Goal: Information Seeking & Learning: Learn about a topic

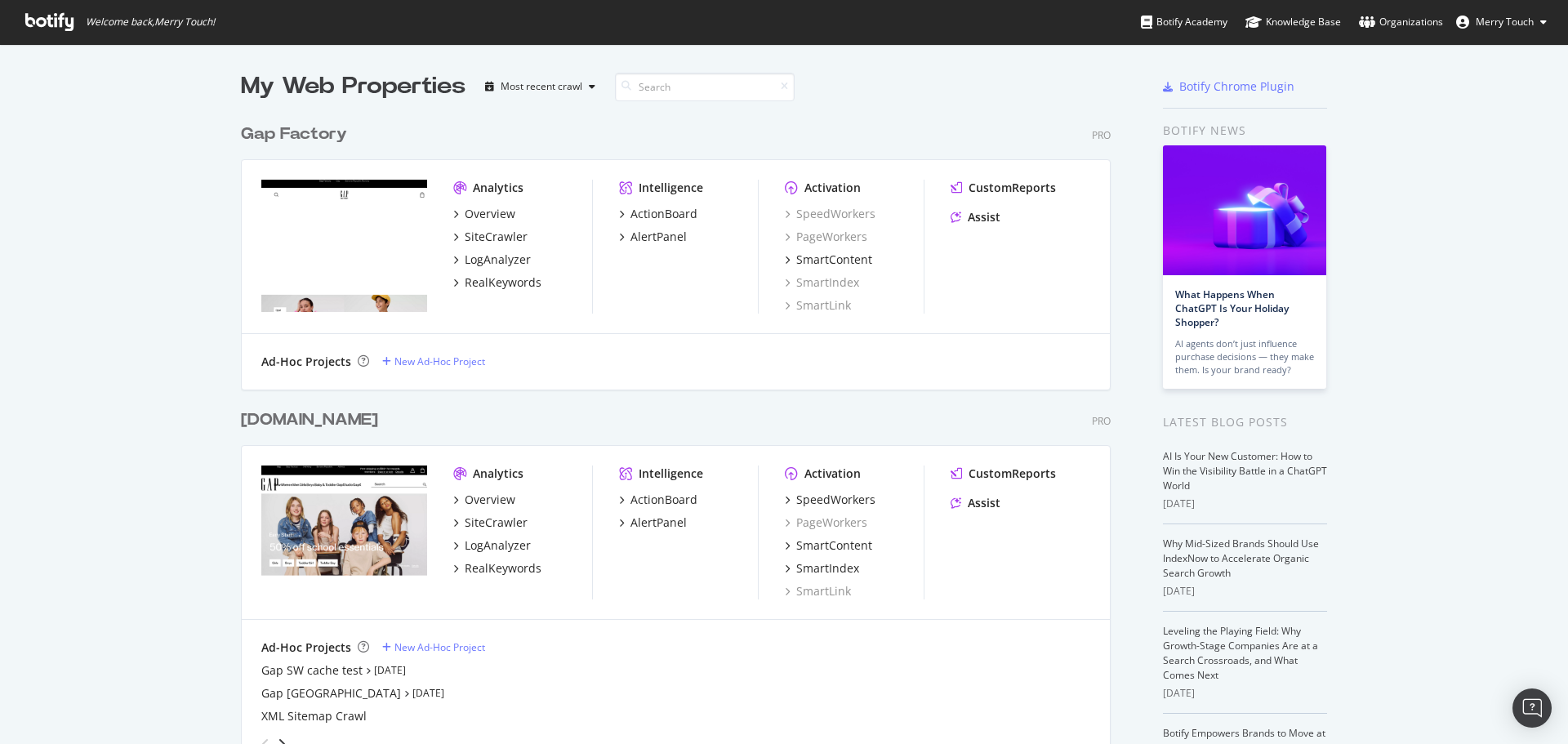
scroll to position [732, 1544]
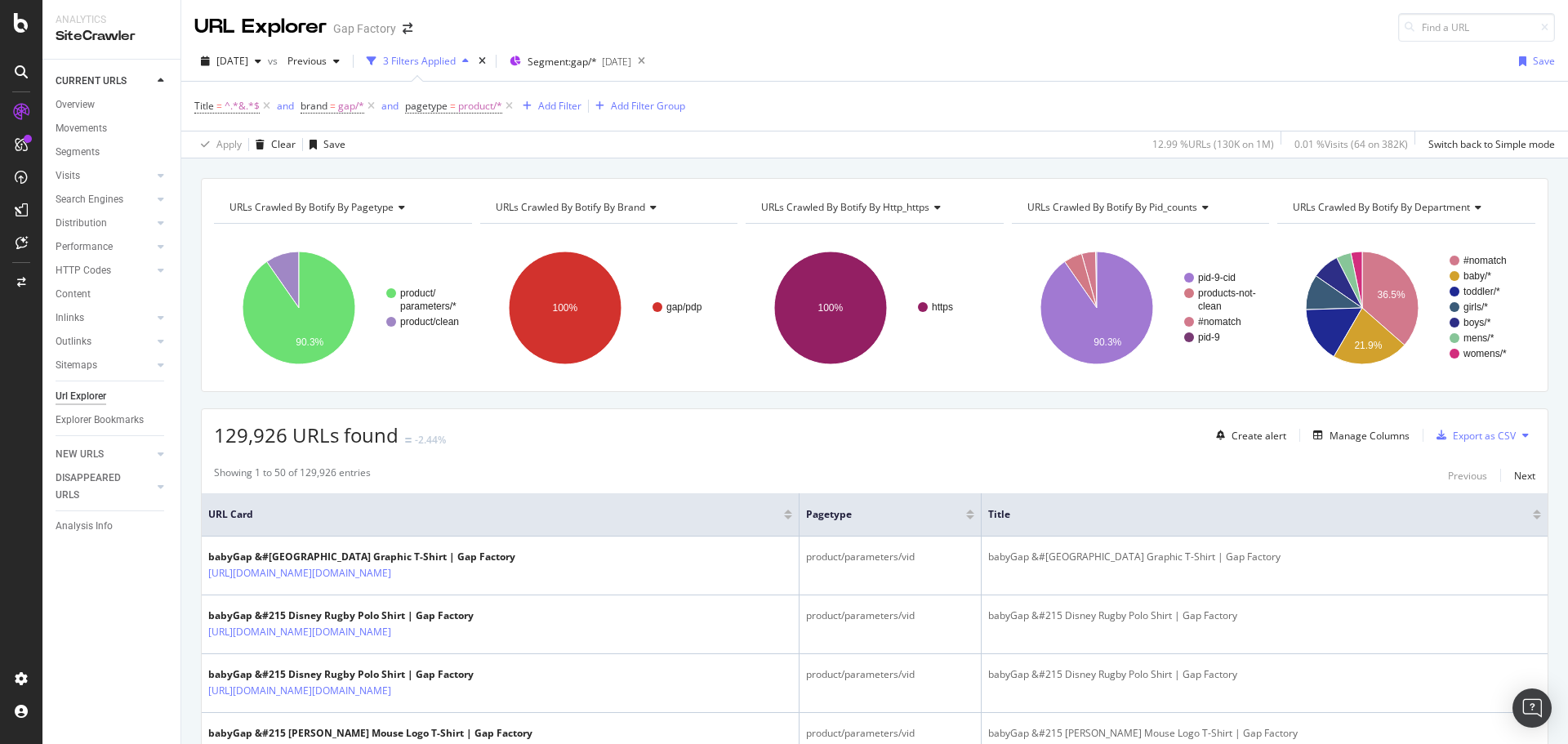
click at [867, 39] on div "URL Explorer Gap Factory" at bounding box center [875, 21] width 1387 height 42
click at [1156, 42] on div "2025 Aug. 6th vs Previous 3 Filters Applied Segment: gap/* 2025-04-09 Save Titl…" at bounding box center [875, 100] width 1387 height 117
click at [326, 63] on span "Previous" at bounding box center [304, 61] width 46 height 14
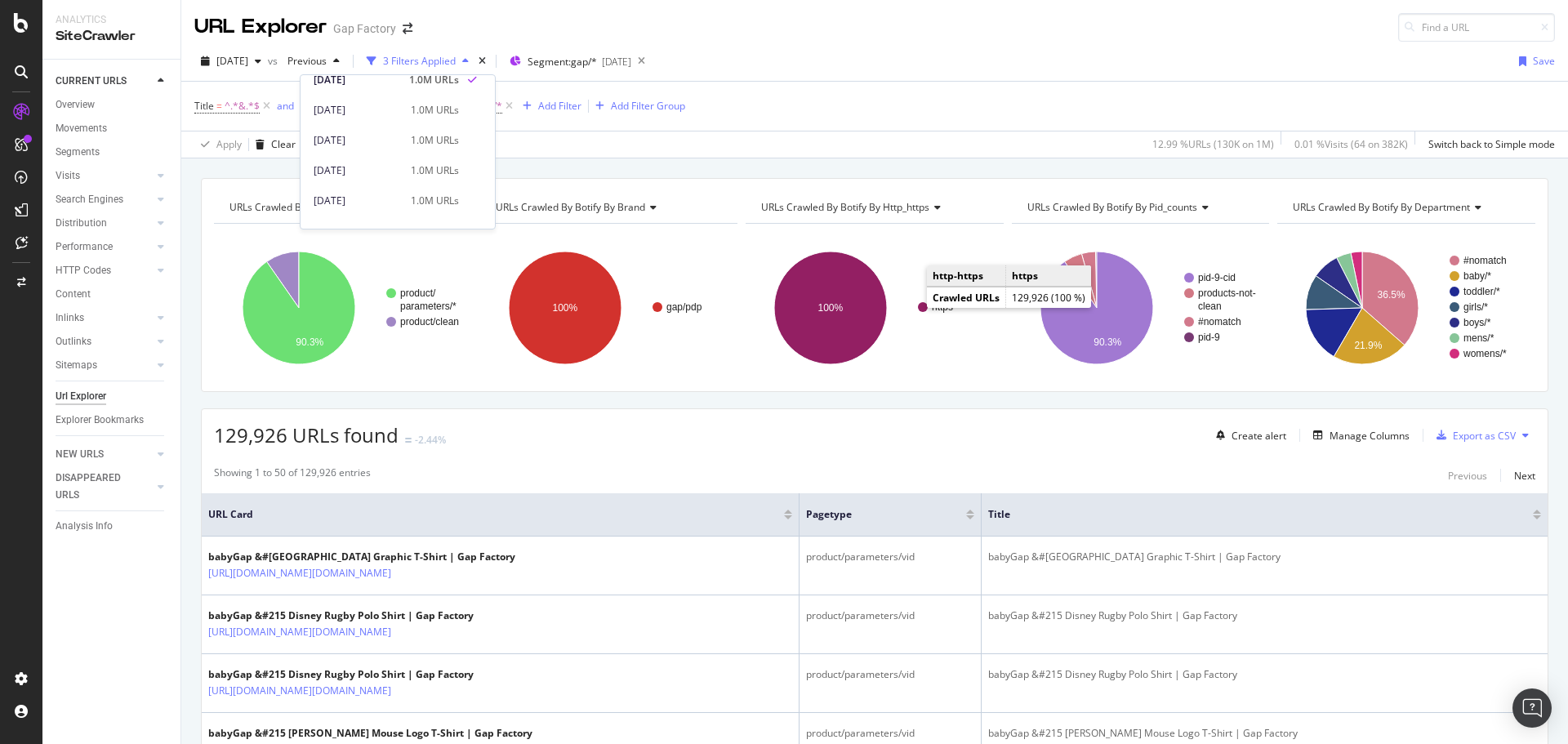
scroll to position [163, 0]
click at [842, 54] on div "2025 Aug. 6th vs Previous 3 Filters Applied Segment: gap/* 2025-04-09 Save" at bounding box center [875, 65] width 1387 height 33
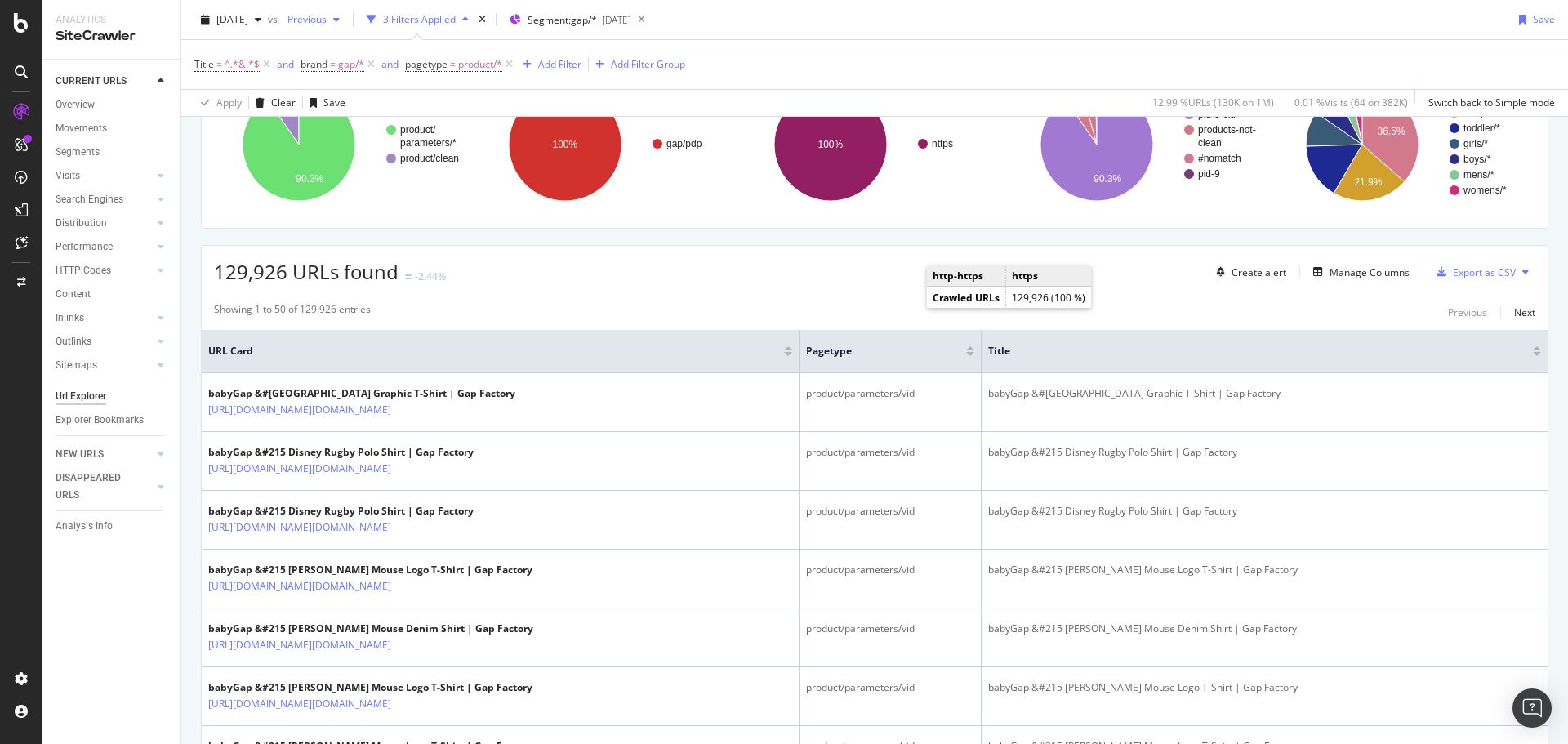
click at [344, 11] on div "Previous" at bounding box center [313, 19] width 65 height 24
click at [388, 83] on div "2025 May. 28th" at bounding box center [357, 80] width 88 height 15
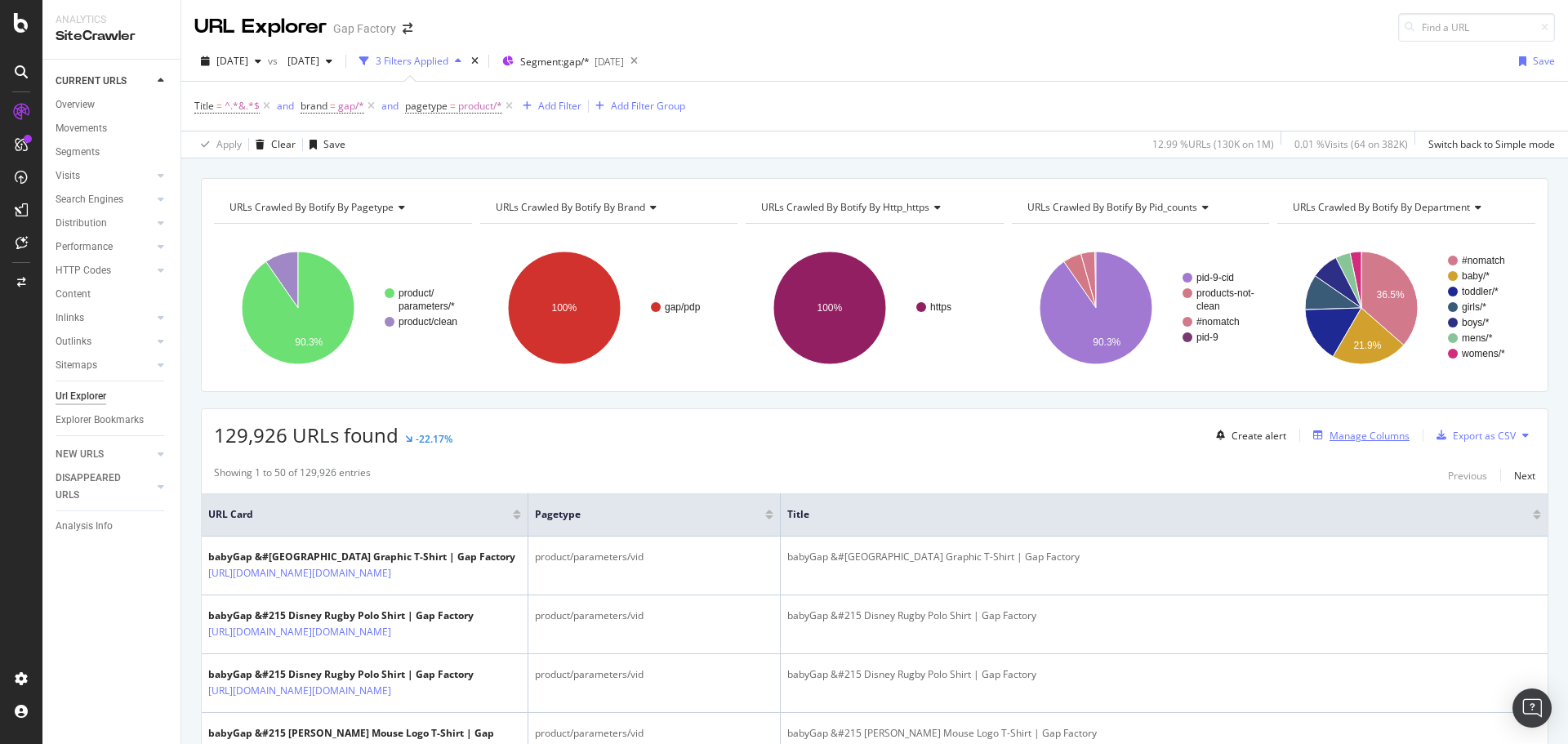
click at [1331, 438] on div "Manage Columns" at bounding box center [1369, 436] width 80 height 14
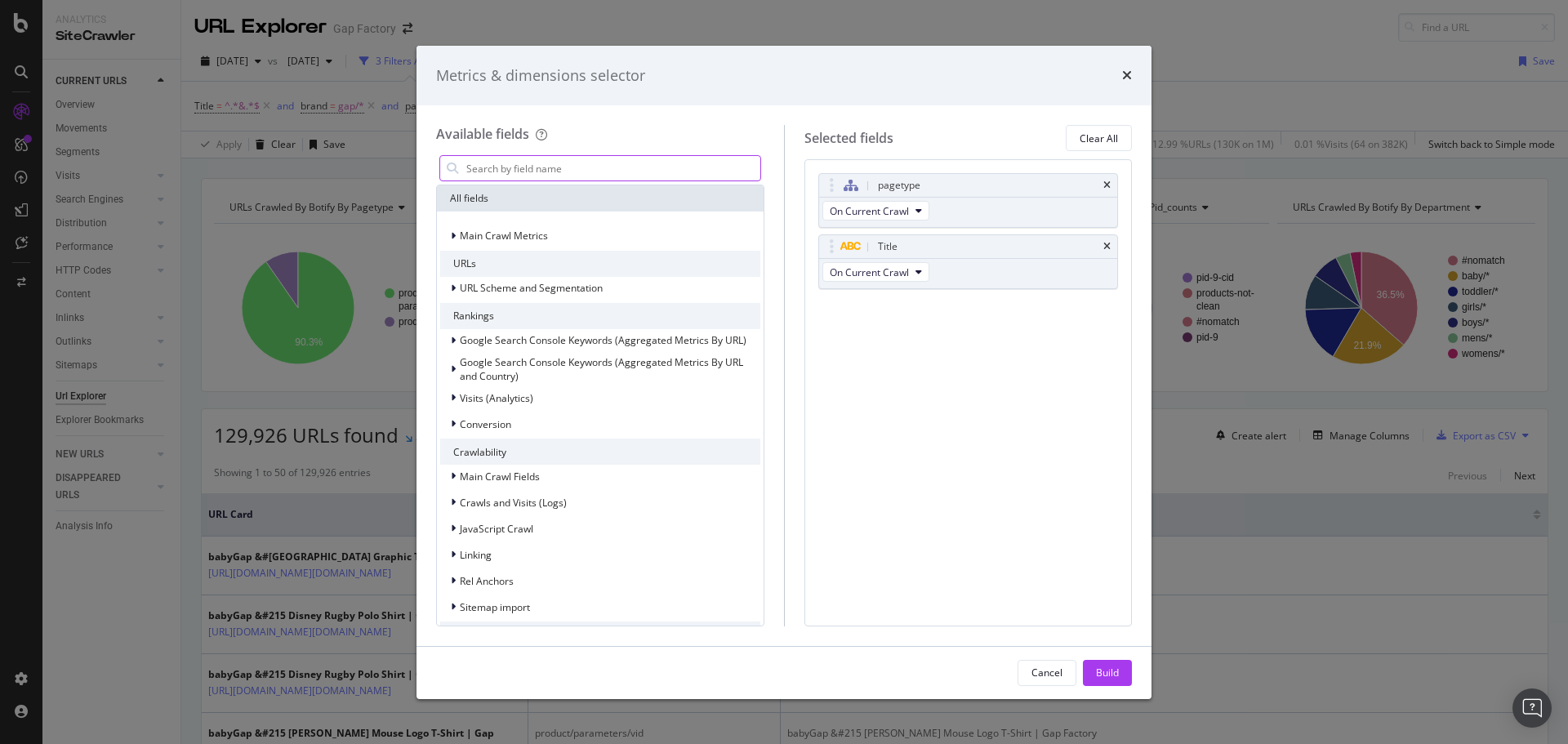
click at [623, 165] on input "modal" at bounding box center [612, 168] width 296 height 24
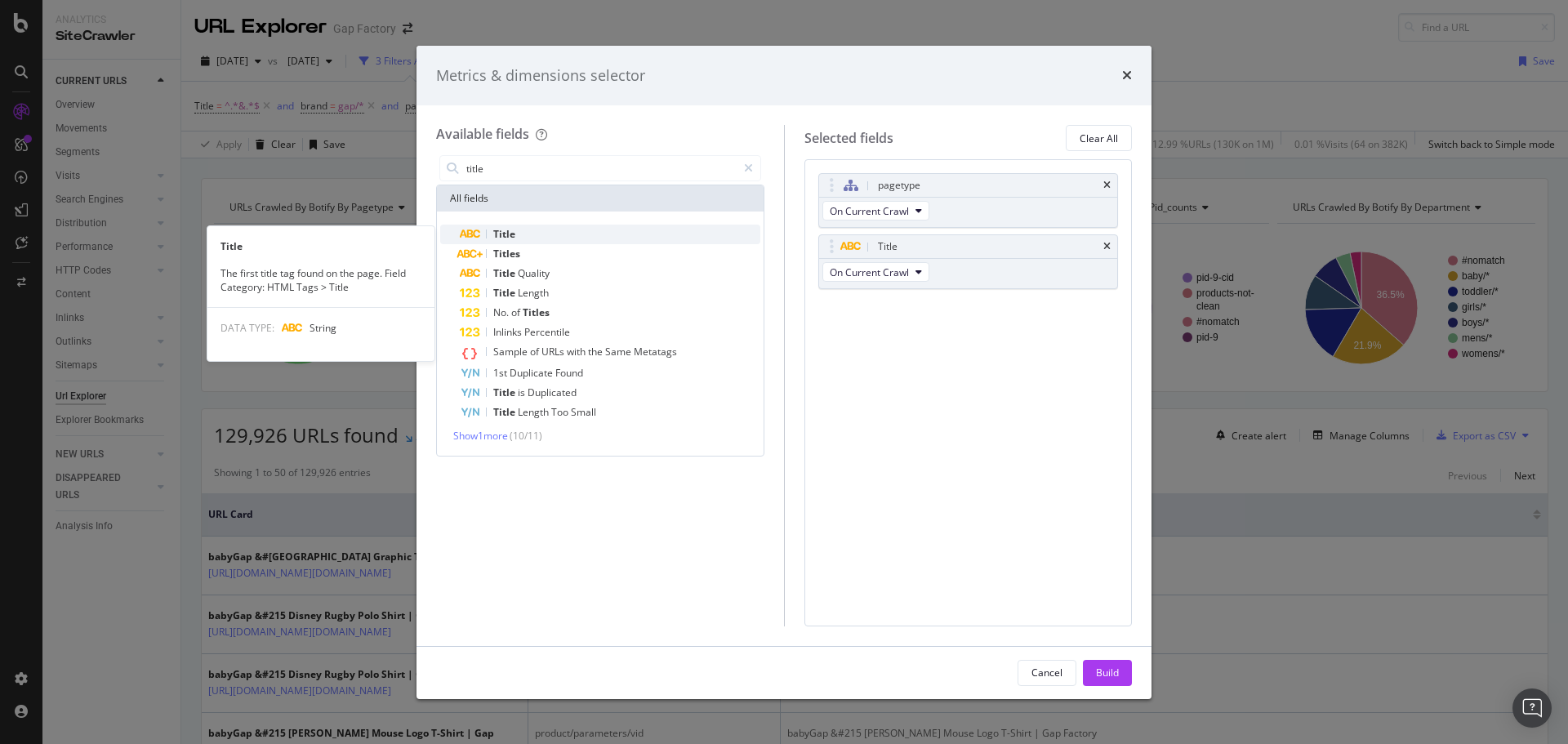
type input "title"
click at [587, 227] on div "Title" at bounding box center [610, 234] width 300 height 20
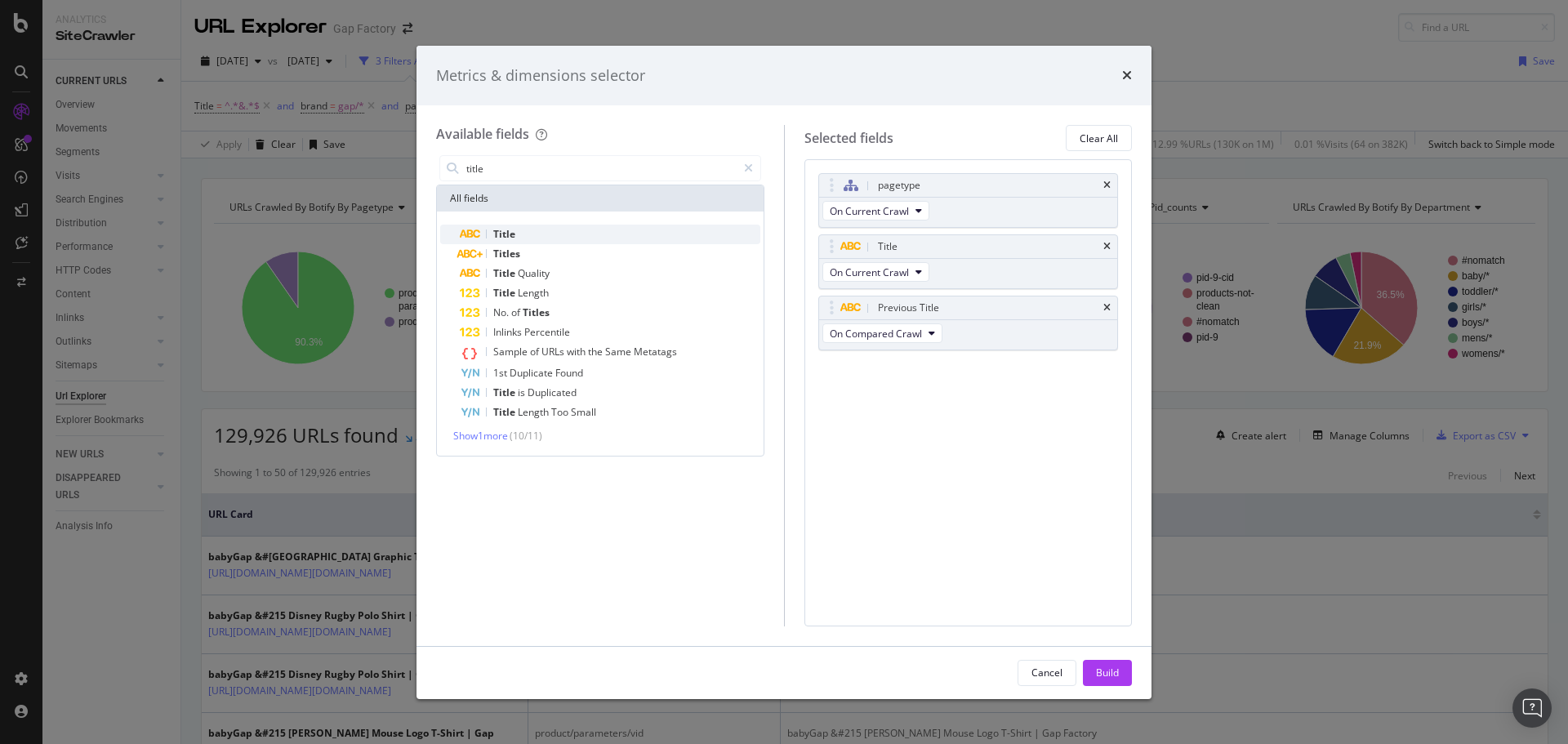
click at [566, 238] on div "Title" at bounding box center [610, 234] width 300 height 20
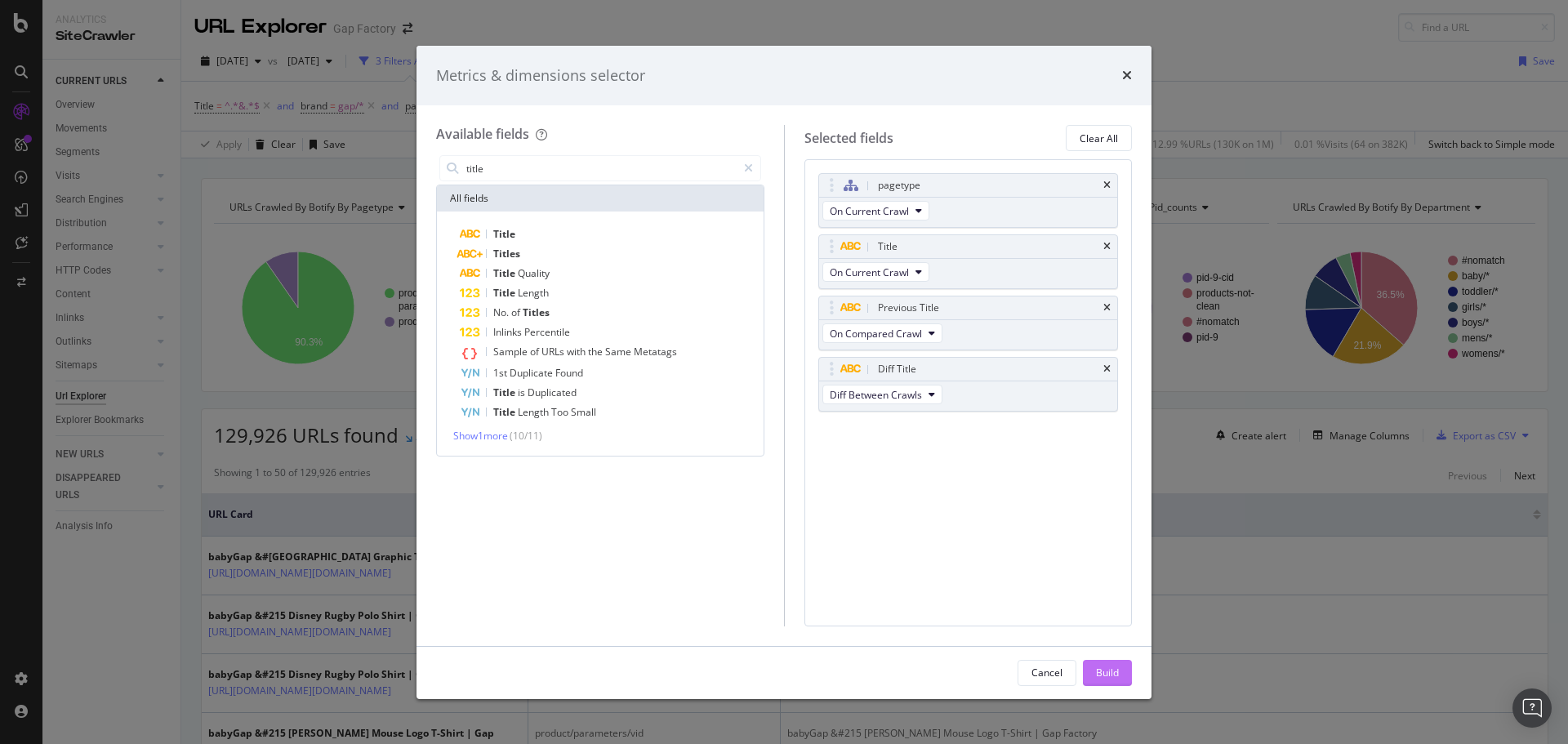
click at [1101, 671] on div "Build" at bounding box center [1107, 673] width 23 height 14
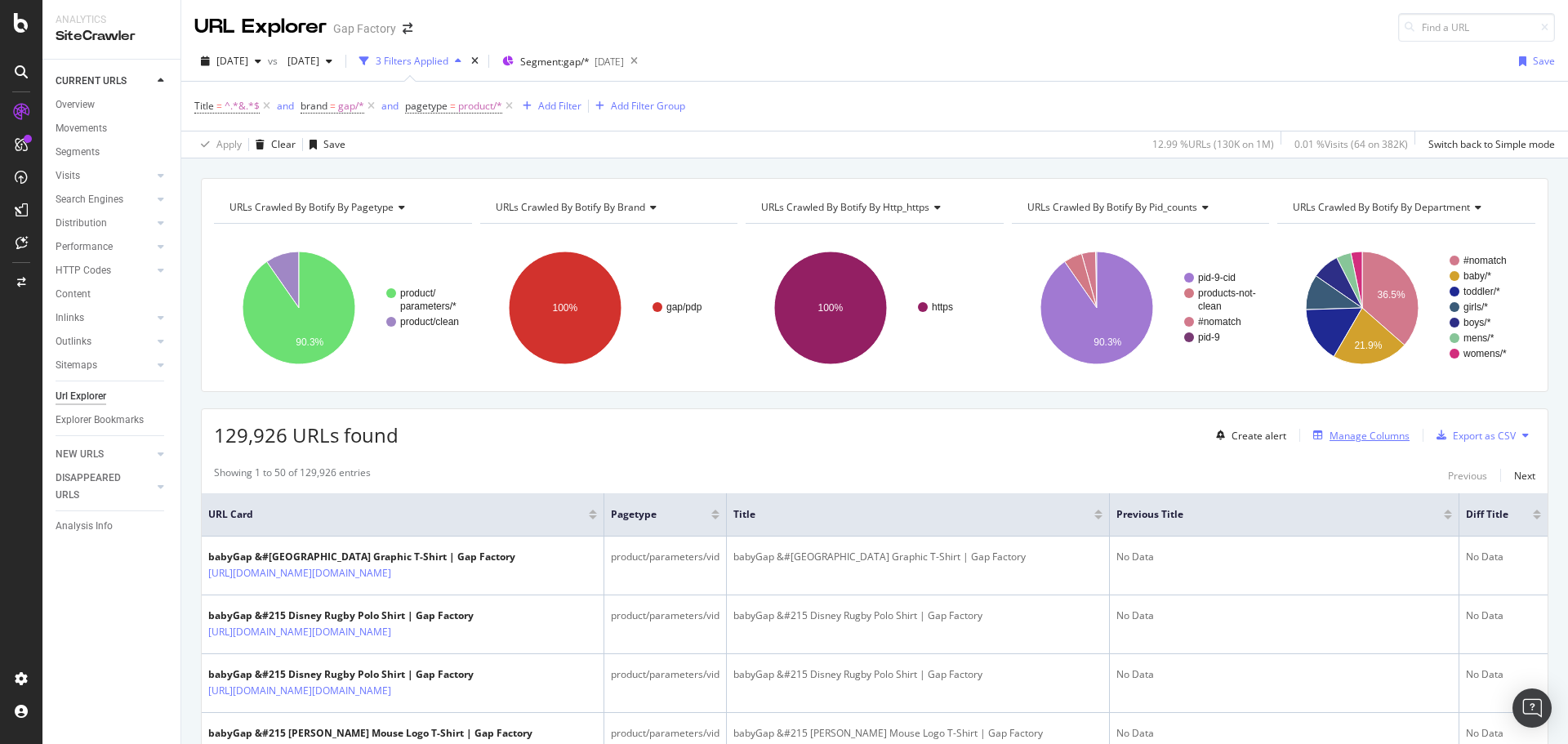
click at [1344, 431] on div "Manage Columns" at bounding box center [1369, 436] width 80 height 14
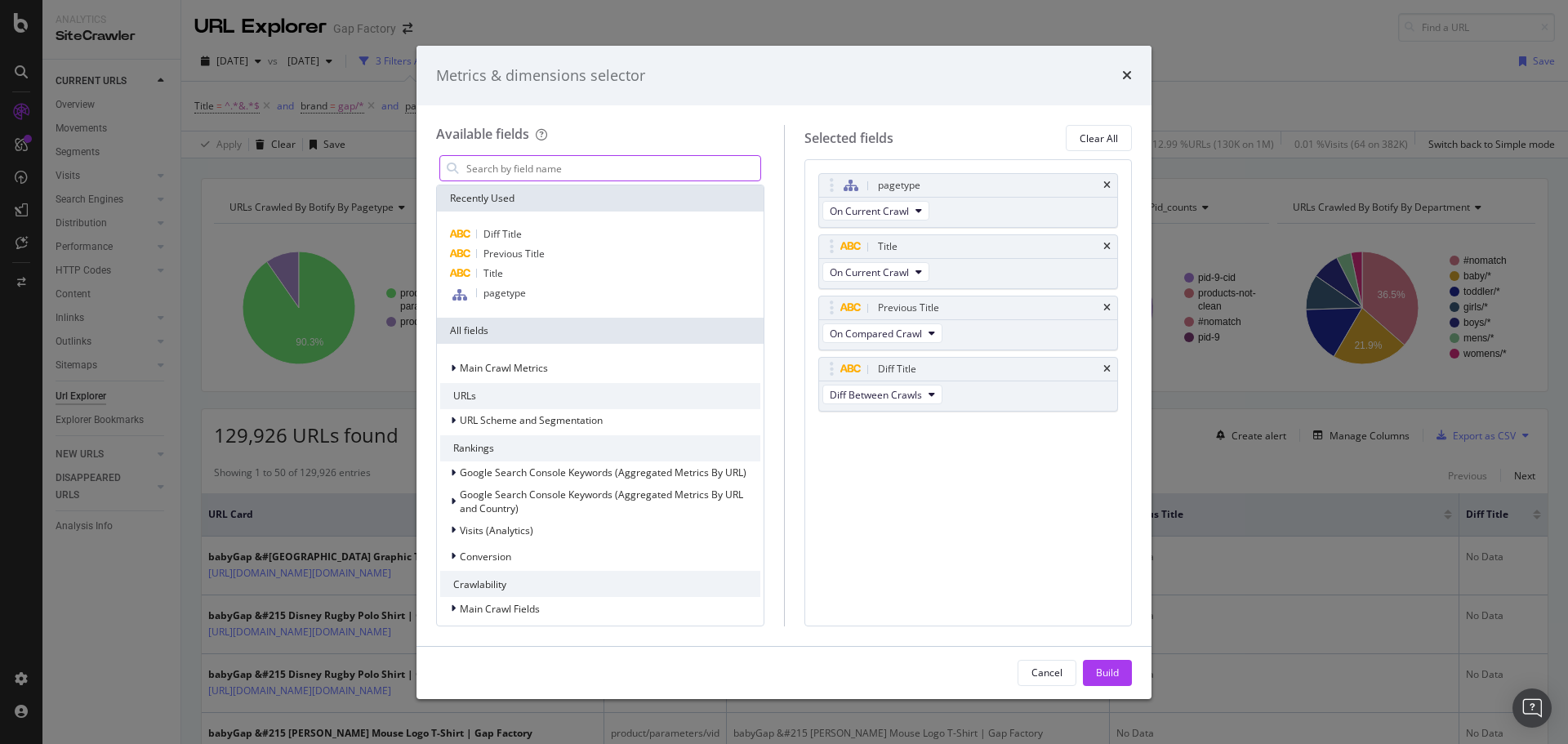
click at [634, 165] on input "modal" at bounding box center [612, 168] width 296 height 24
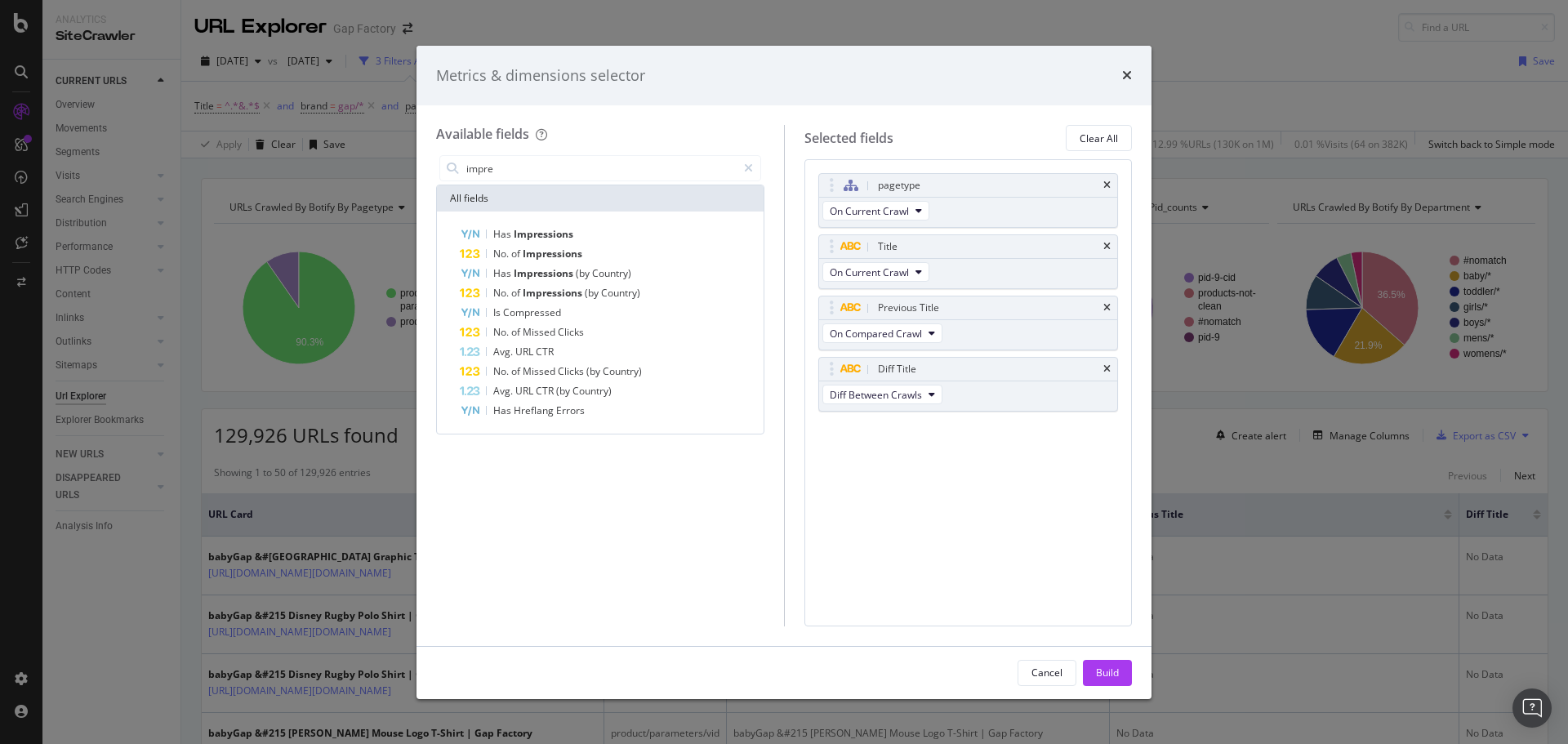
type input "impre"
click at [1120, 79] on div "Metrics & dimensions selector" at bounding box center [784, 76] width 696 height 21
click at [1128, 79] on icon "times" at bounding box center [1126, 75] width 10 height 13
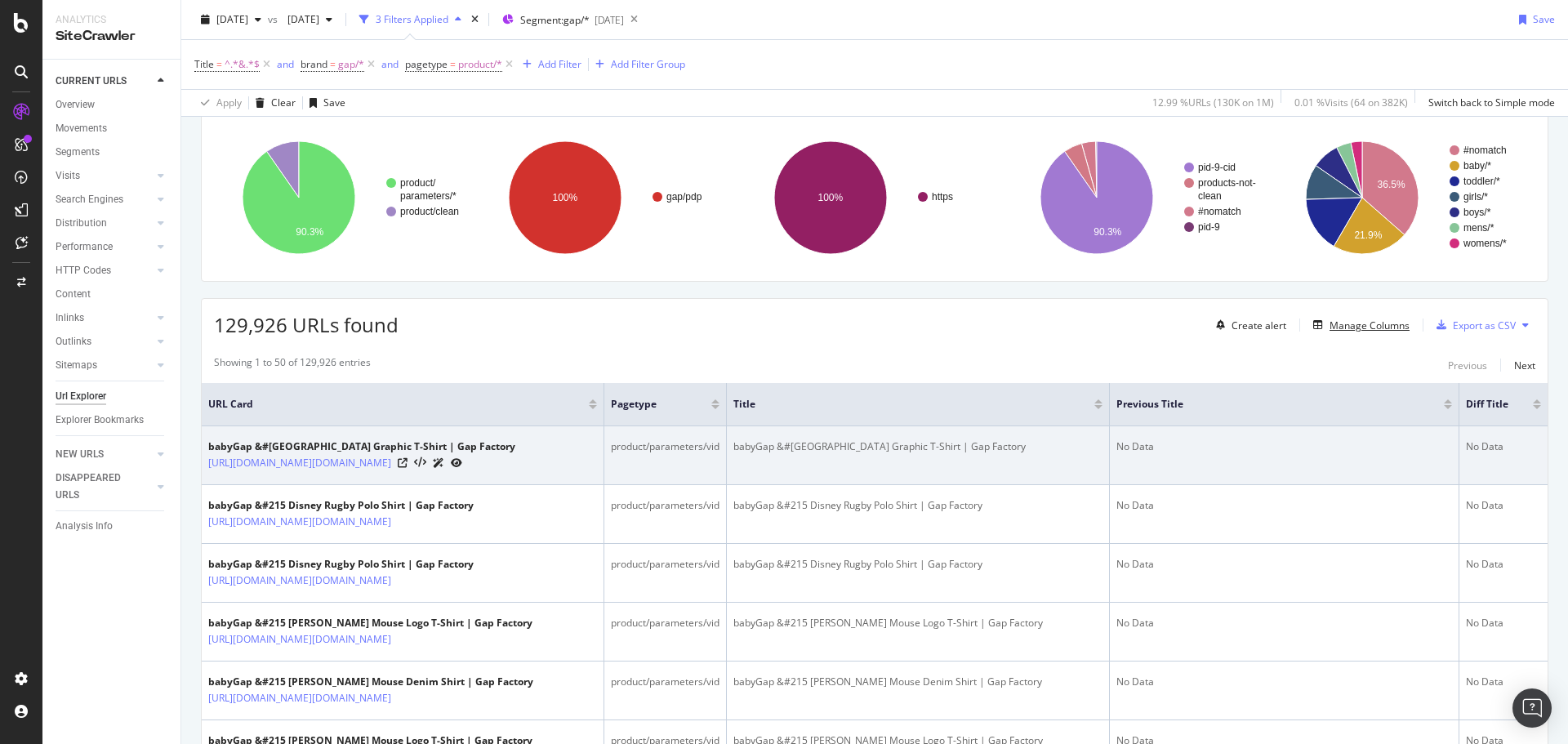
scroll to position [82, 0]
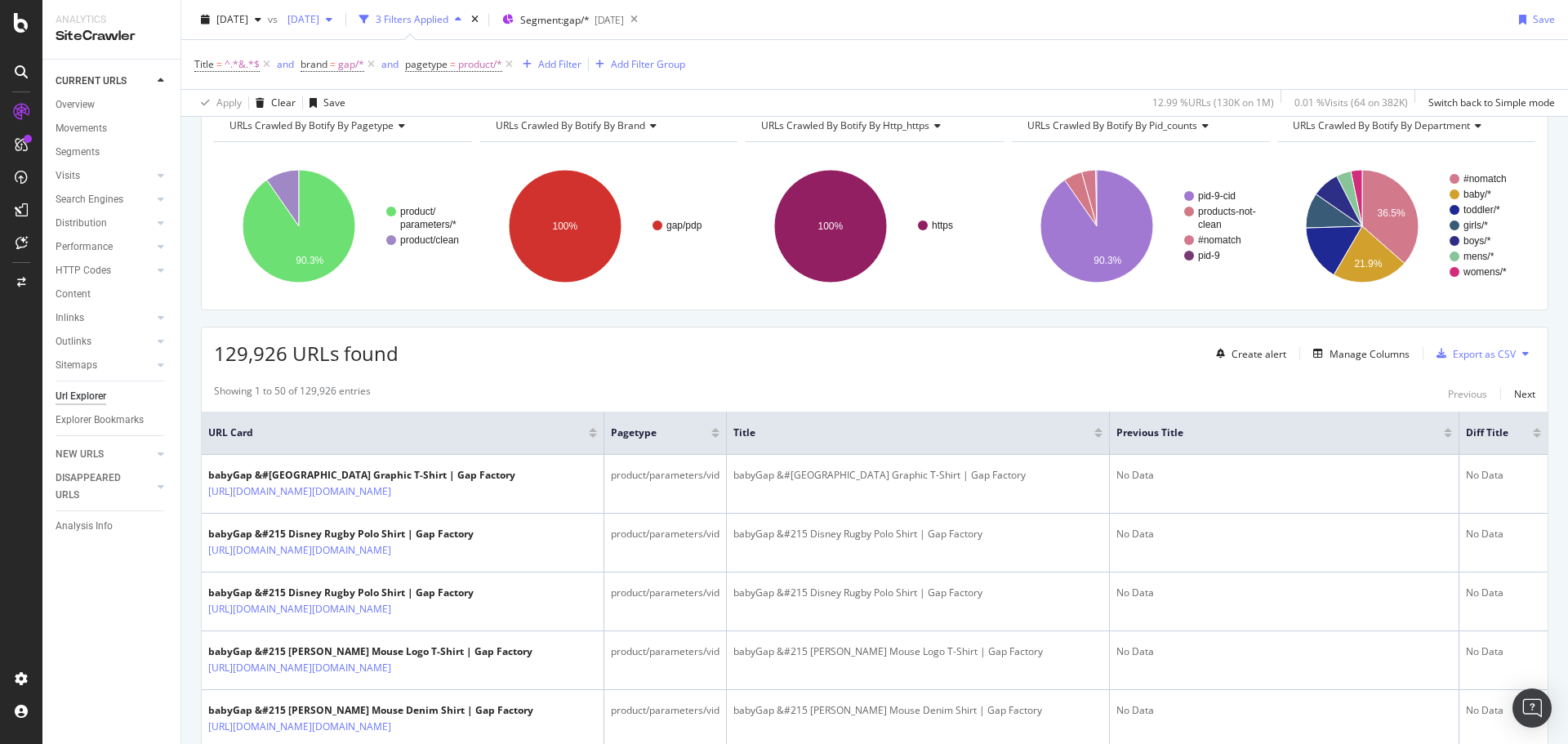
click at [319, 20] on span "2025 May. 28th" at bounding box center [300, 19] width 38 height 14
click at [850, 65] on div "Title = ^.*&.*$ and brand = gap/* and pagetype = product/* Add Filter Add Filte…" at bounding box center [875, 64] width 1361 height 49
click at [1339, 359] on div "Manage Columns" at bounding box center [1369, 354] width 80 height 14
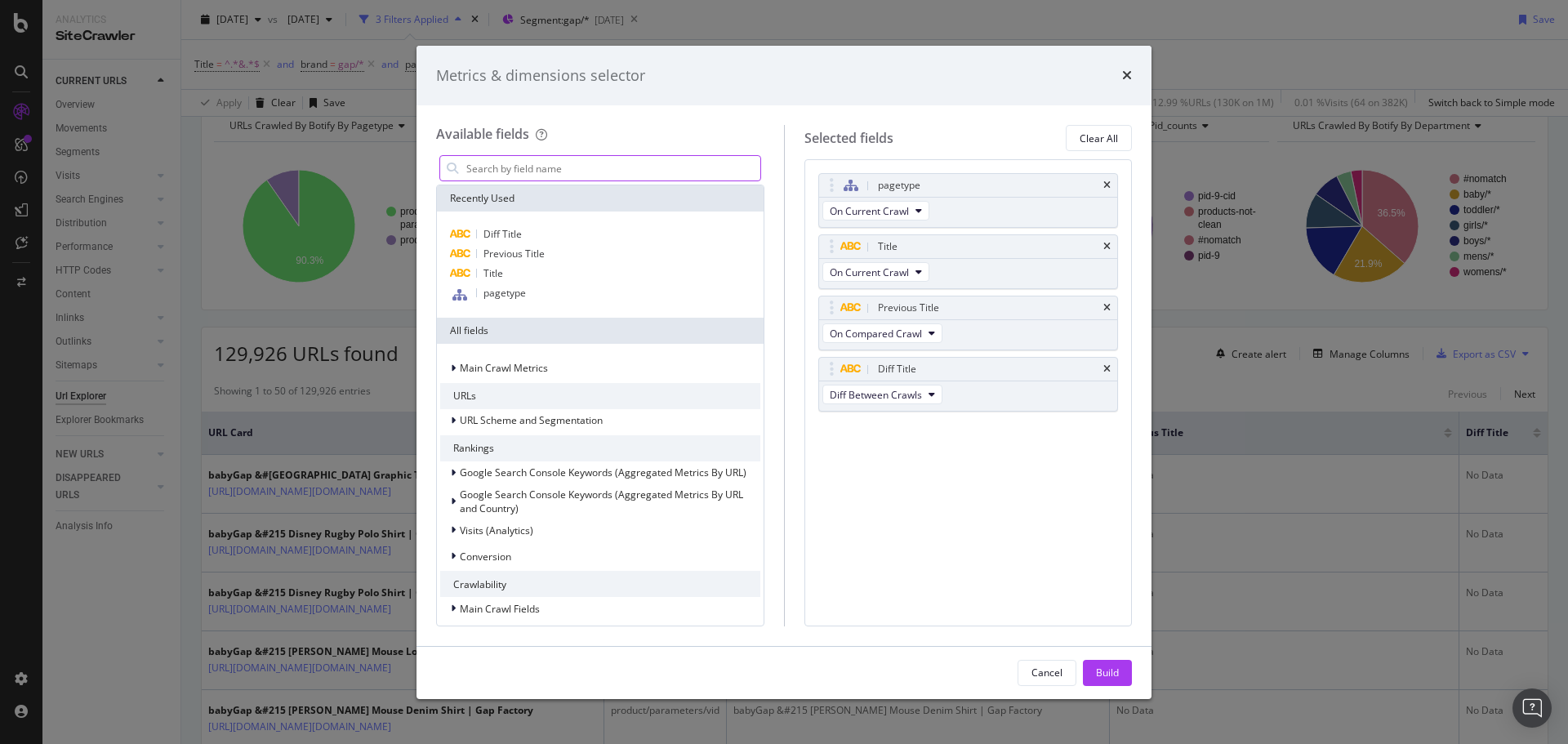
click at [620, 172] on input "modal" at bounding box center [612, 168] width 296 height 24
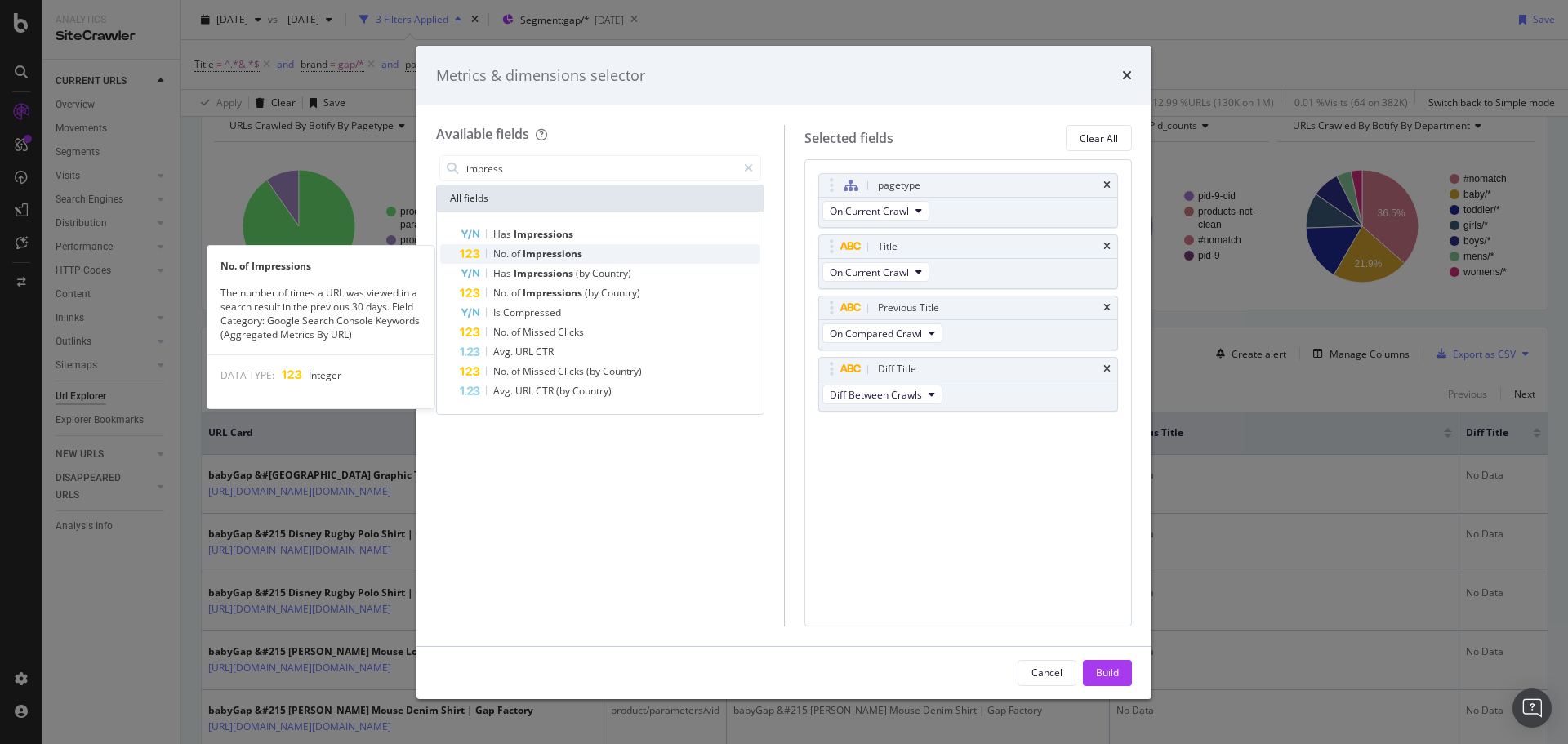
type input "impress"
click at [561, 248] on span "Impressions" at bounding box center [552, 253] width 60 height 14
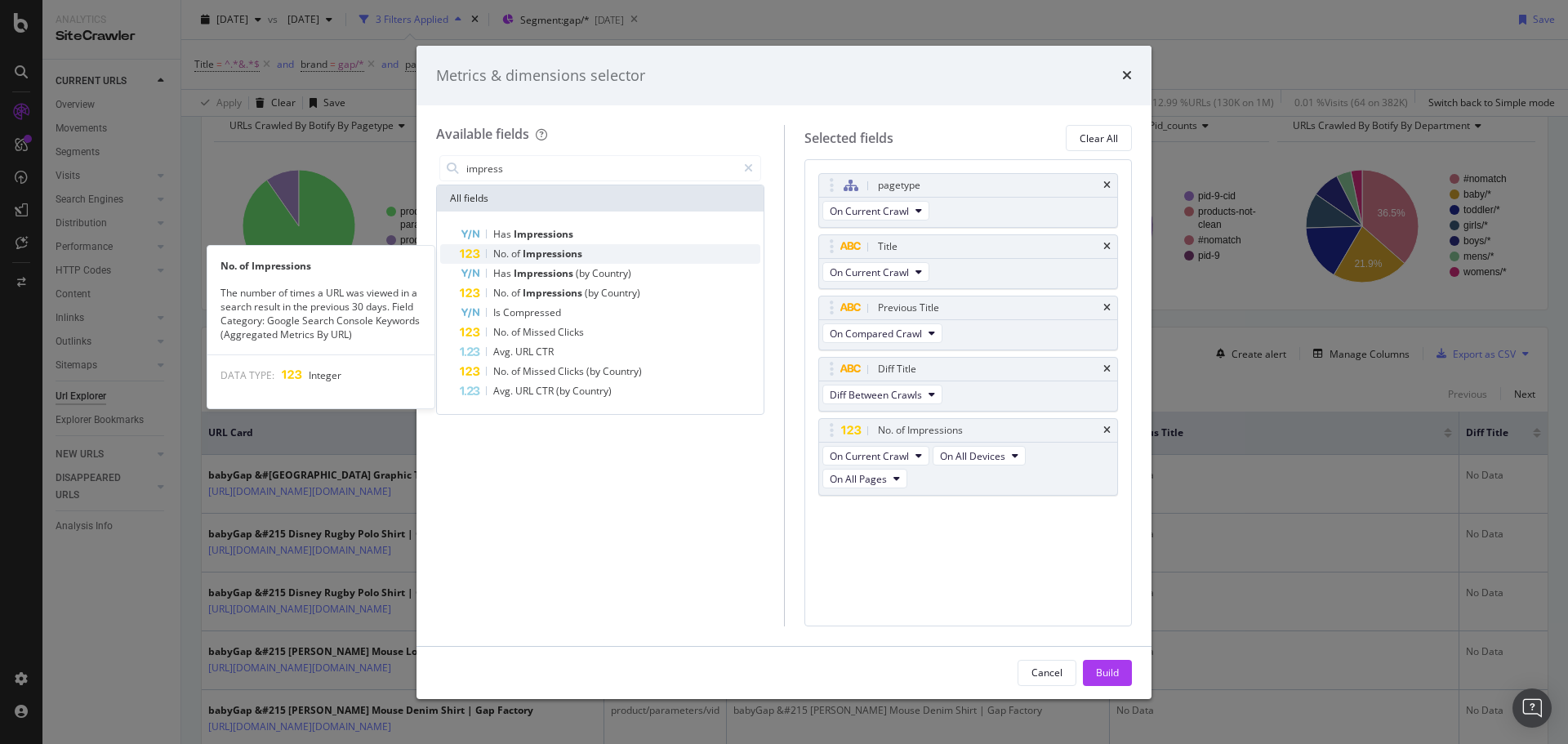
click at [549, 253] on span "Impressions" at bounding box center [552, 253] width 60 height 14
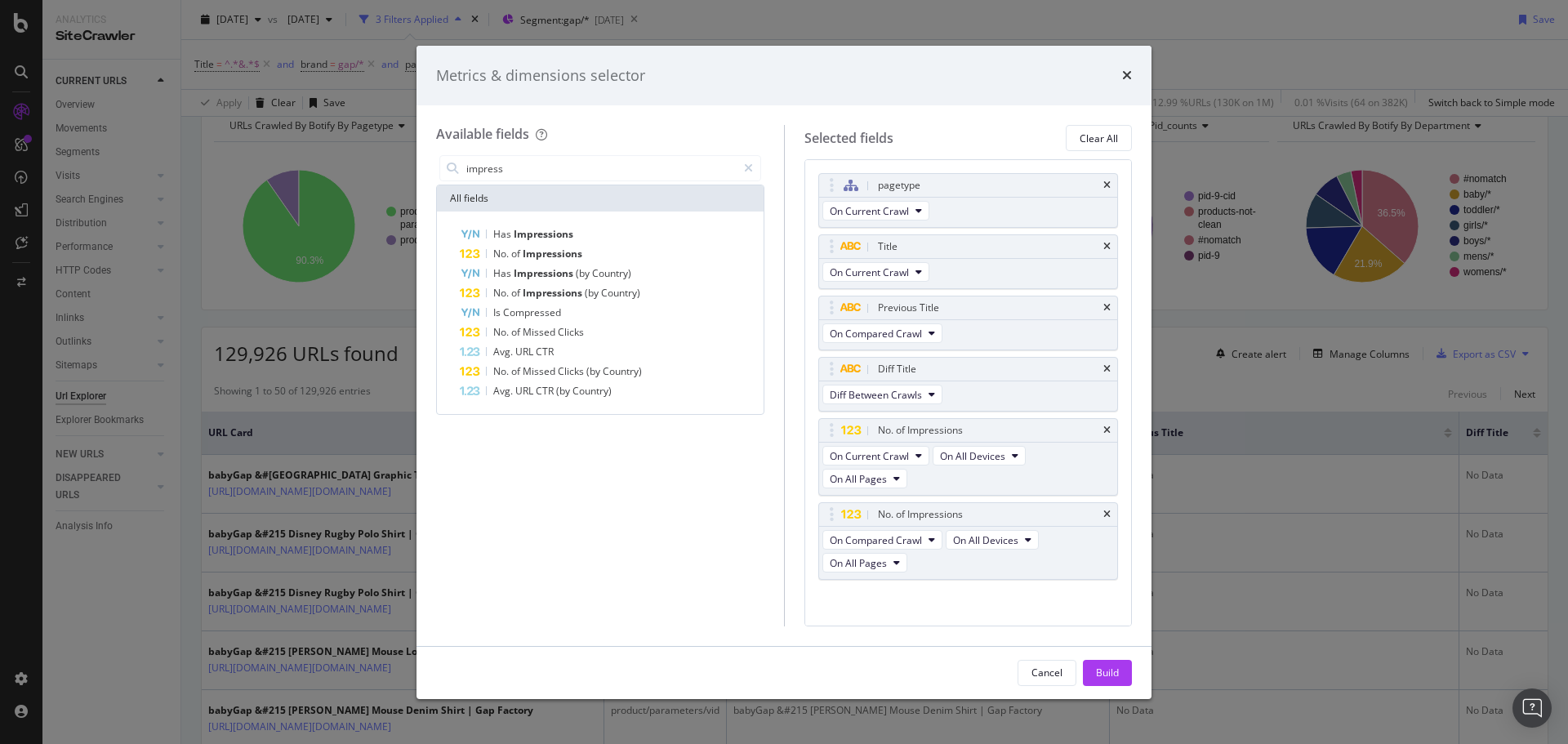
click at [549, 253] on span "Impressions" at bounding box center [552, 253] width 60 height 14
click at [926, 533] on button "Diff Between Crawls" at bounding box center [882, 530] width 120 height 20
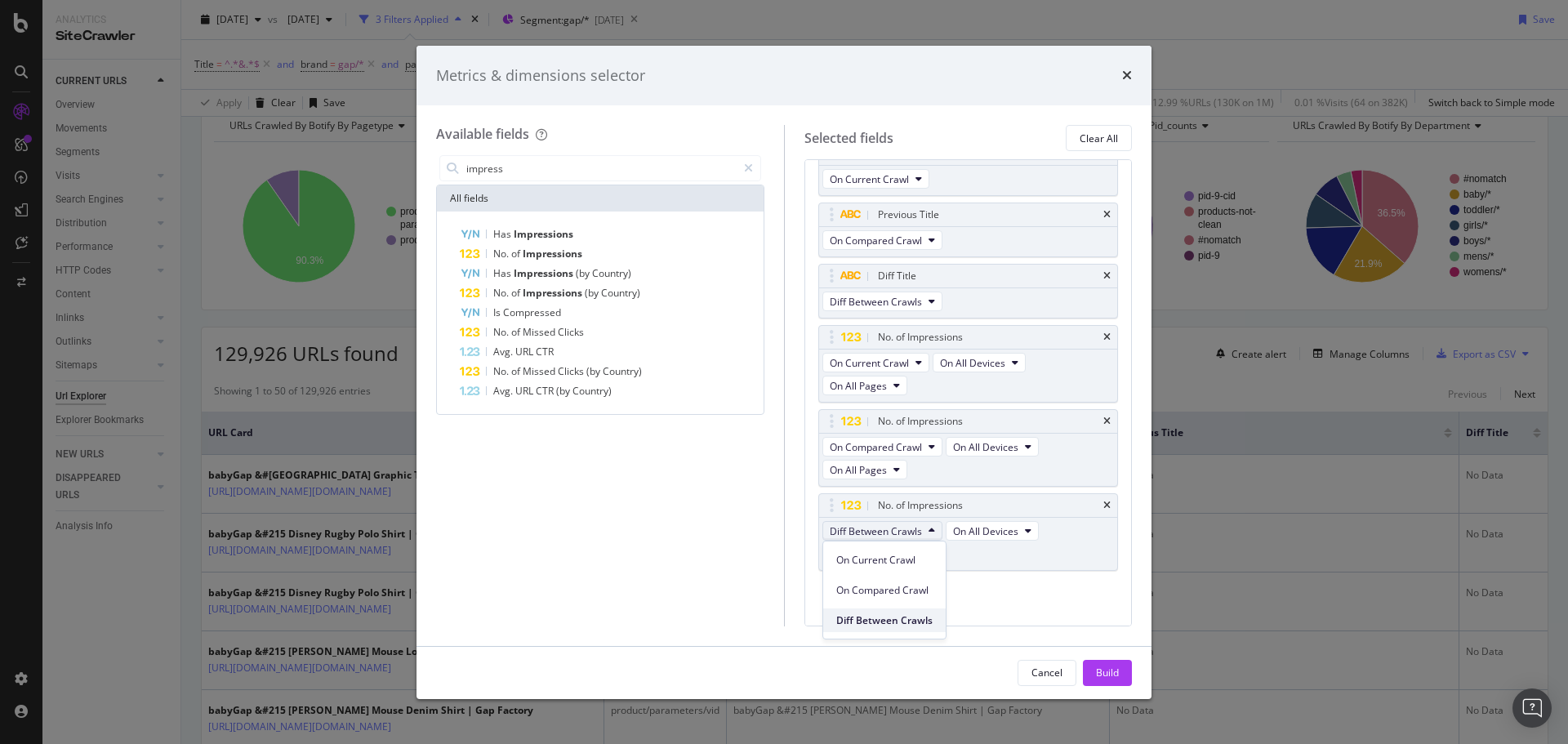
click at [935, 613] on div "Diff Between Crawls" at bounding box center [884, 620] width 122 height 23
click at [1099, 677] on div "Build" at bounding box center [1107, 673] width 23 height 14
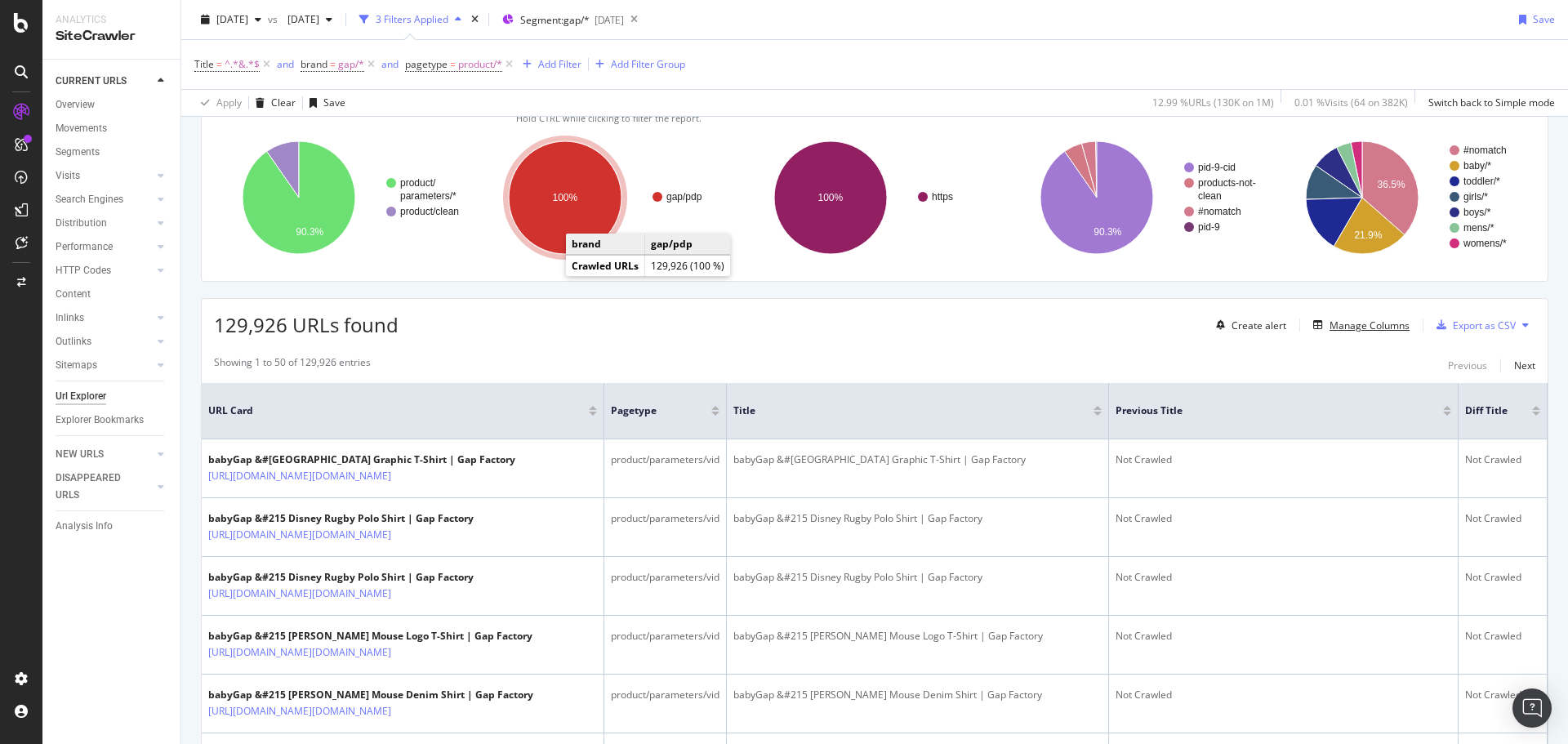
scroll to position [82, 0]
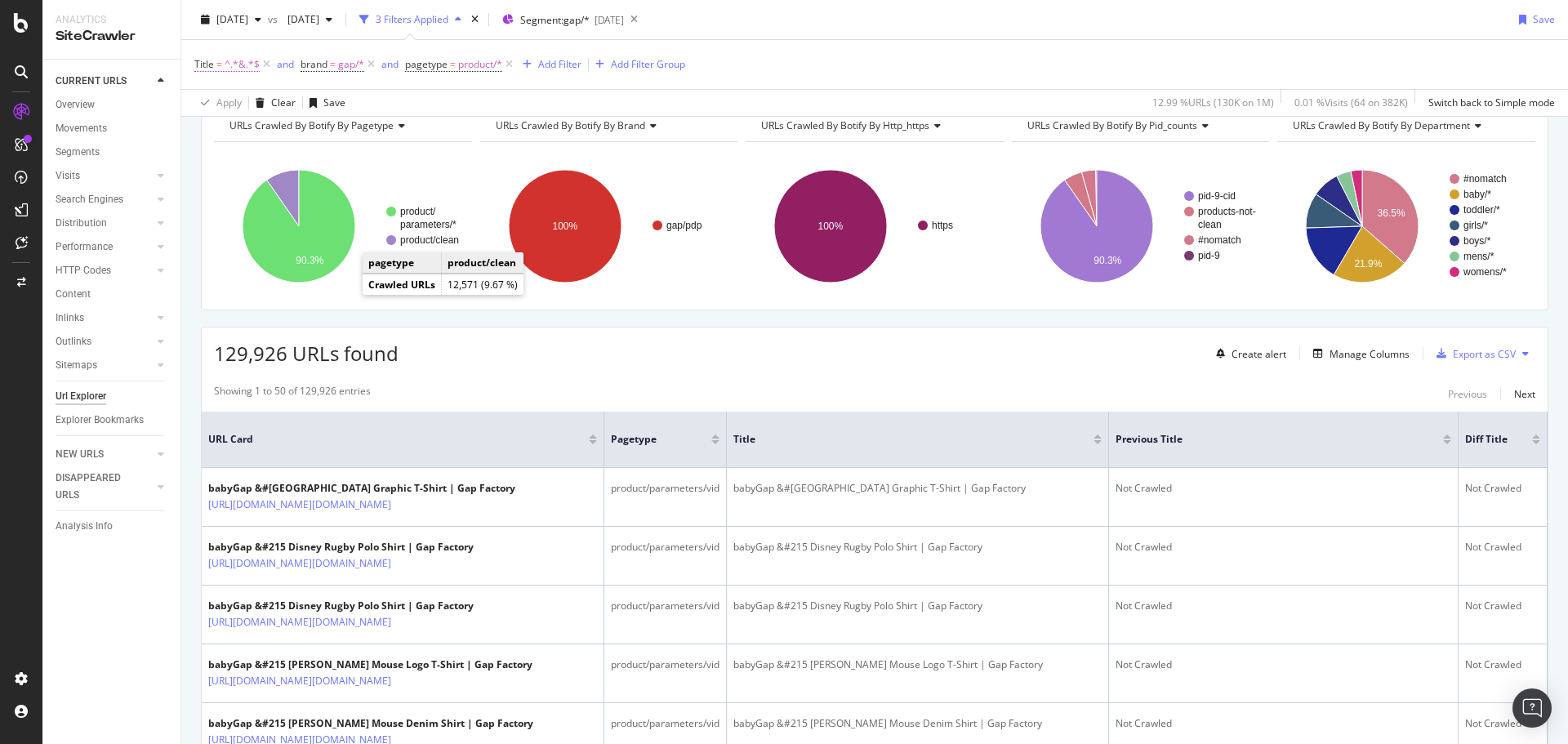
click at [236, 63] on span "^.*&.*$" at bounding box center [242, 64] width 35 height 23
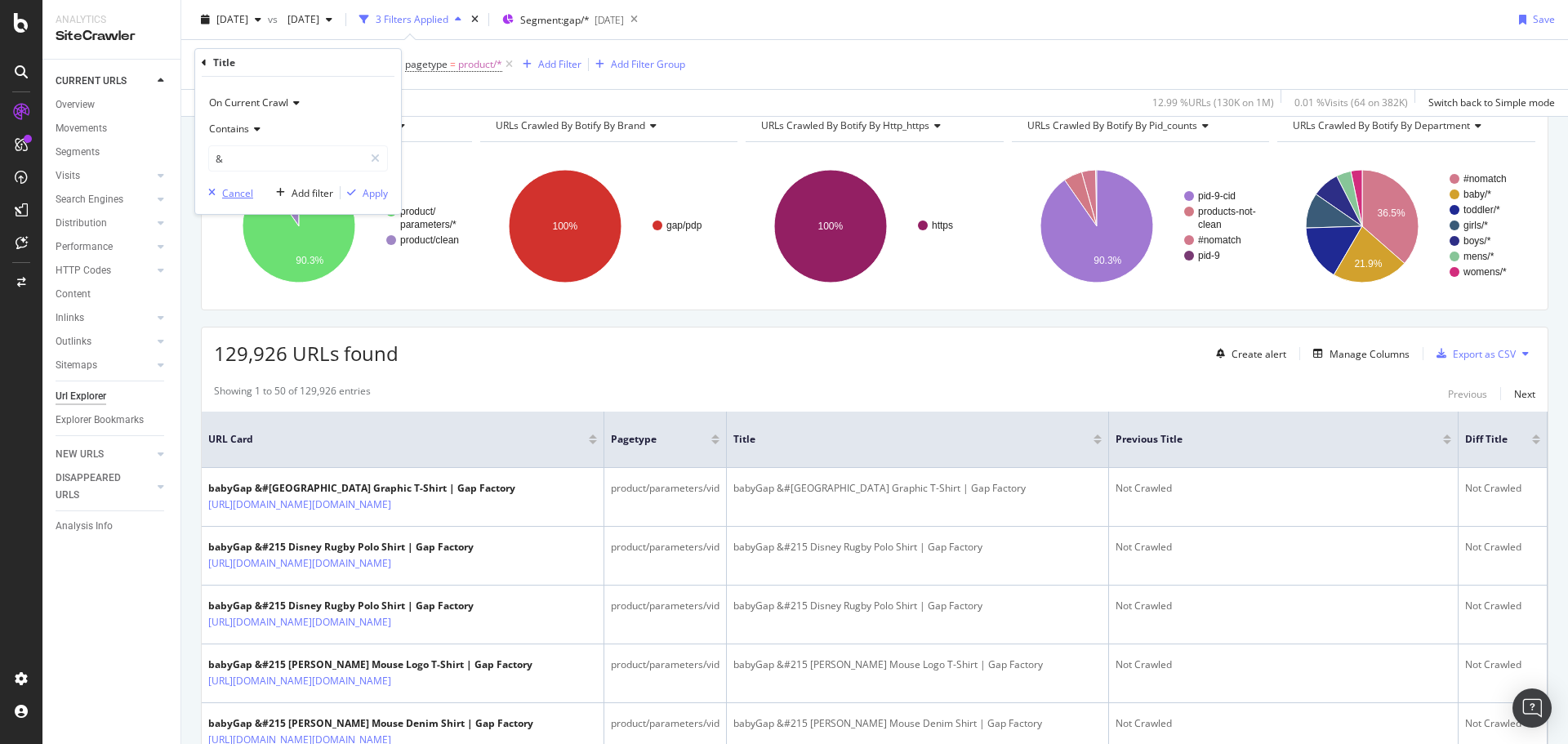
click at [213, 196] on icon "button" at bounding box center [212, 192] width 7 height 10
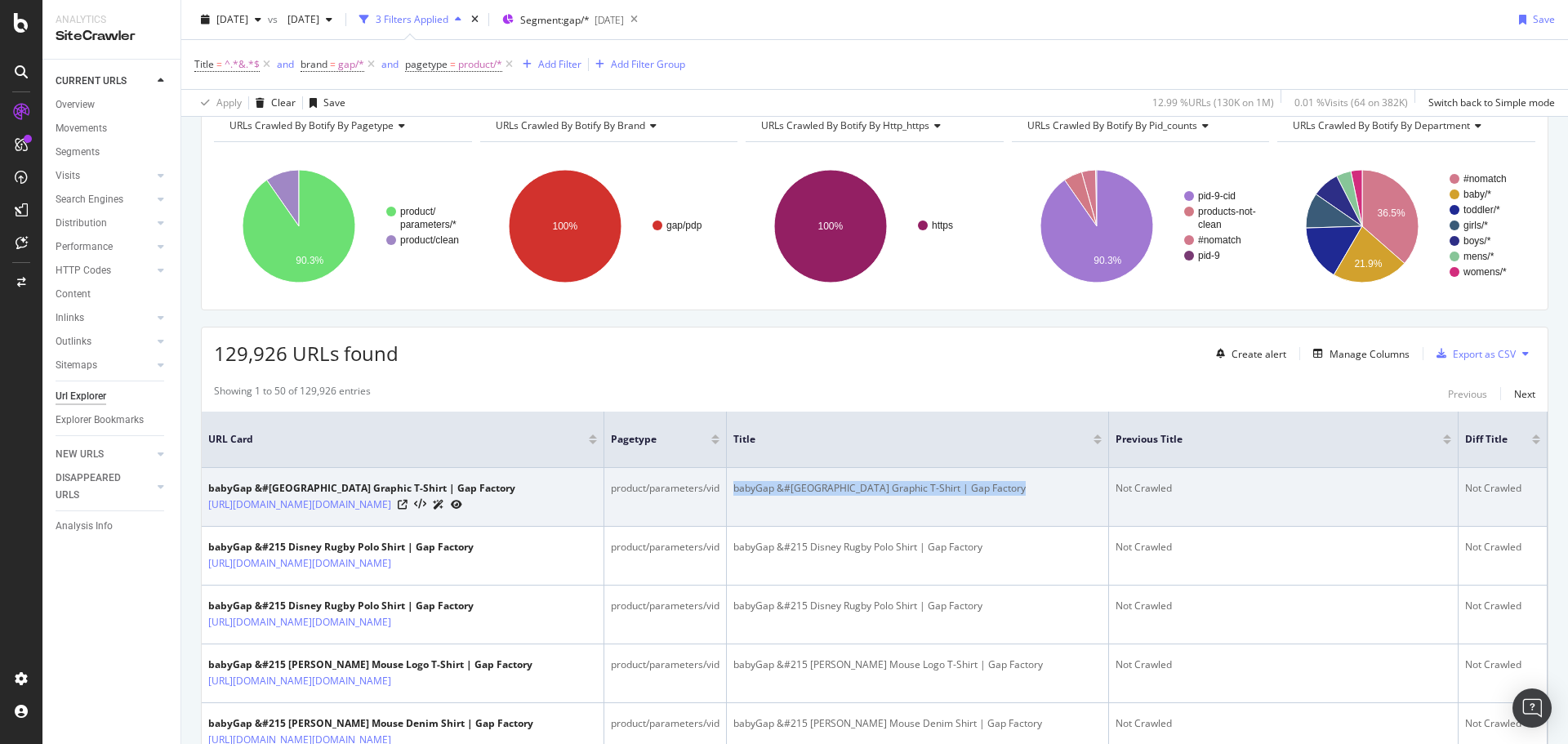
drag, startPoint x: 741, startPoint y: 490, endPoint x: 1022, endPoint y: 487, distance: 281.0
click at [1022, 487] on div "babyGap &#124 Sesame Street Graphic T-Shirt | Gap Factory" at bounding box center [917, 488] width 368 height 15
click at [408, 507] on icon at bounding box center [402, 504] width 10 height 10
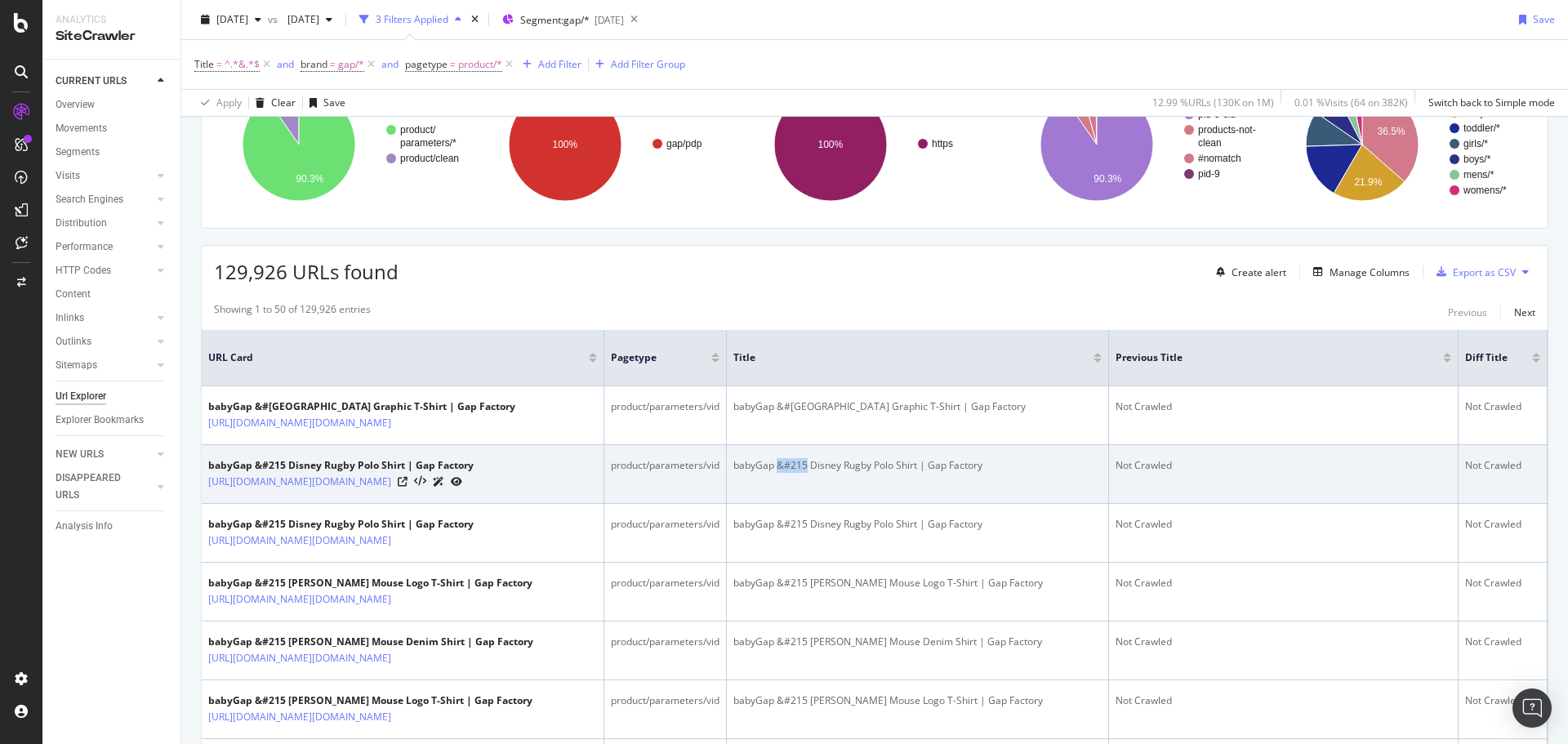
drag, startPoint x: 784, startPoint y: 482, endPoint x: 813, endPoint y: 481, distance: 29.0
click at [813, 473] on div "babyGap &#215 Disney Rugby Polo Shirt | Gap Factory" at bounding box center [917, 465] width 368 height 15
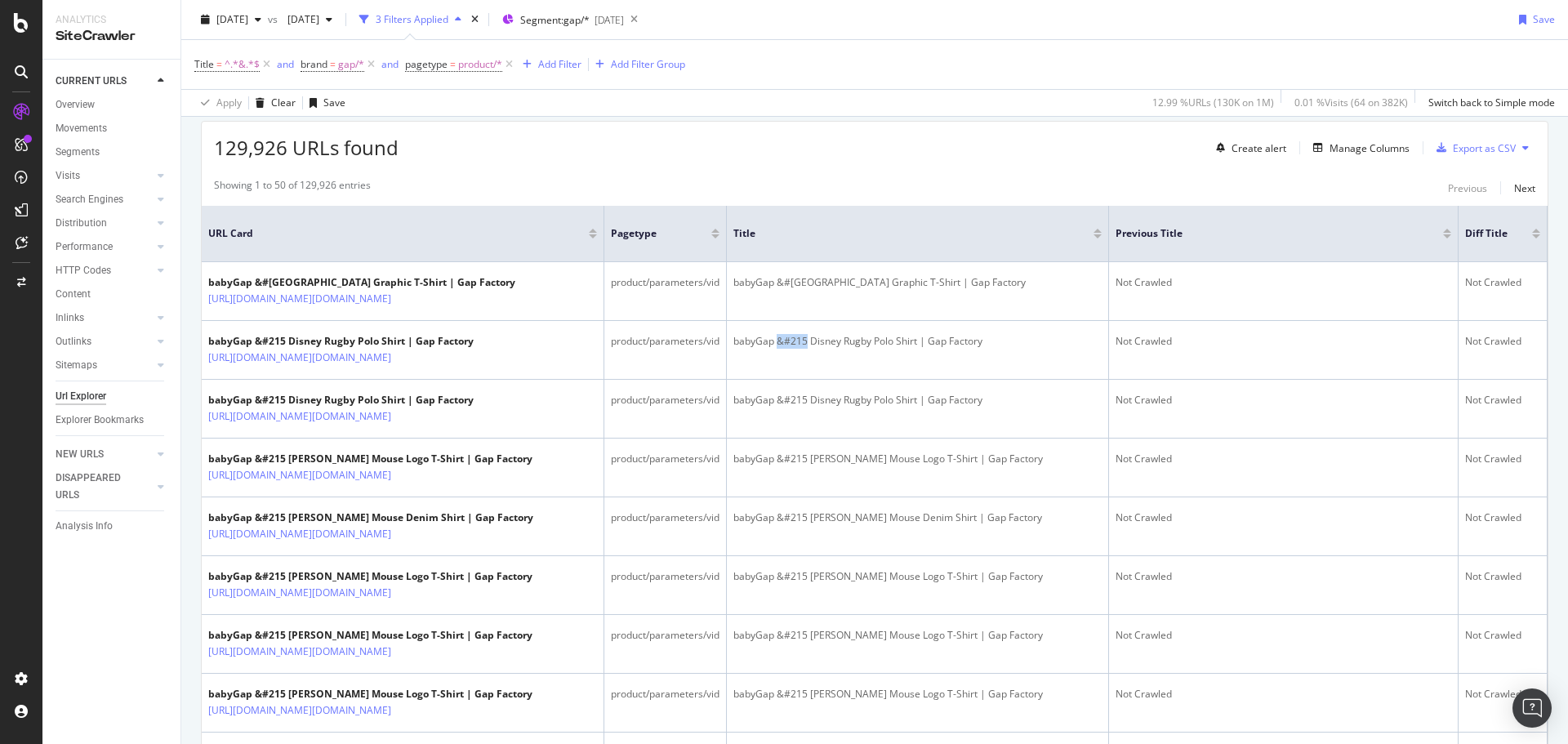
scroll to position [0, 0]
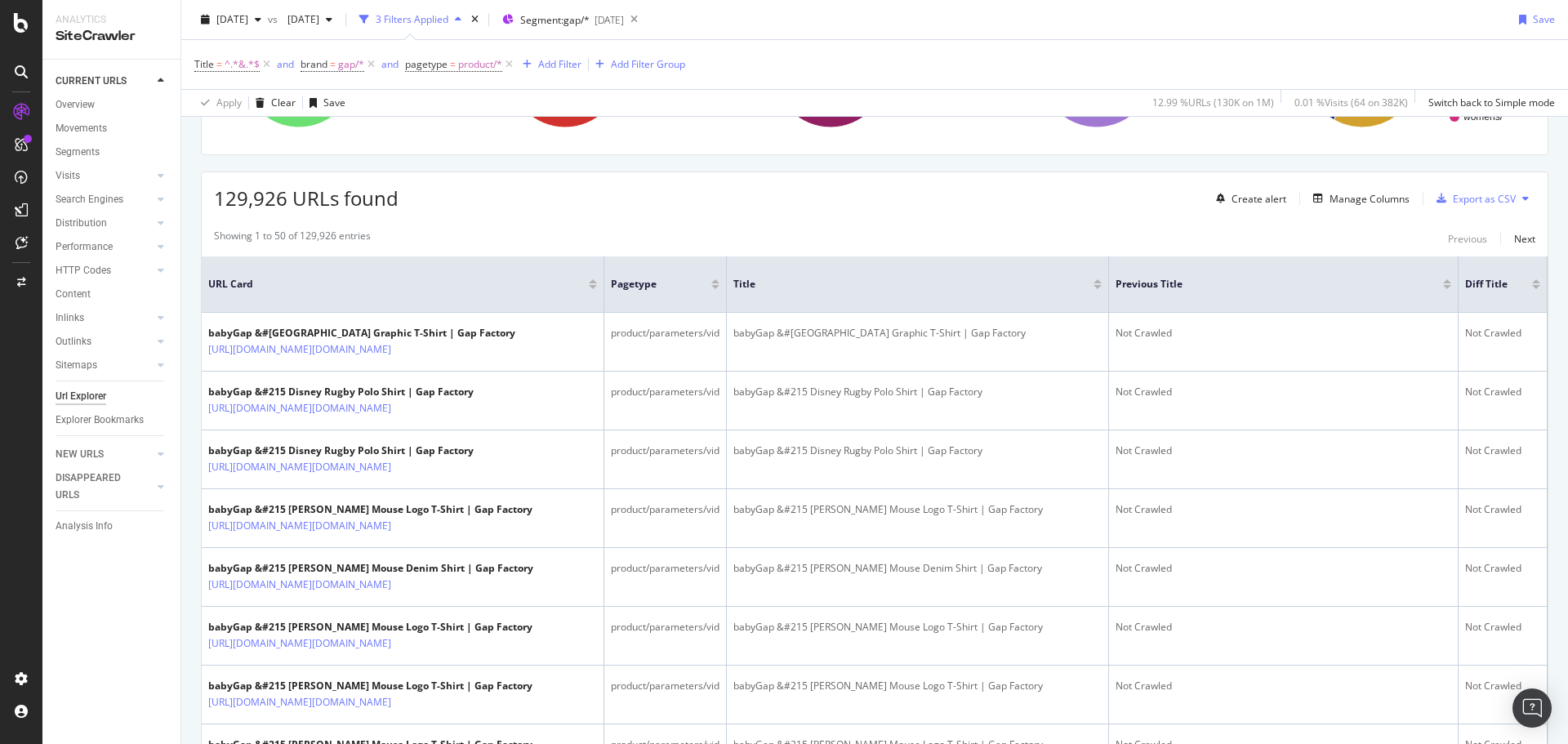
scroll to position [245, 0]
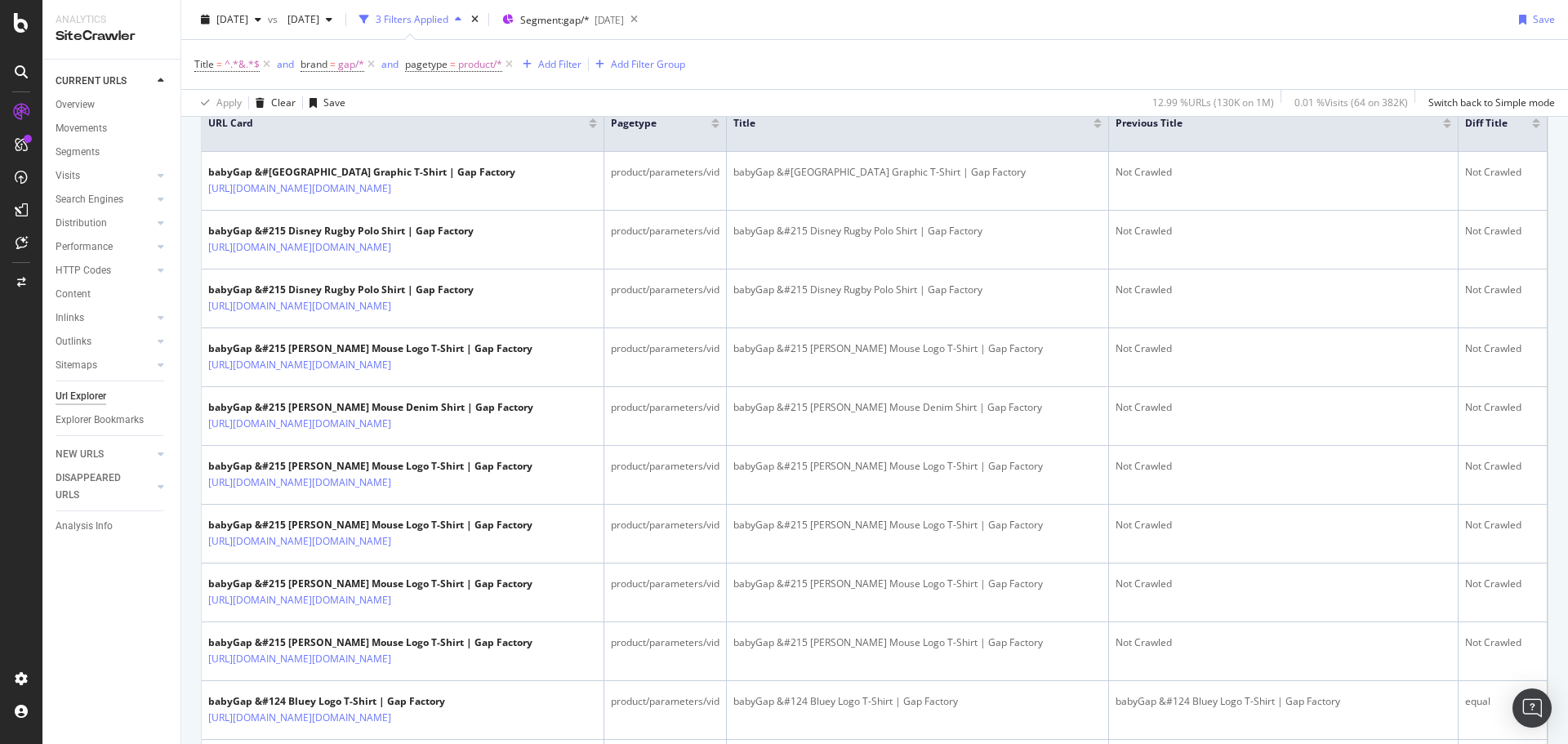
scroll to position [409, 0]
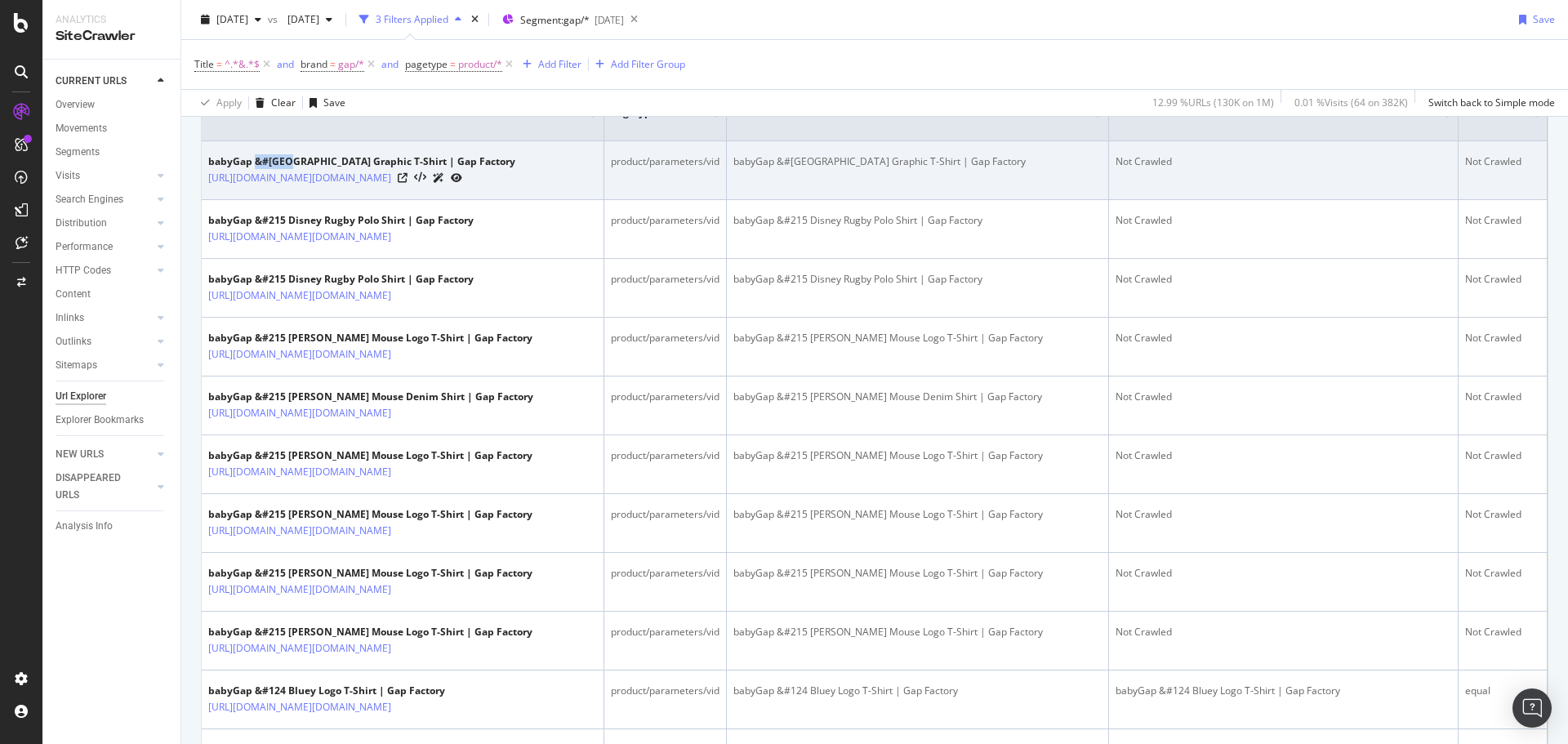
drag, startPoint x: 255, startPoint y: 158, endPoint x: 288, endPoint y: 158, distance: 33.0
click at [288, 158] on div "babyGap &#124 Sesame Street Graphic T-Shirt | Gap Factory" at bounding box center [362, 161] width 307 height 15
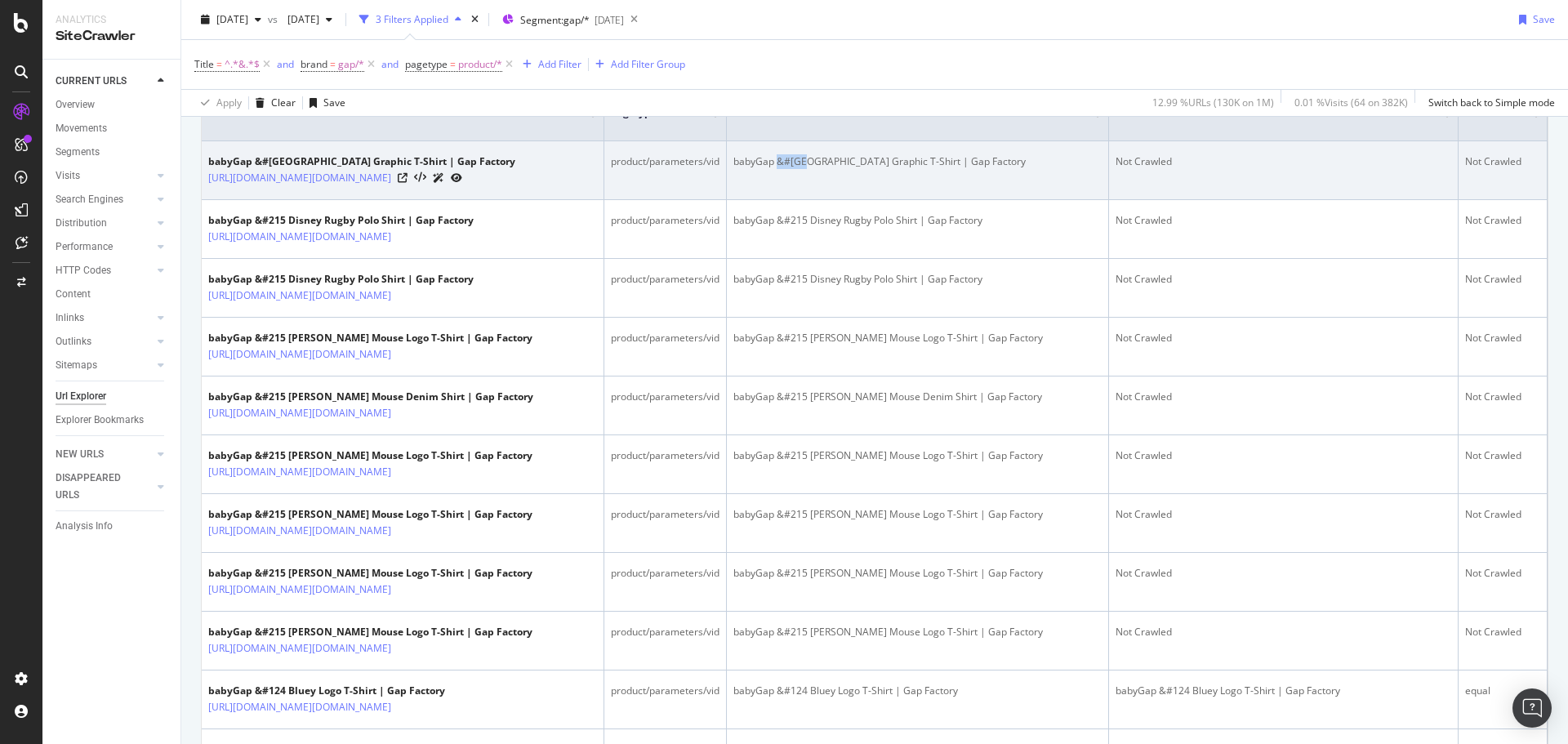
drag, startPoint x: 785, startPoint y: 159, endPoint x: 815, endPoint y: 159, distance: 30.0
click at [815, 159] on div "babyGap &#124 Sesame Street Graphic T-Shirt | Gap Factory" at bounding box center [917, 161] width 368 height 15
copy div "&#124"
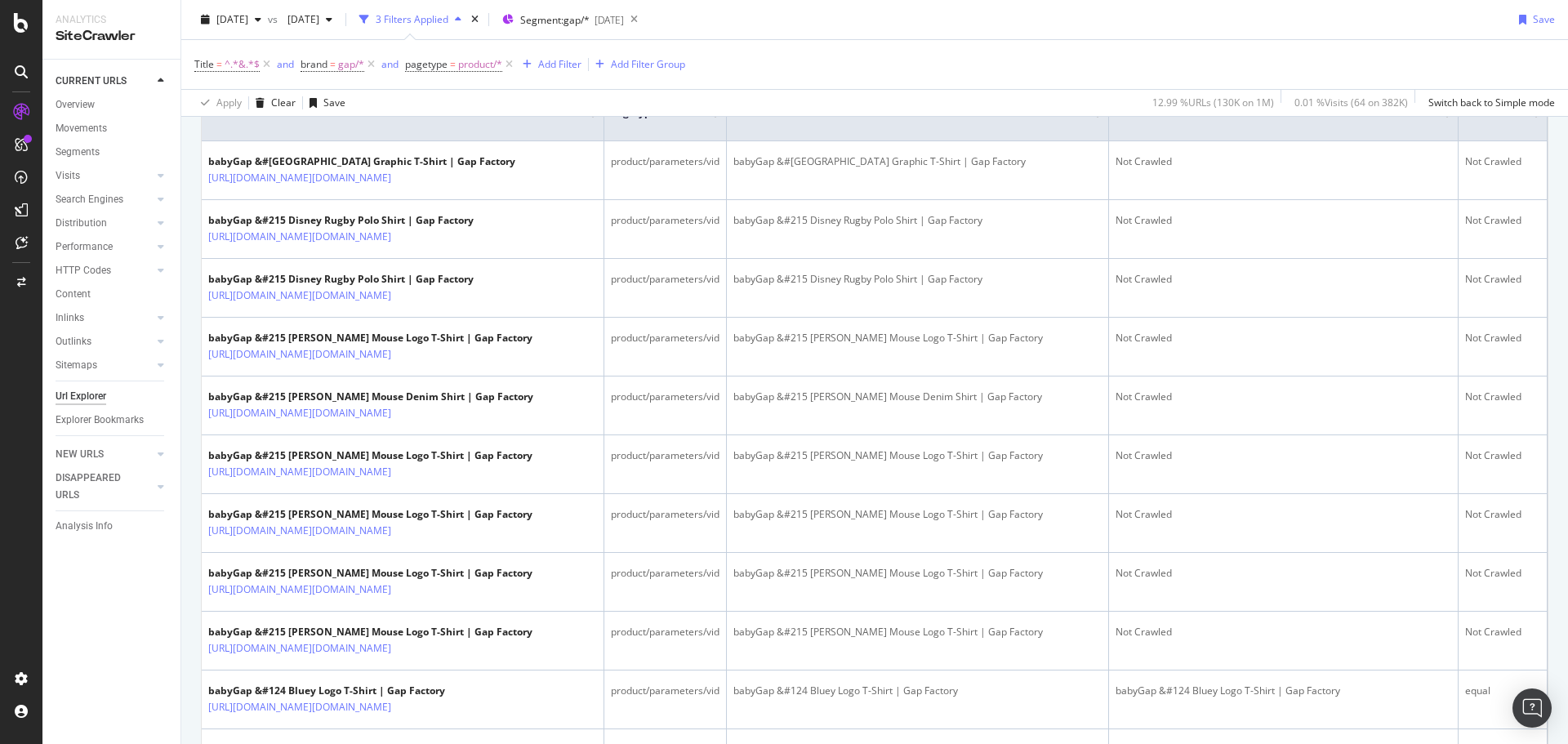
click at [864, 61] on div "Title = ^.*&.*$ and brand = gap/* and pagetype = product/* Add Filter Add Filte…" at bounding box center [875, 64] width 1361 height 49
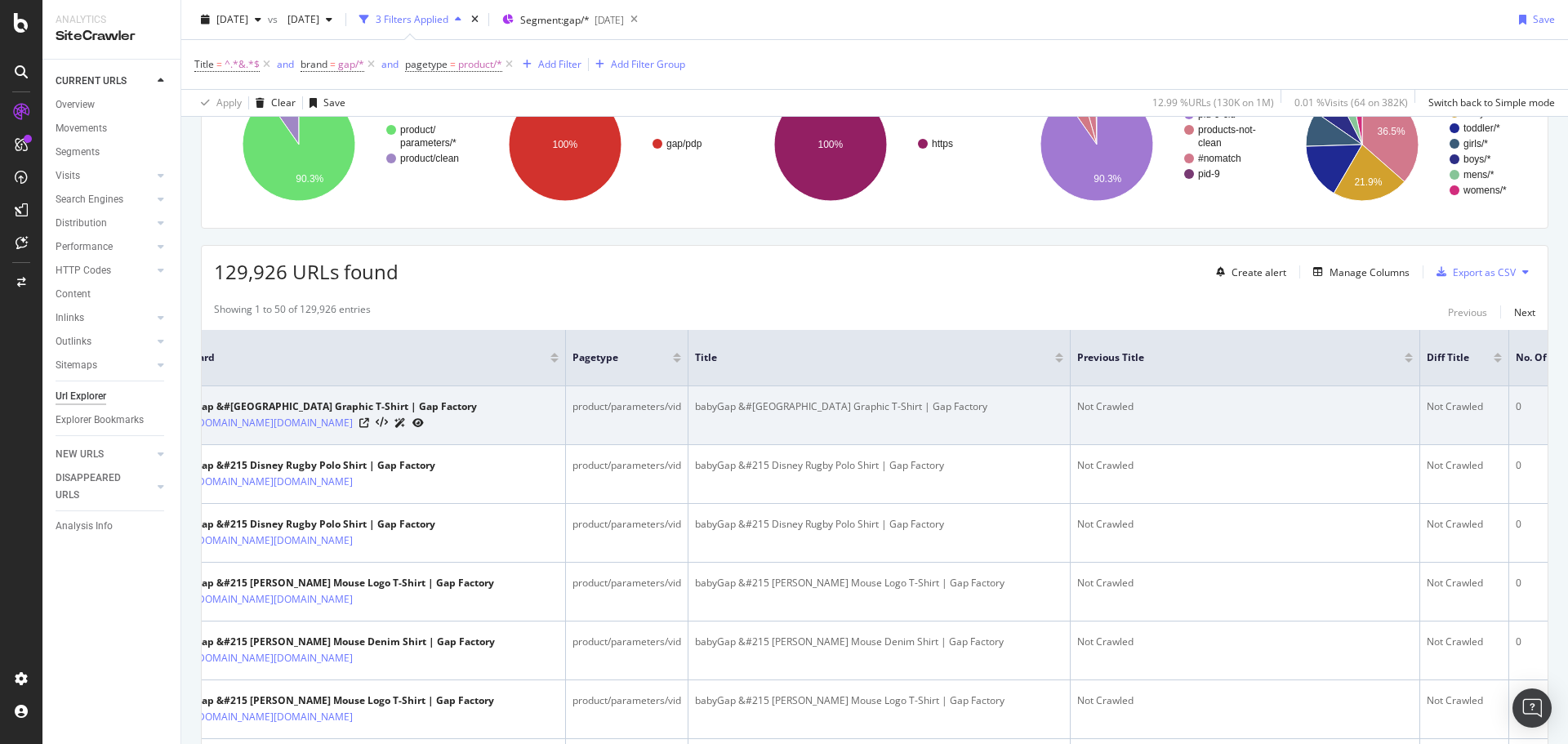
scroll to position [0, 0]
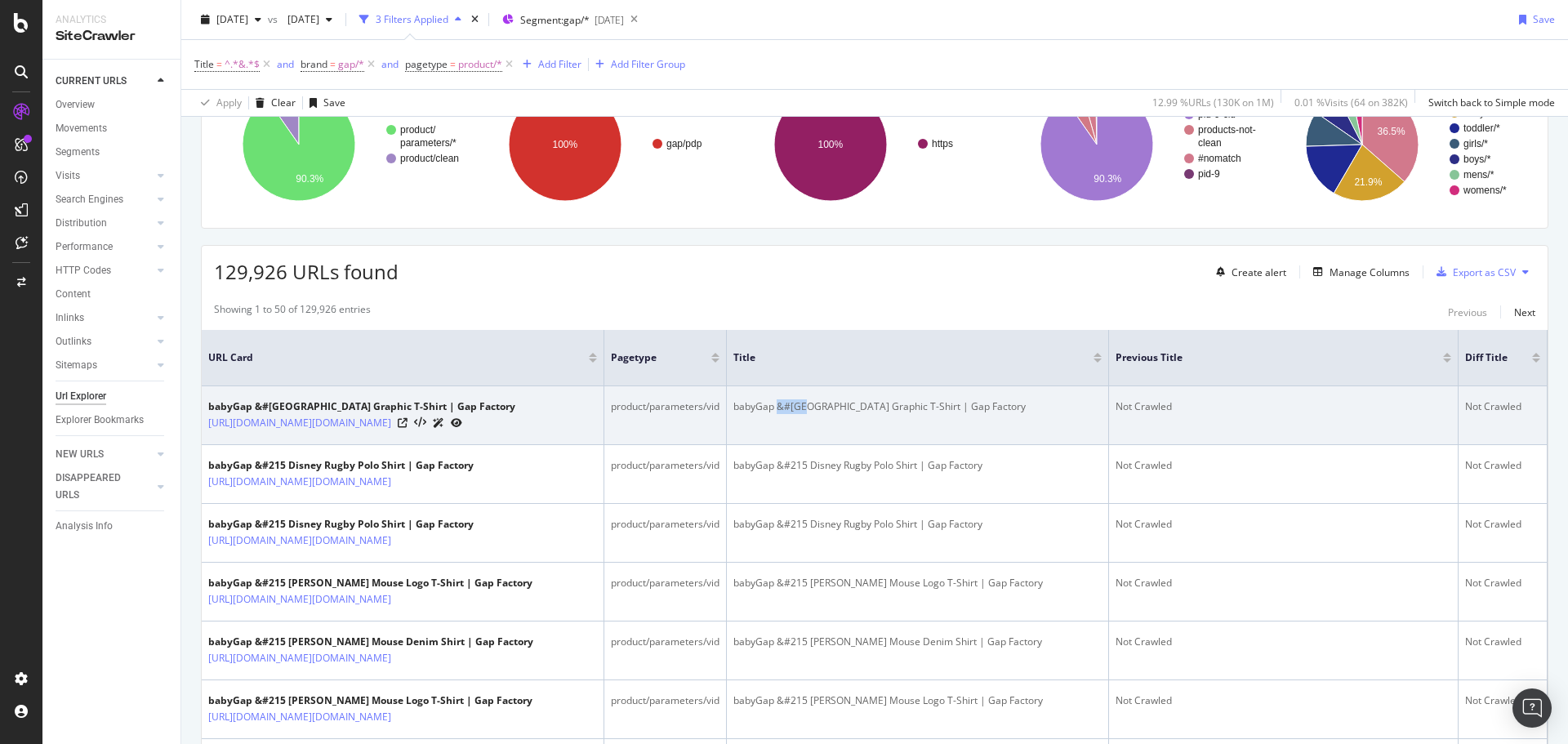
drag, startPoint x: 784, startPoint y: 411, endPoint x: 814, endPoint y: 411, distance: 30.0
click at [814, 411] on div "babyGap &#124 Sesame Street Graphic T-Shirt | Gap Factory" at bounding box center [917, 406] width 368 height 15
copy div "&#124"
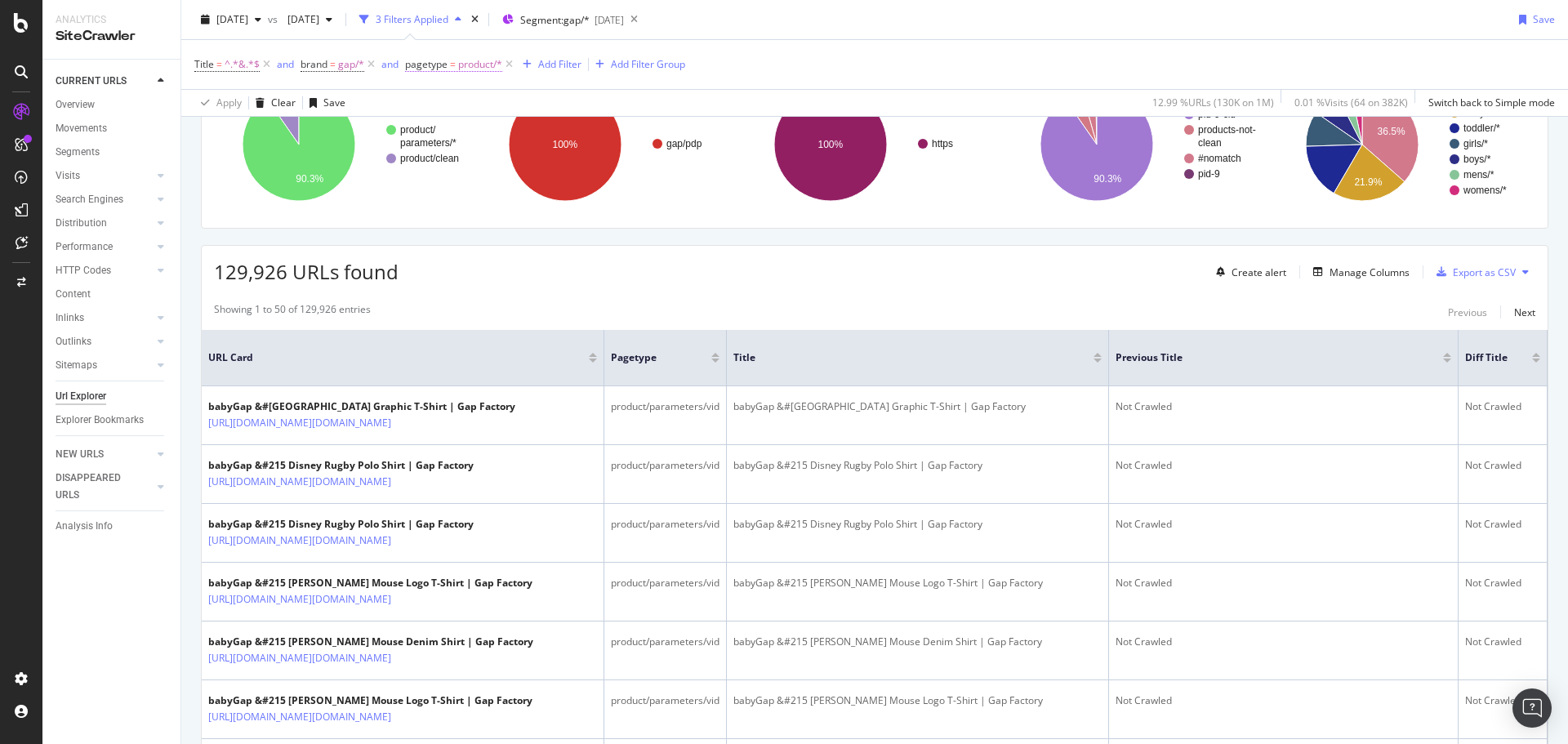
click at [468, 70] on span "product/*" at bounding box center [480, 64] width 44 height 23
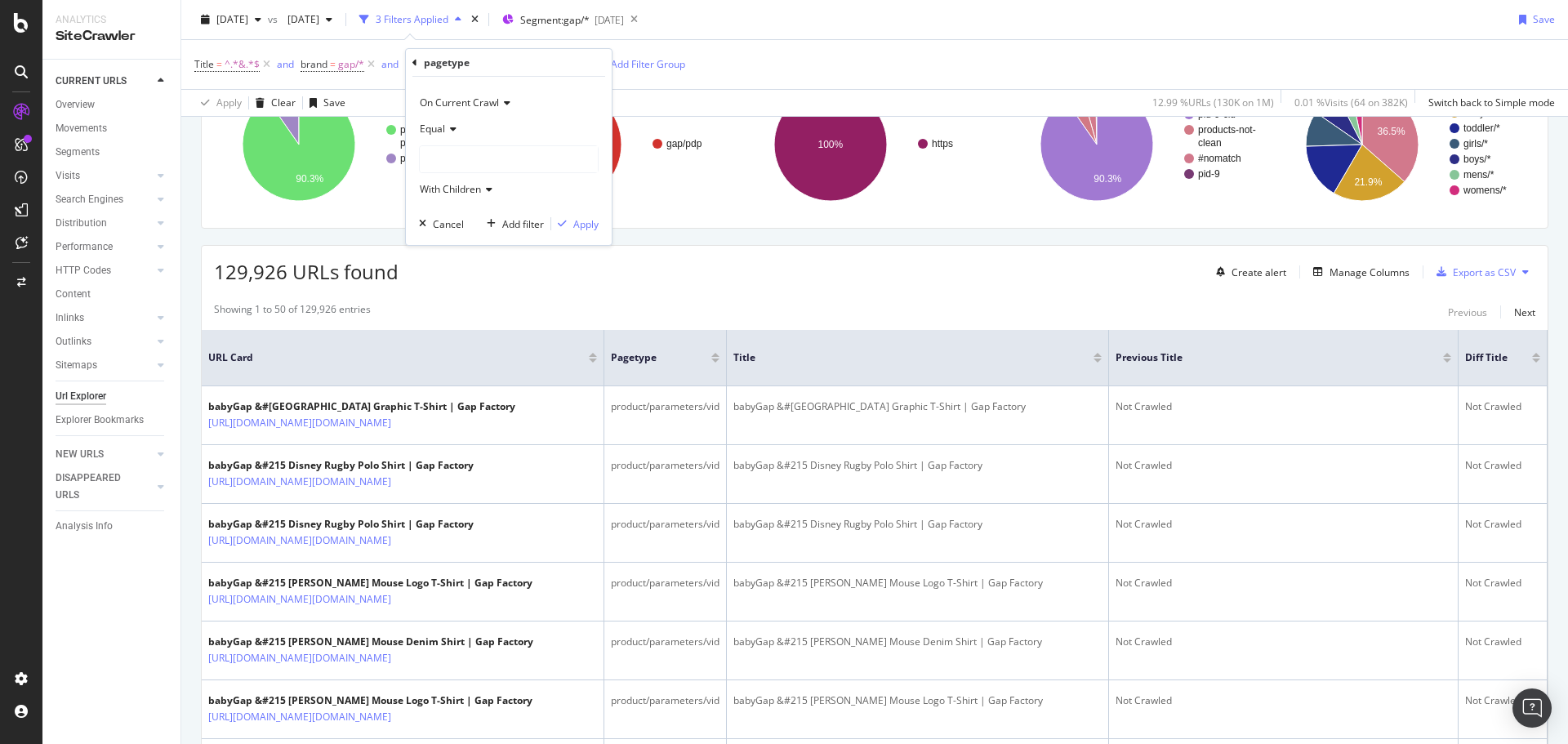
click at [880, 64] on div "Title = ^.*&.*$ and brand = gap/* and pagetype = product/* Add Filter Add Filte…" at bounding box center [875, 64] width 1361 height 49
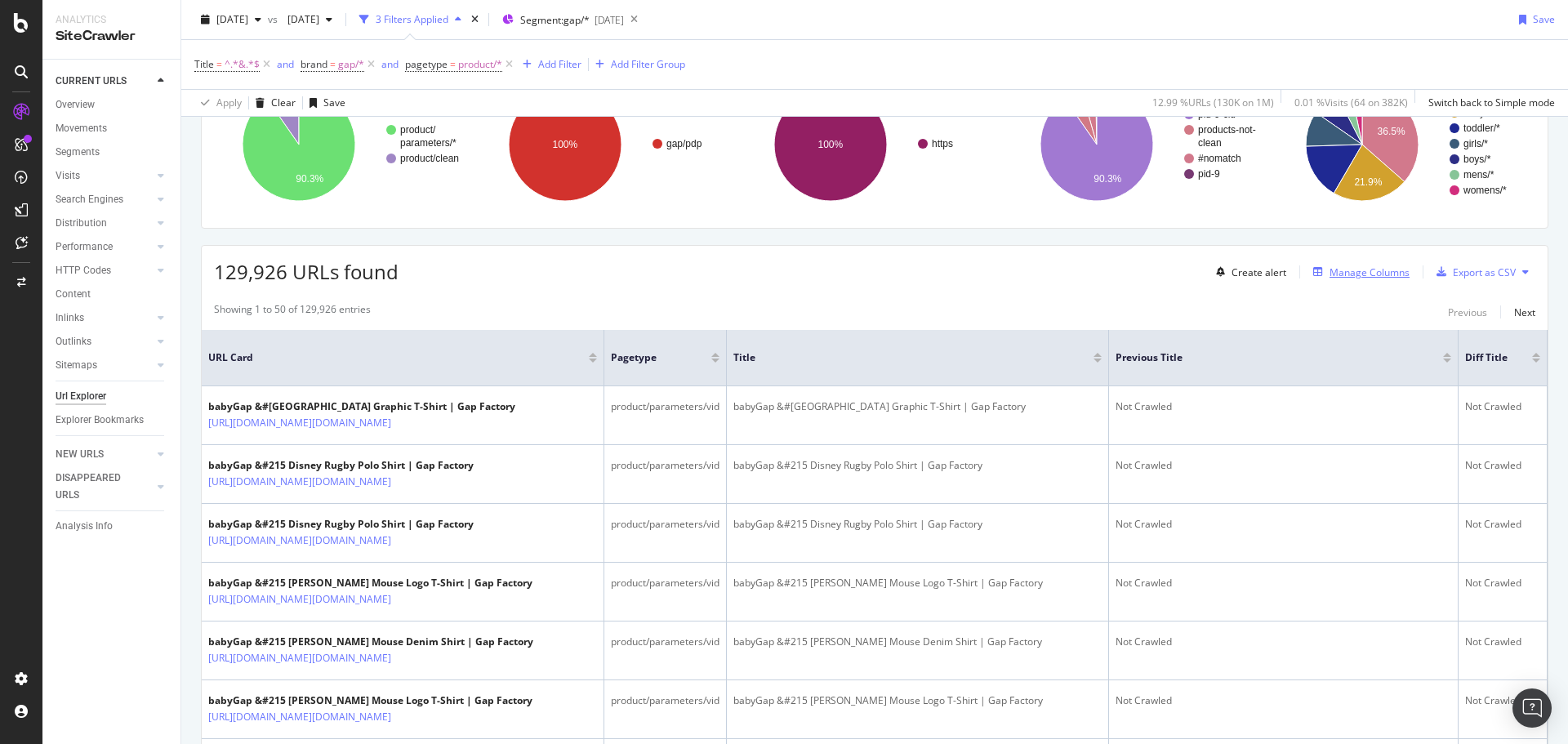
click at [1371, 277] on div "Manage Columns" at bounding box center [1369, 273] width 80 height 14
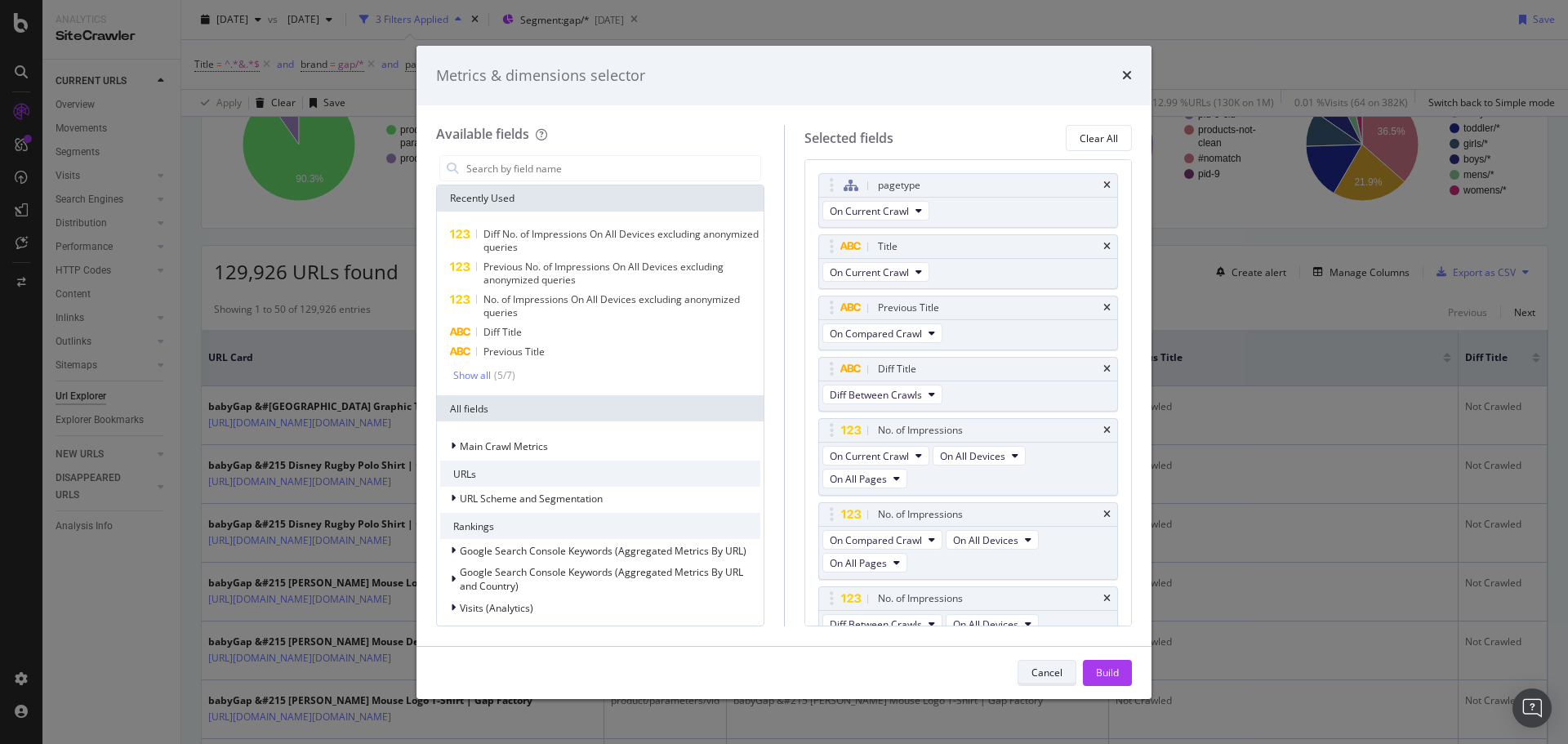
click at [1033, 667] on div "Cancel" at bounding box center [1047, 673] width 31 height 14
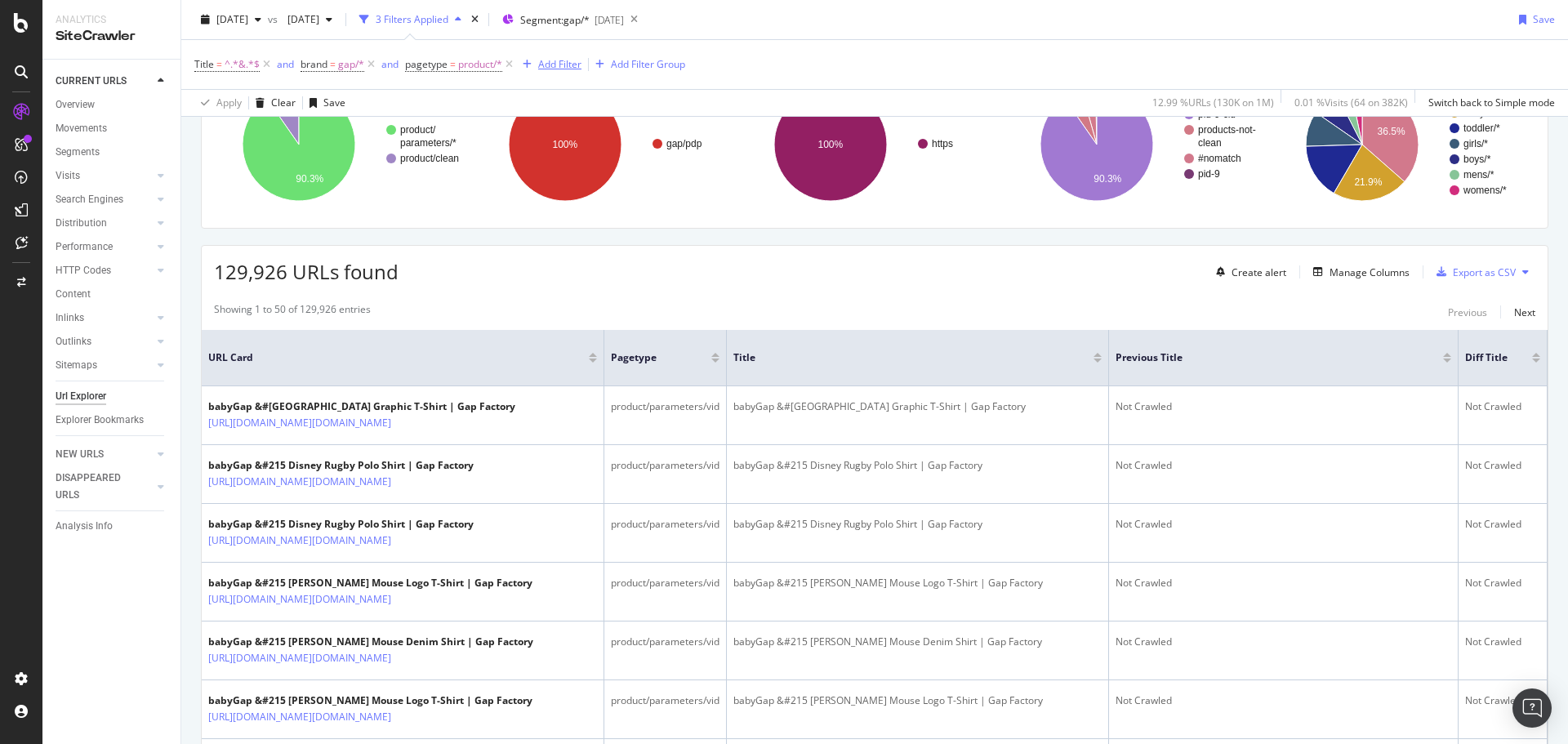
click at [567, 62] on div "Add Filter" at bounding box center [560, 64] width 43 height 14
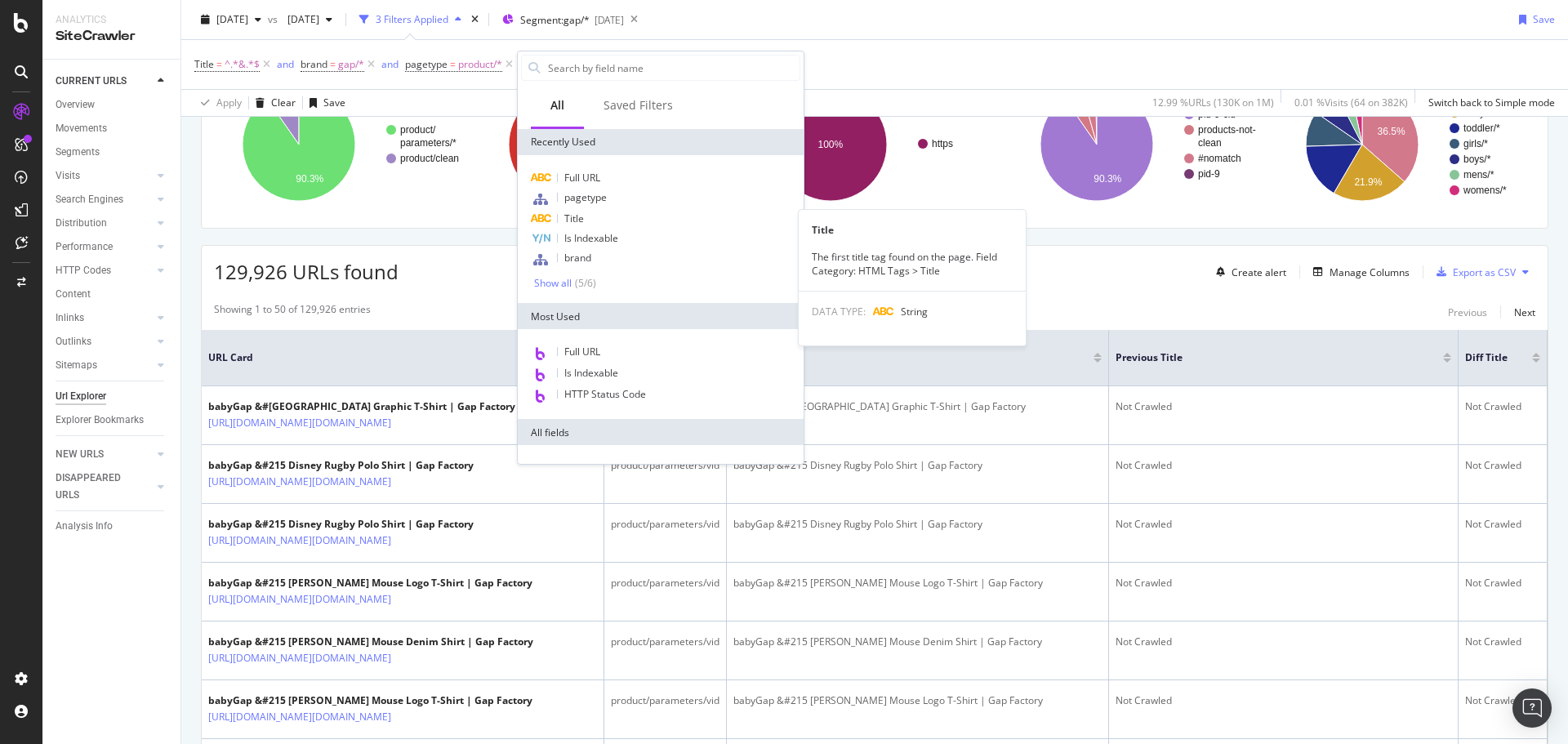
click at [596, 220] on div "Title" at bounding box center [660, 219] width 279 height 20
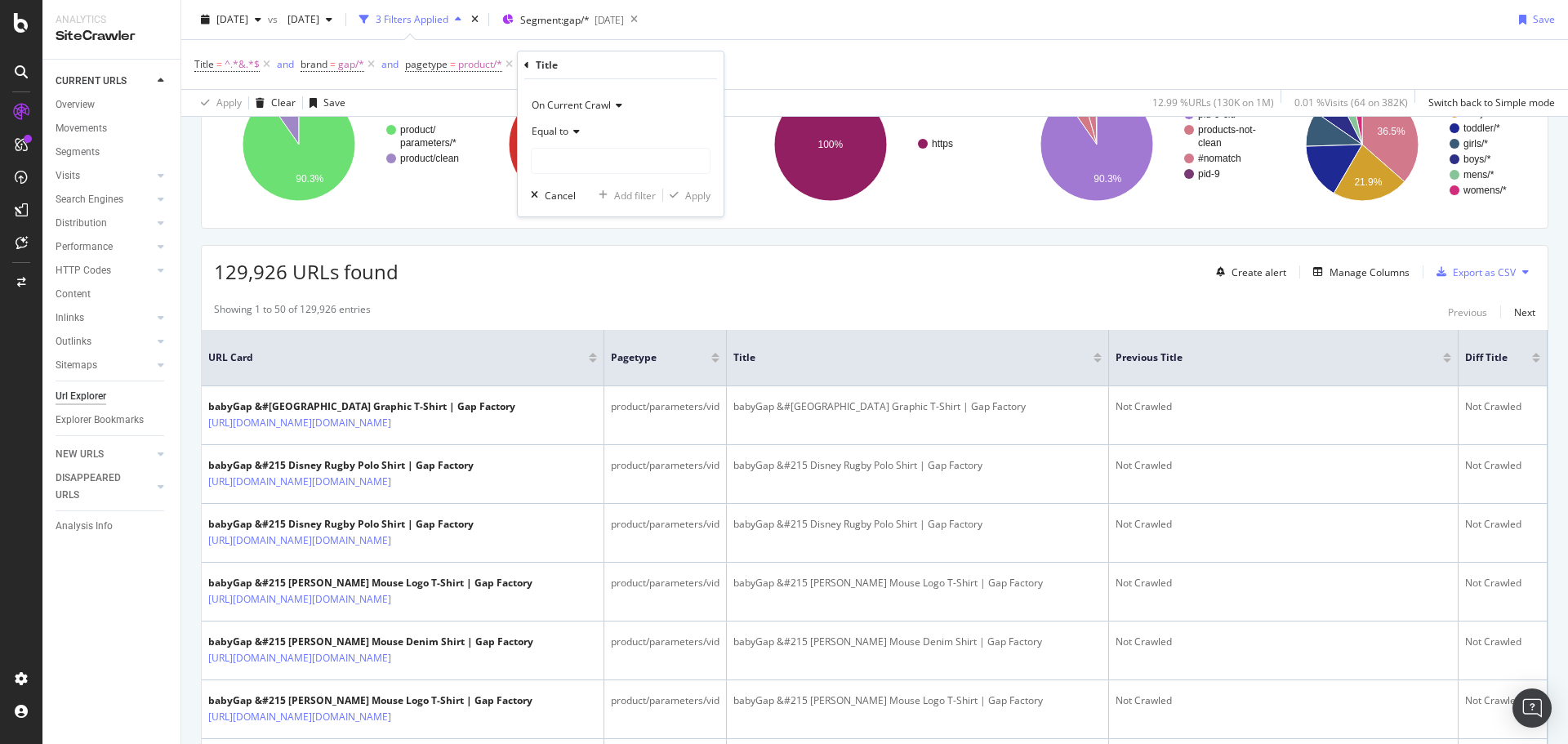
click at [559, 135] on span "Equal to" at bounding box center [550, 131] width 36 height 14
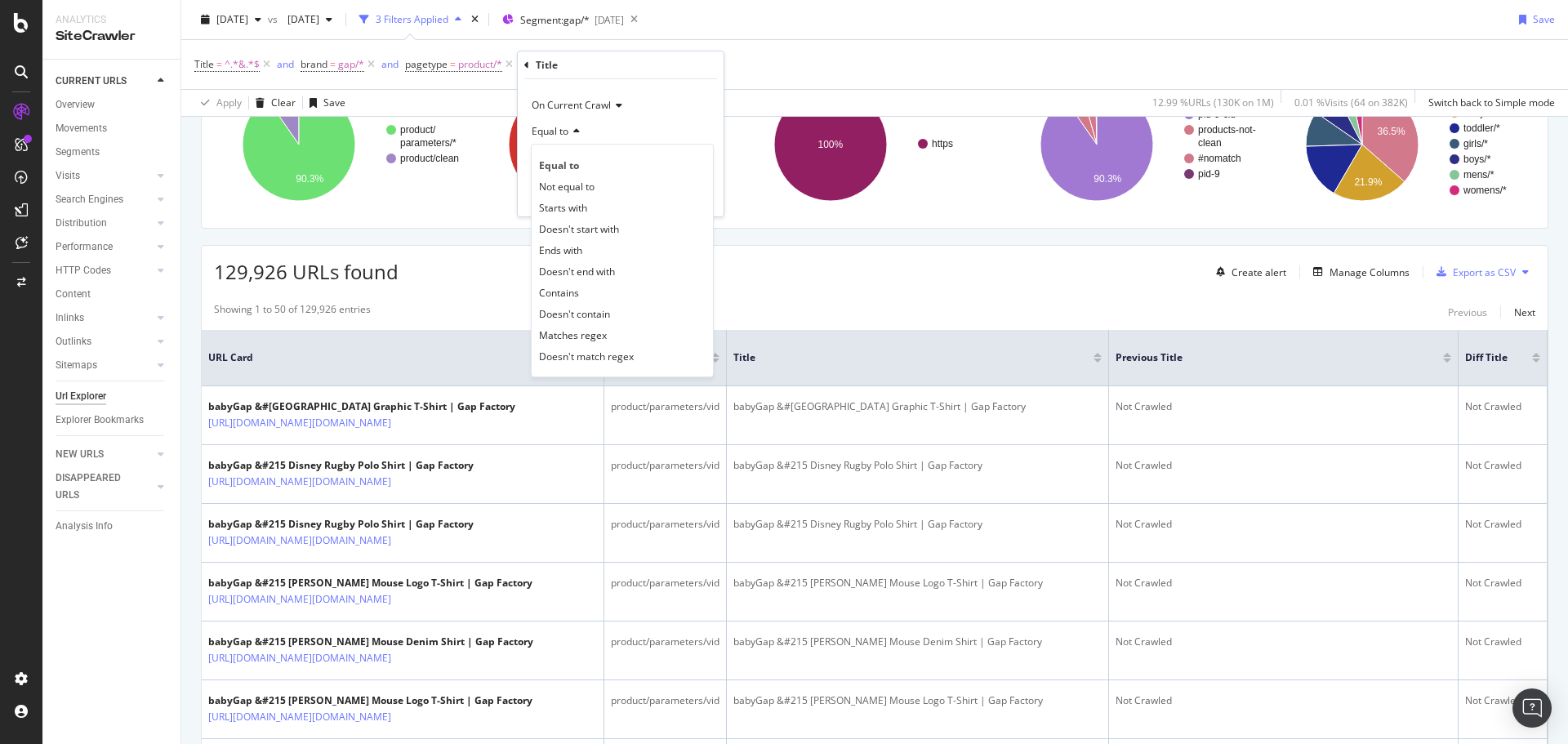
click at [588, 292] on div "Contains" at bounding box center [621, 293] width 174 height 21
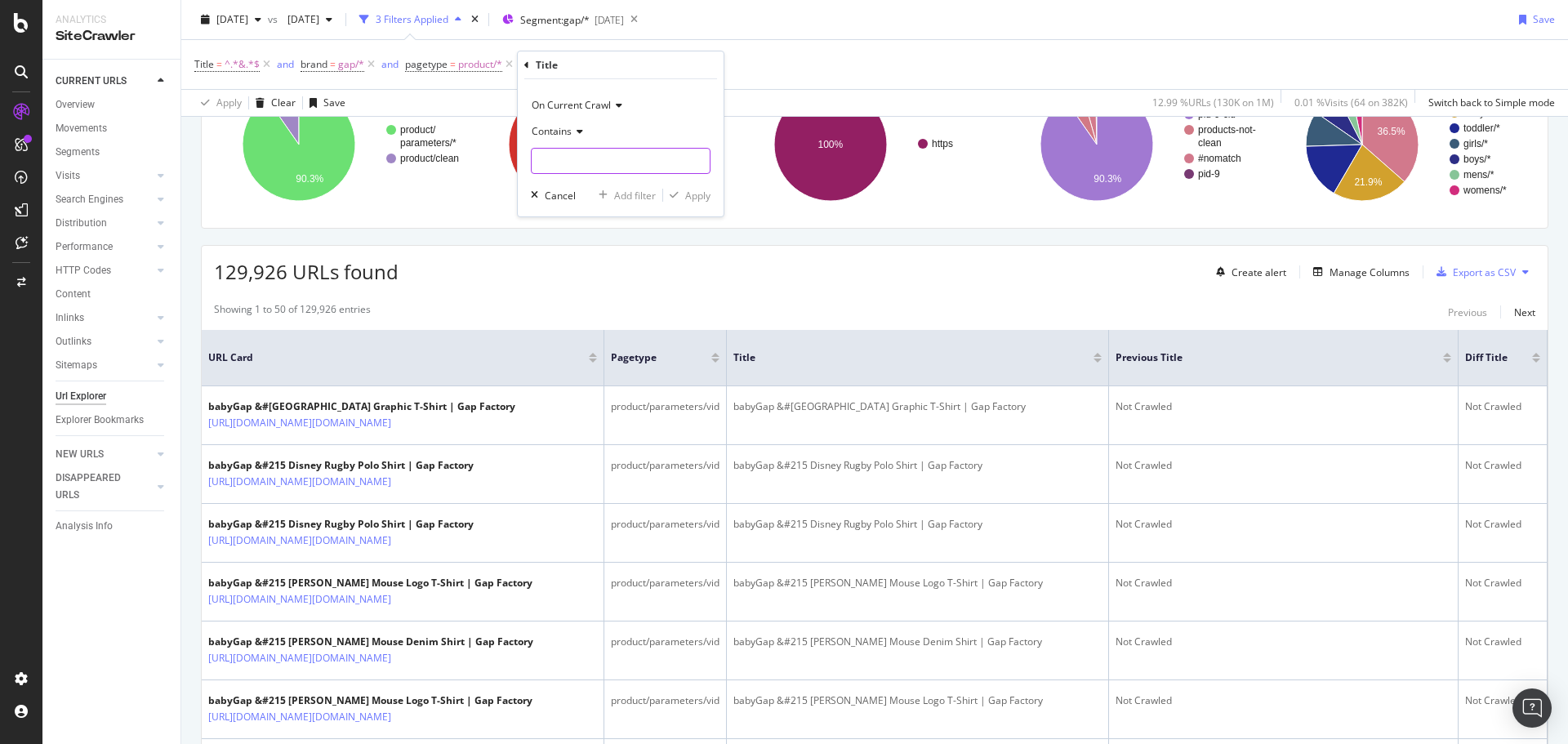
click at [576, 161] on input "text" at bounding box center [620, 161] width 178 height 26
paste input "&#124"
type input "&#124"
click at [683, 196] on div "button" at bounding box center [673, 194] width 22 height 10
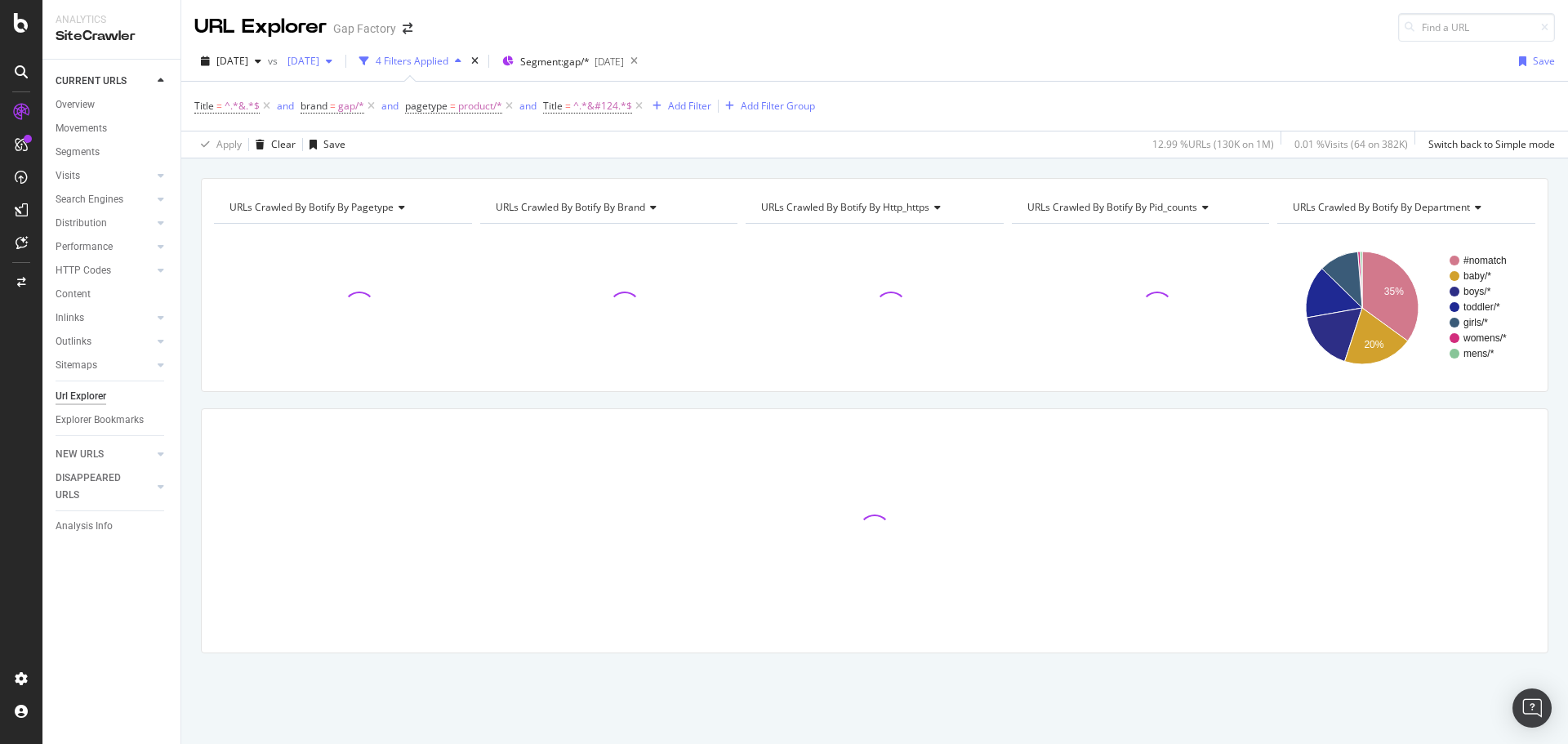
click at [319, 62] on span "2025 May. 28th" at bounding box center [300, 61] width 38 height 14
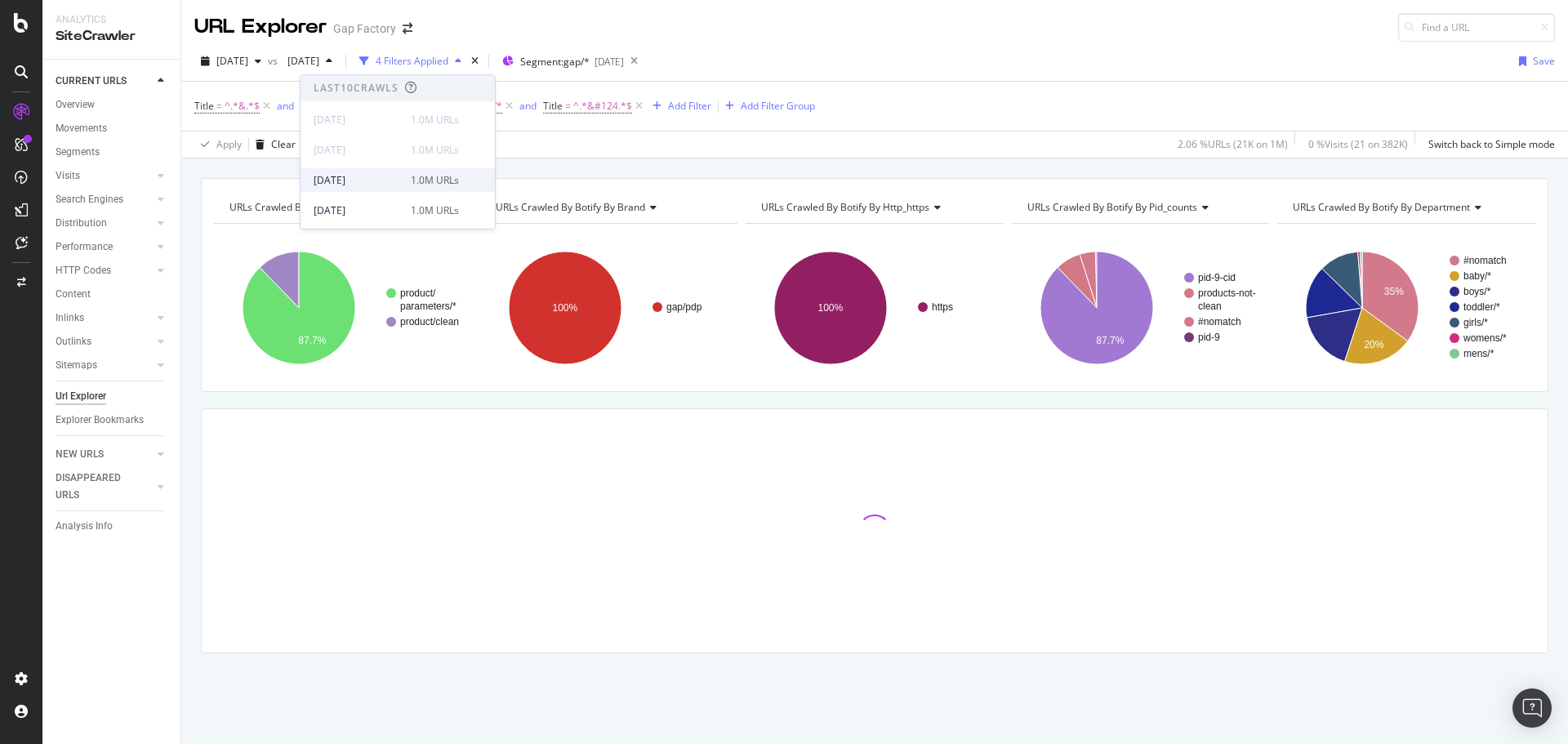
click at [368, 185] on div "2025 Jul. 30th" at bounding box center [357, 181] width 88 height 15
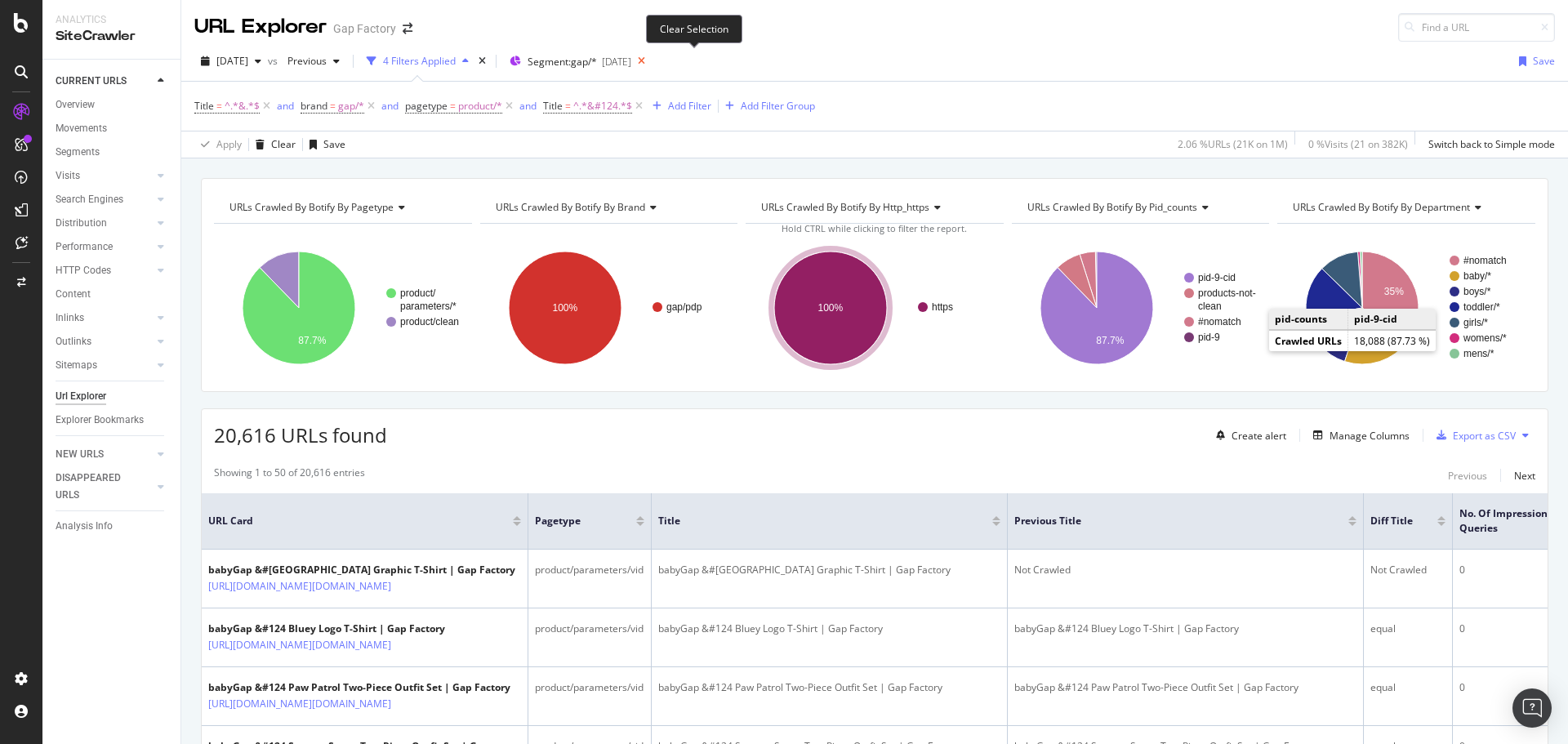
click at [652, 62] on icon at bounding box center [641, 61] width 21 height 23
click at [567, 112] on span "=" at bounding box center [567, 106] width 6 height 14
click at [721, 239] on div "Apply" at bounding box center [725, 235] width 25 height 14
click at [1060, 59] on div "2025 Aug. 6th vs Previous 4 Filters Applied Segments 2025-04-09 Save" at bounding box center [875, 65] width 1387 height 33
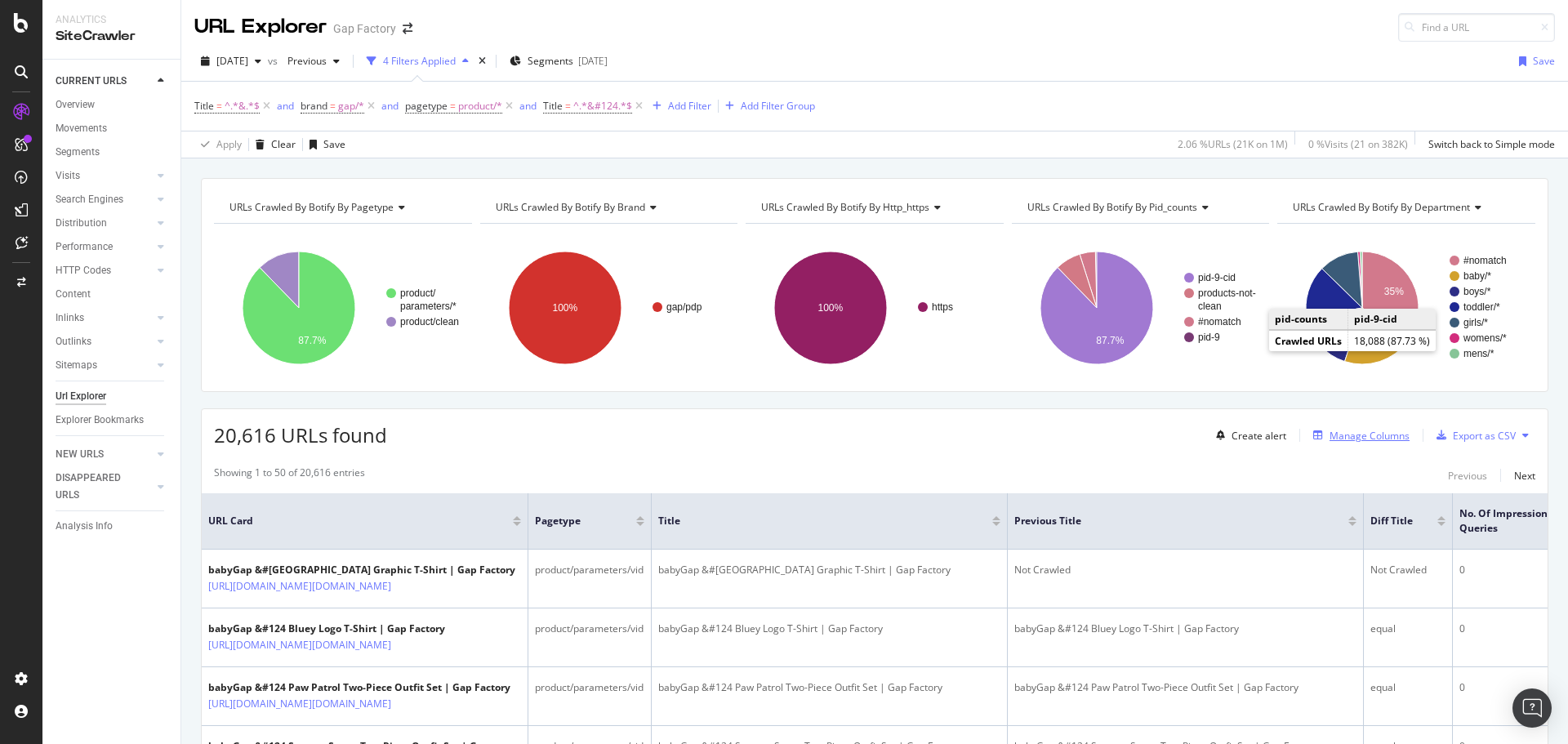
click at [1350, 440] on div "Manage Columns" at bounding box center [1369, 436] width 80 height 14
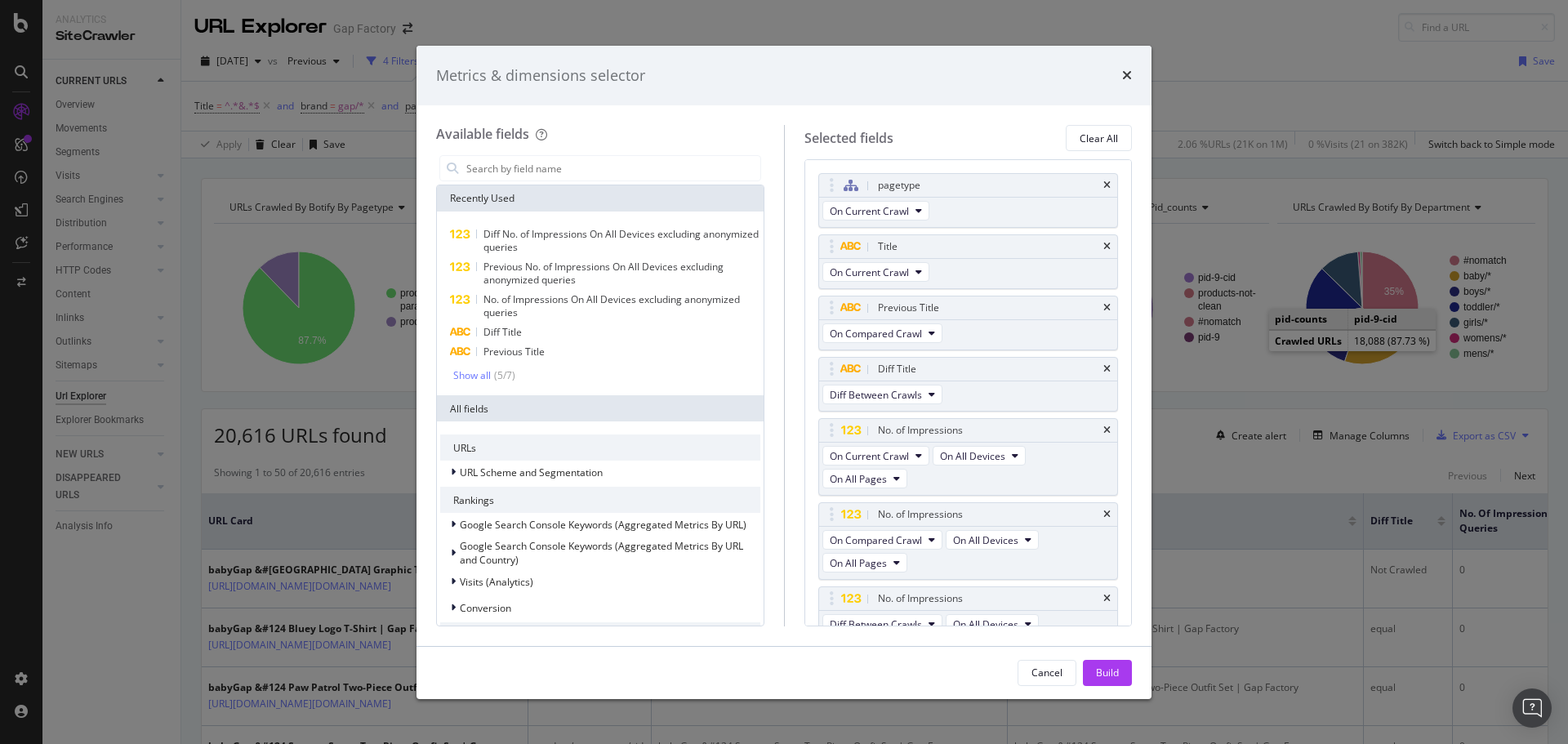
click at [1131, 69] on icon "times" at bounding box center [1126, 75] width 10 height 13
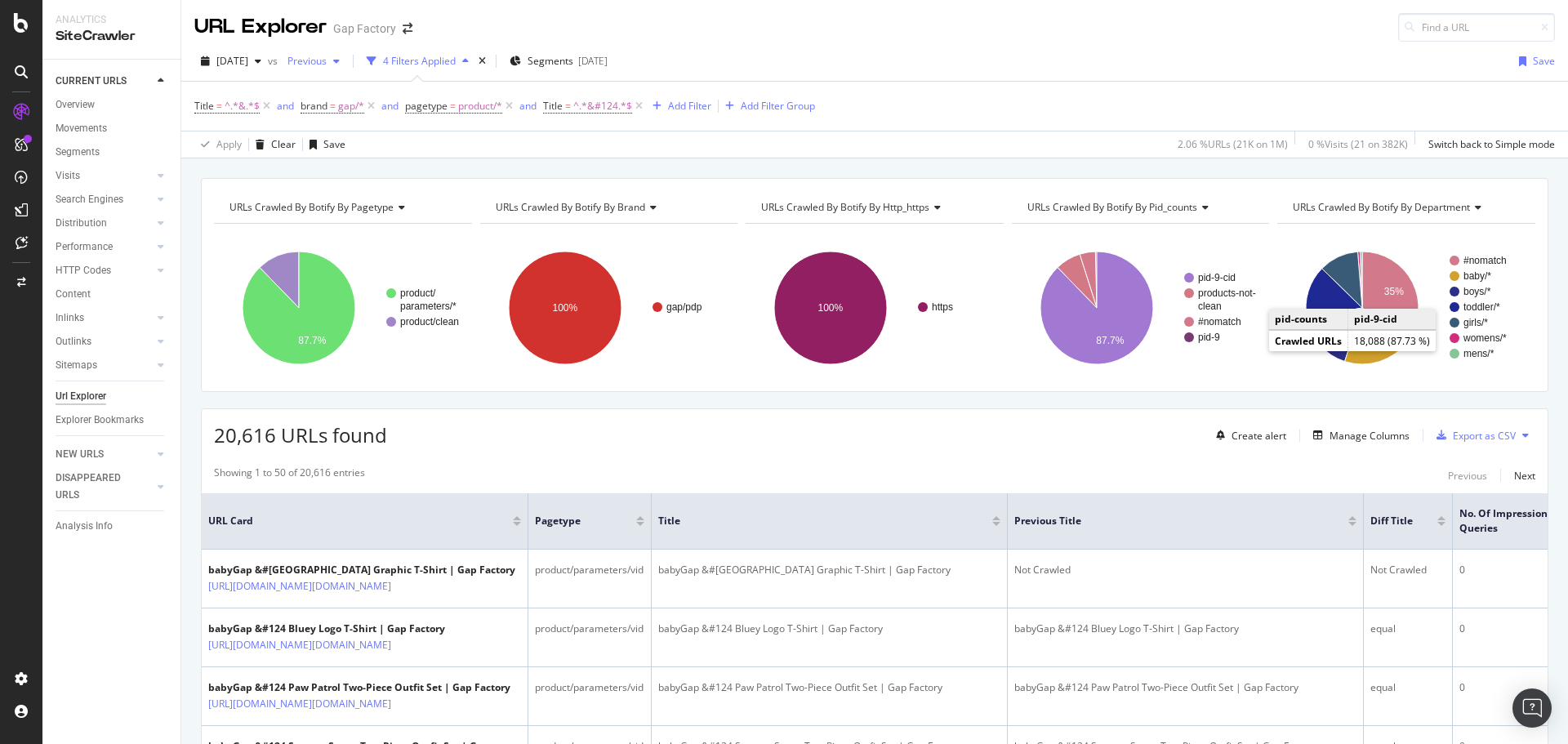
click at [326, 64] on span "Previous" at bounding box center [304, 61] width 46 height 14
click at [908, 49] on div "2025 Aug. 6th vs Previous 4 Filters Applied Segments 2025-04-09 Save" at bounding box center [875, 65] width 1387 height 33
click at [326, 64] on span "Previous" at bounding box center [304, 61] width 46 height 14
click at [973, 57] on div "2025 Aug. 6th vs Previous 4 Filters Applied Segments 2025-04-09 Save" at bounding box center [875, 65] width 1387 height 33
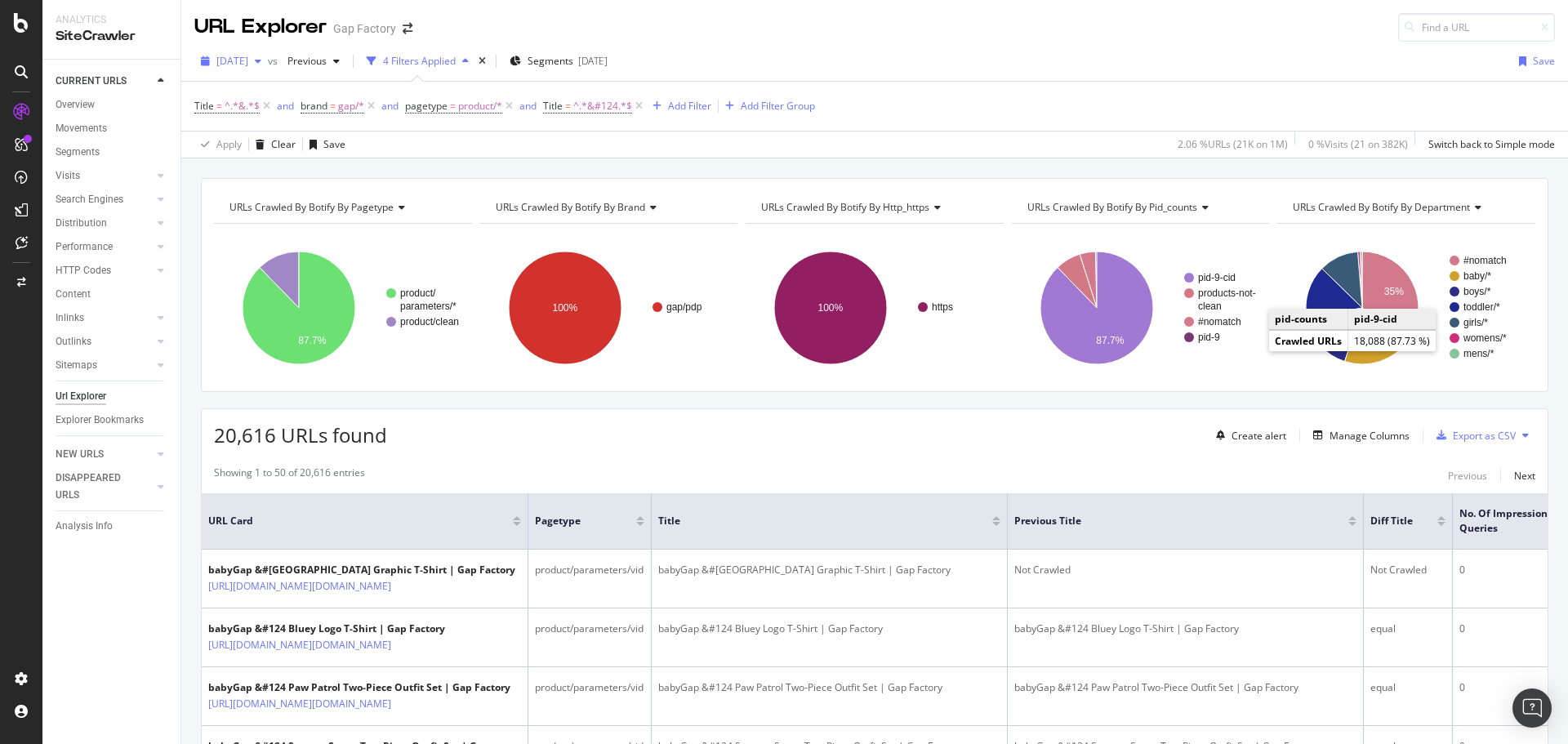
click at [239, 60] on span "2025 Aug. 6th" at bounding box center [232, 61] width 32 height 14
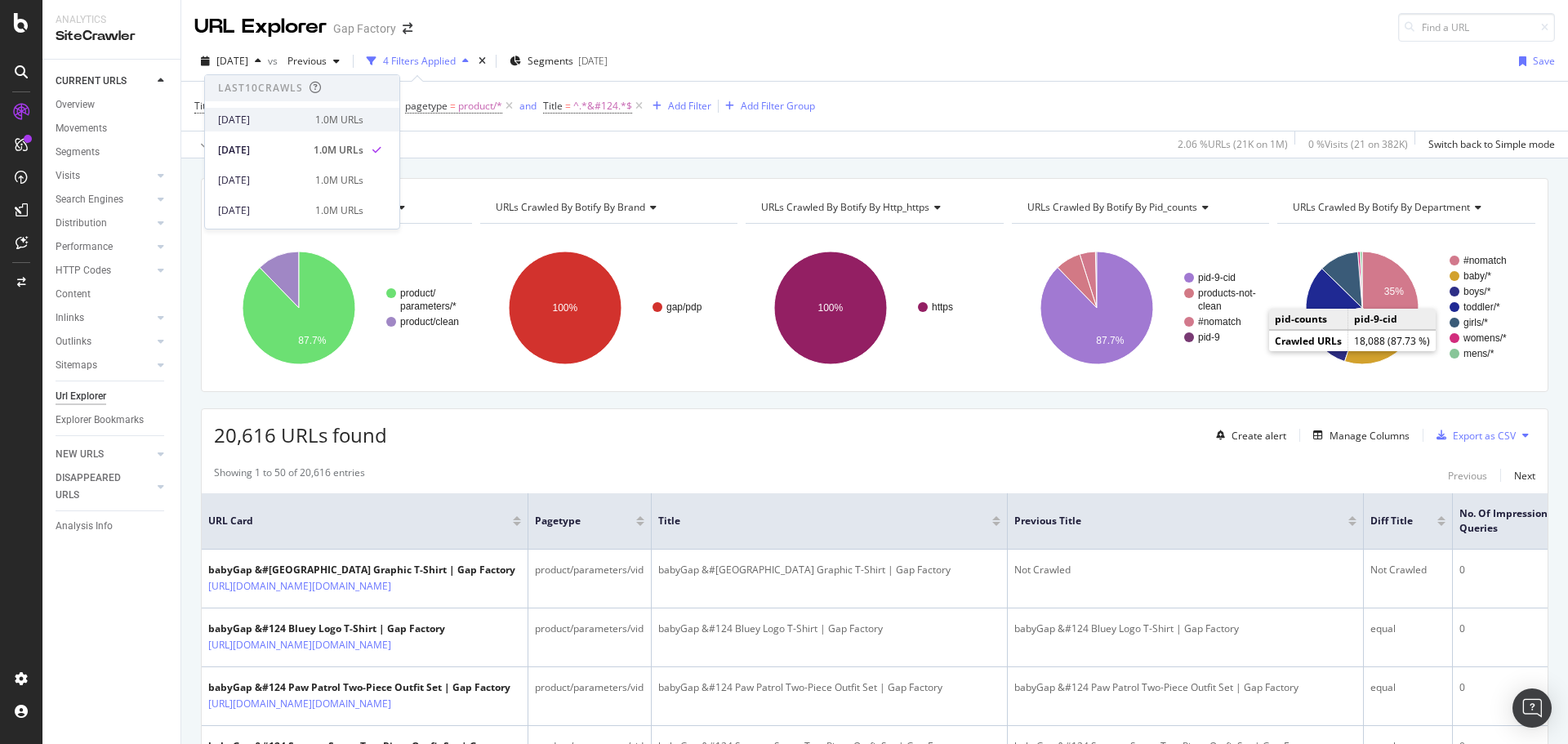
click at [320, 120] on div "1.0M URLs" at bounding box center [339, 120] width 49 height 15
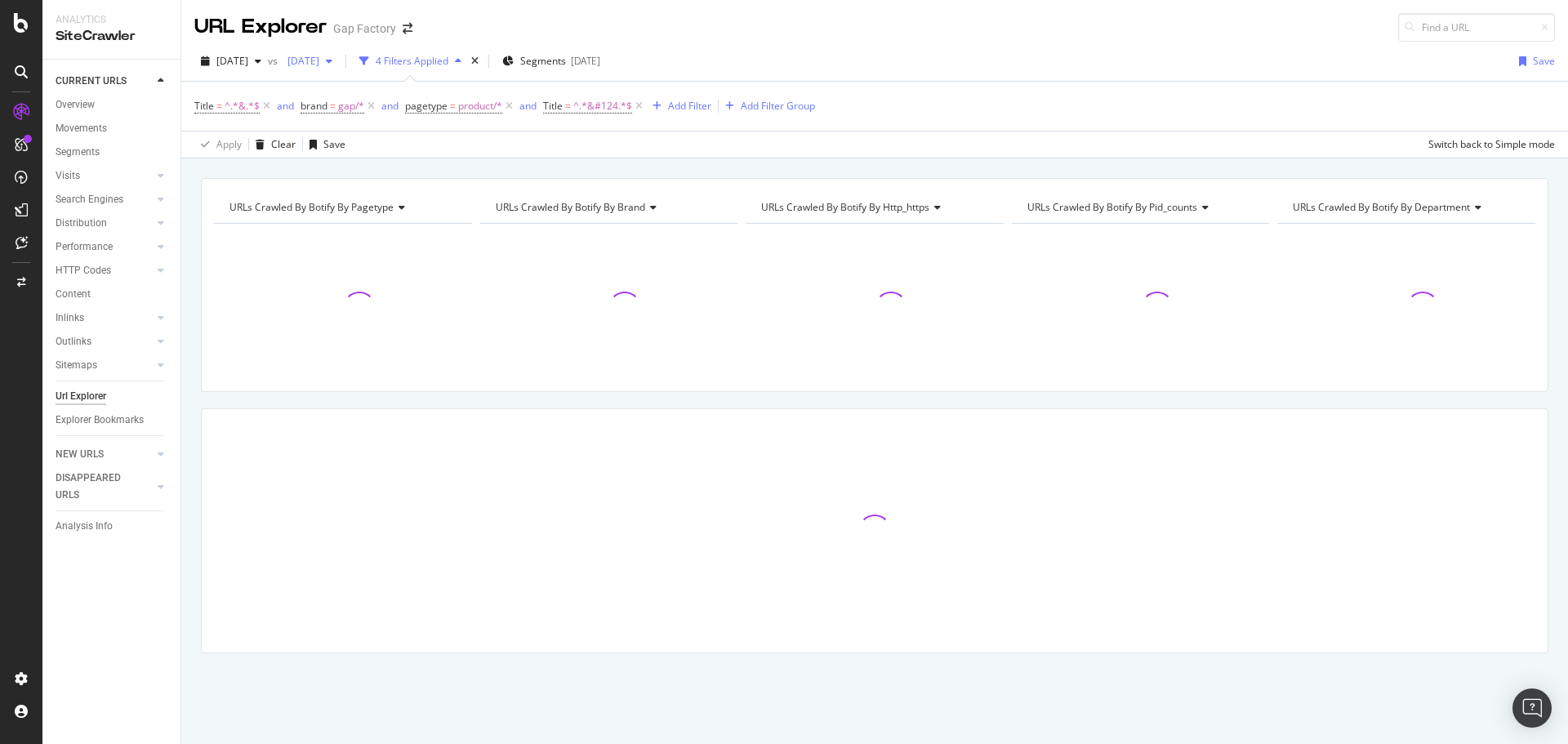
click at [319, 60] on span "2025 Jul. 30th" at bounding box center [300, 61] width 38 height 14
click at [367, 151] on div "2025 Aug. 6th" at bounding box center [362, 150] width 88 height 15
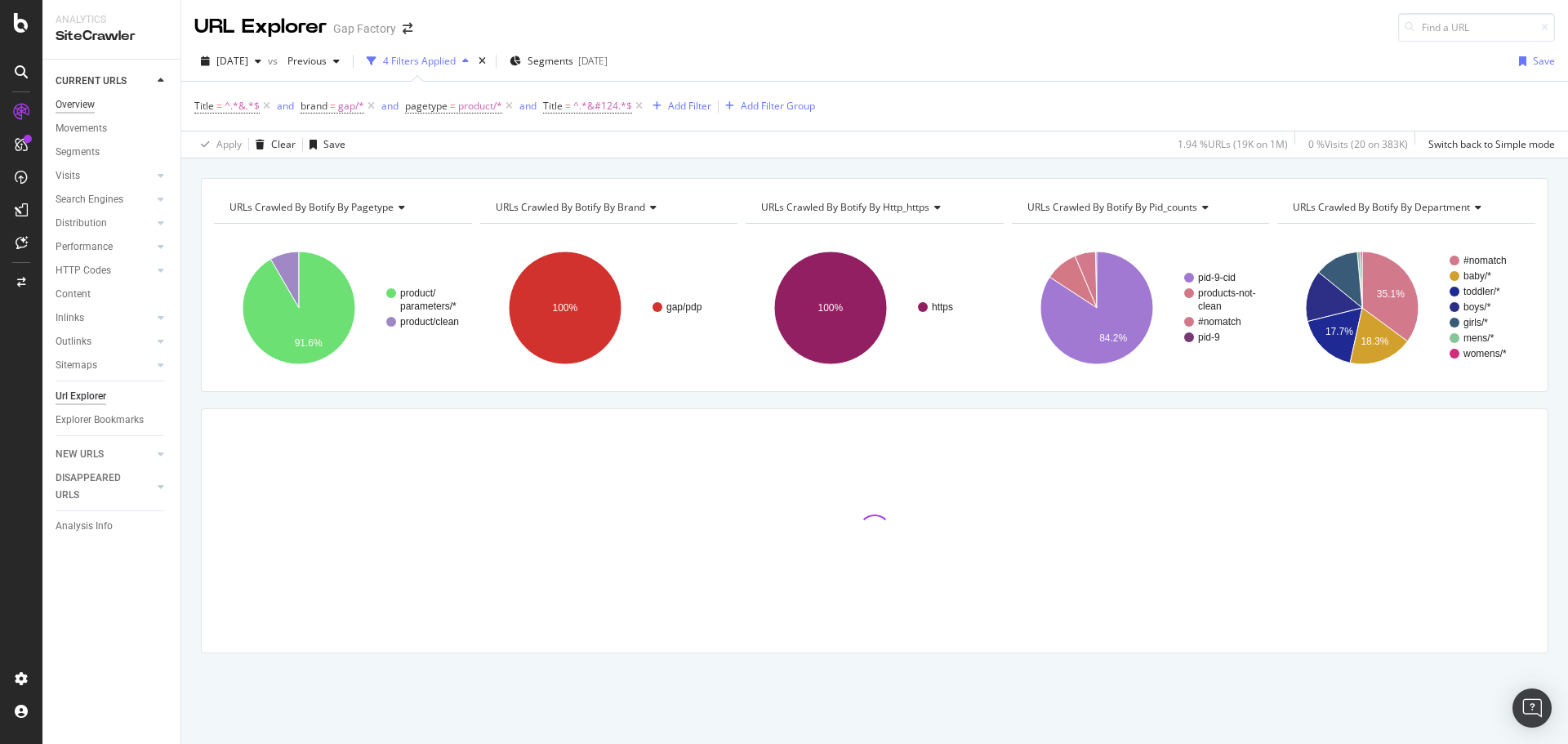
click at [81, 104] on div "Overview" at bounding box center [75, 105] width 39 height 17
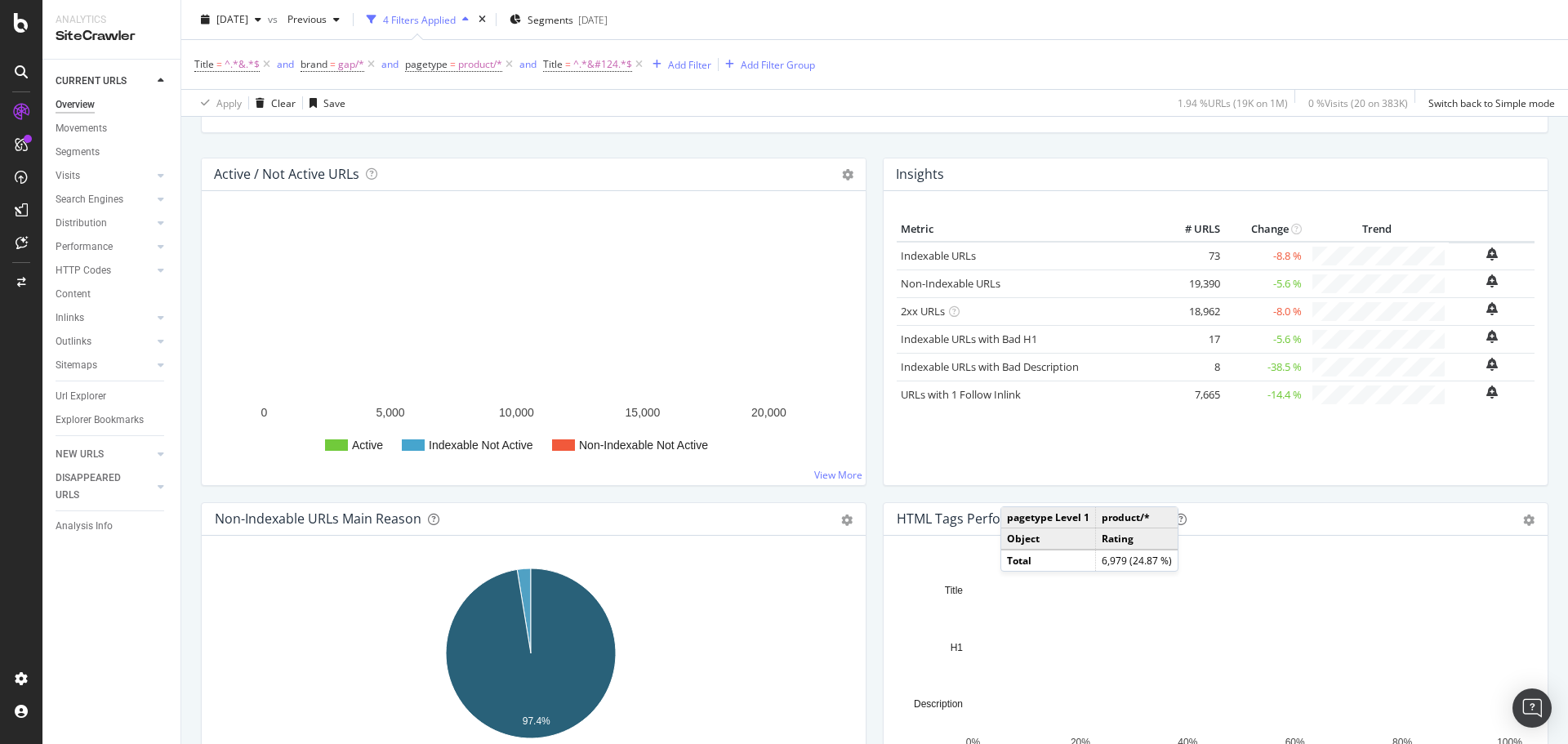
scroll to position [326, 0]
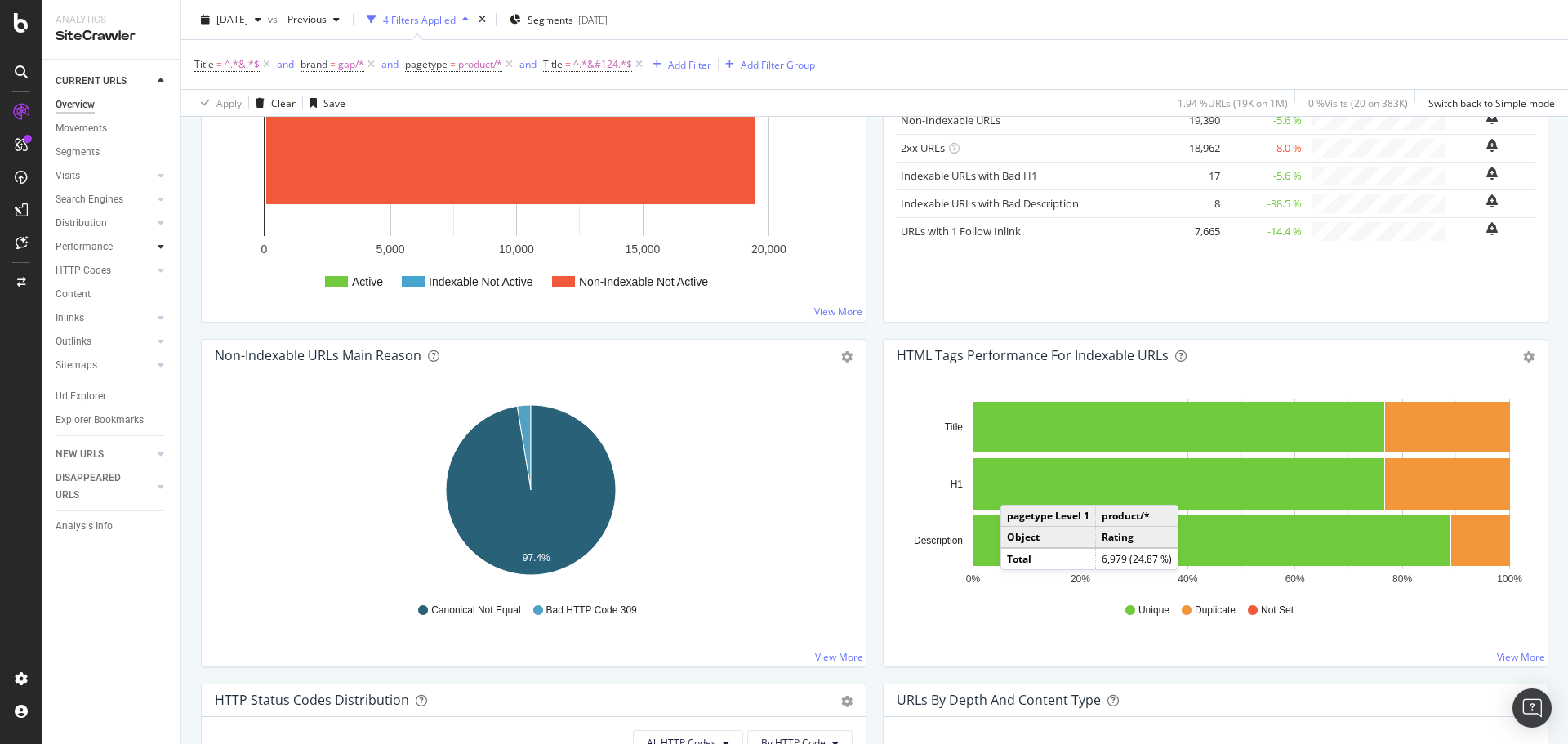
click at [153, 247] on div "Performance" at bounding box center [118, 247] width 125 height 23
click at [161, 247] on icon at bounding box center [161, 247] width 7 height 10
click at [100, 273] on div "Top Charts" at bounding box center [87, 271] width 49 height 17
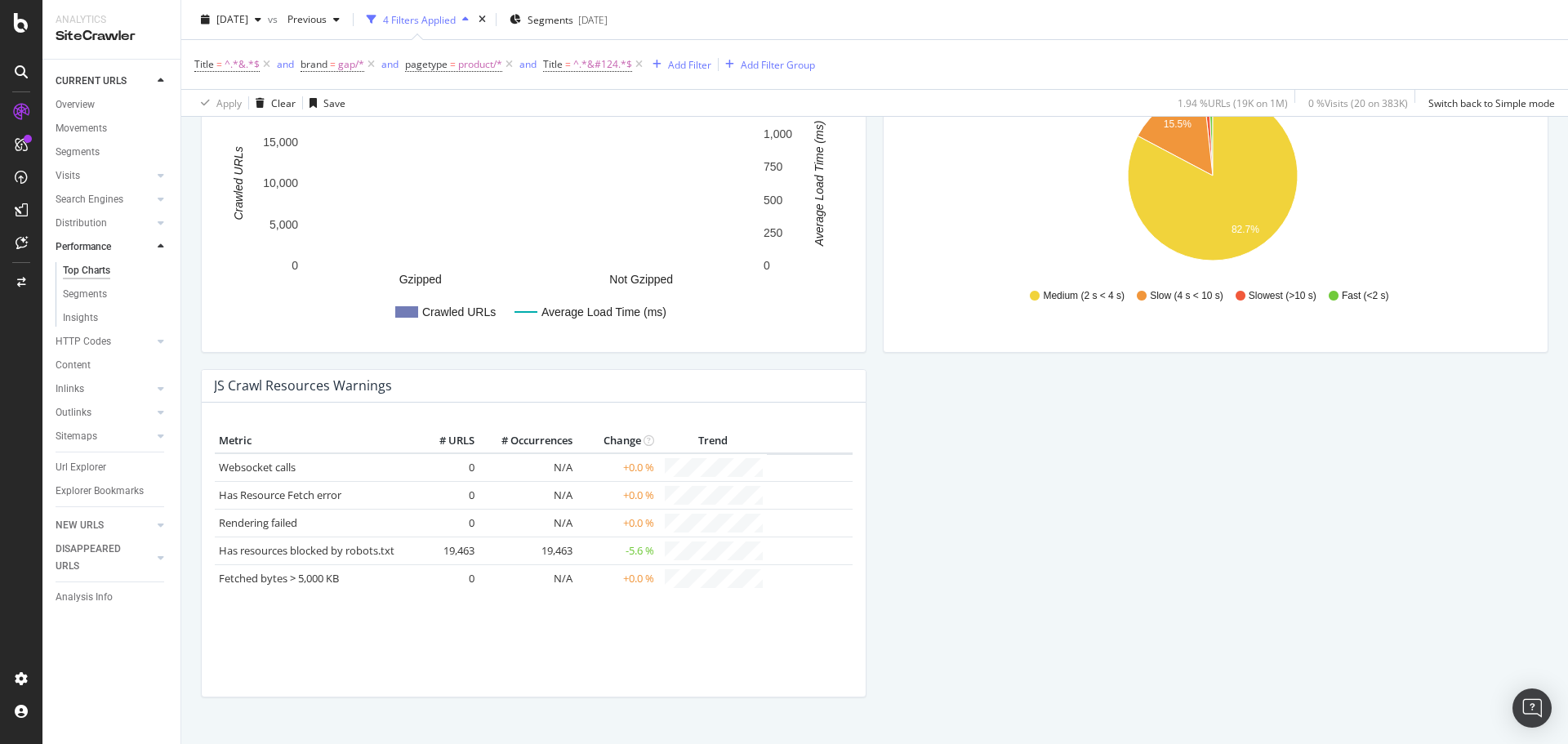
scroll to position [1385, 0]
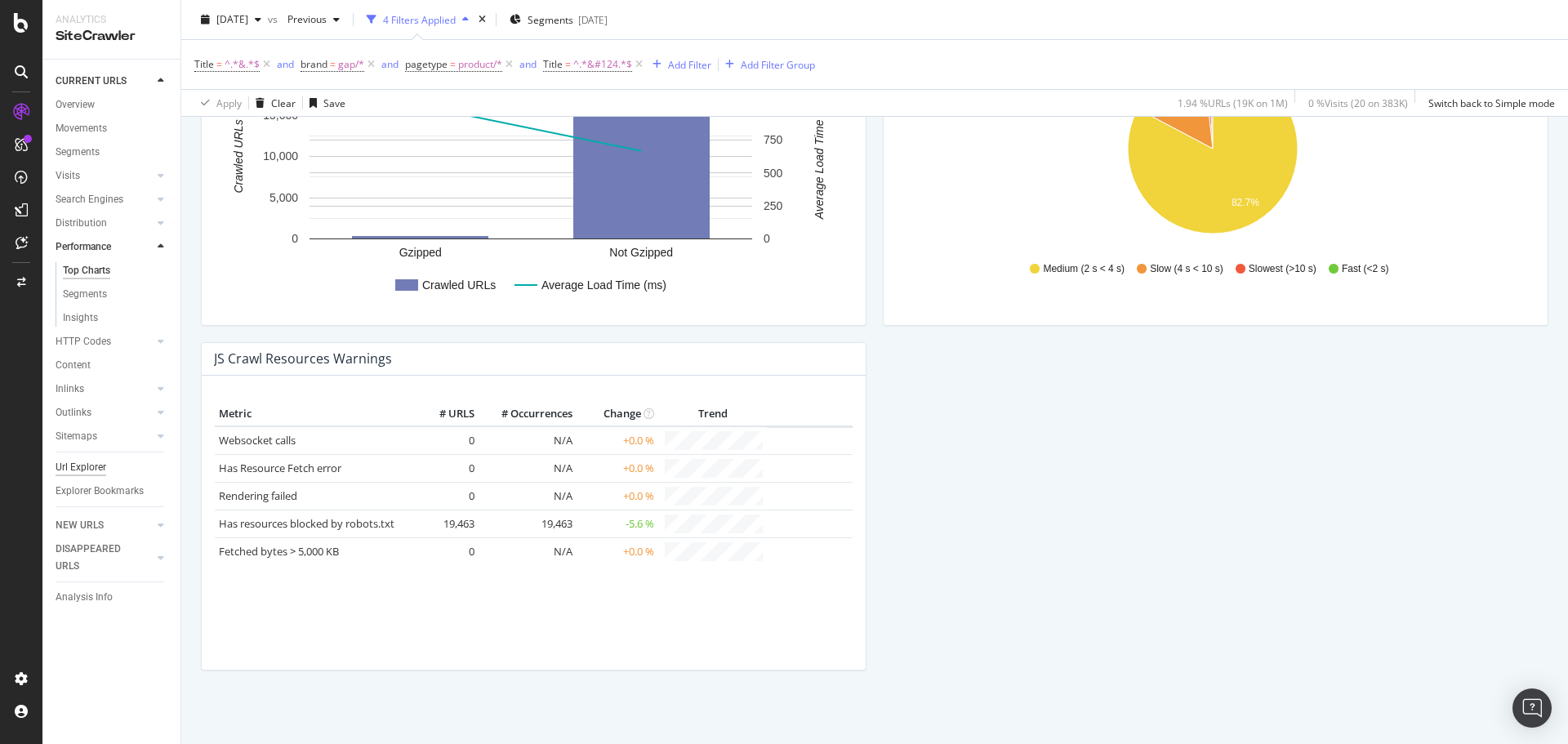
click at [101, 464] on div "Url Explorer" at bounding box center [81, 468] width 50 height 17
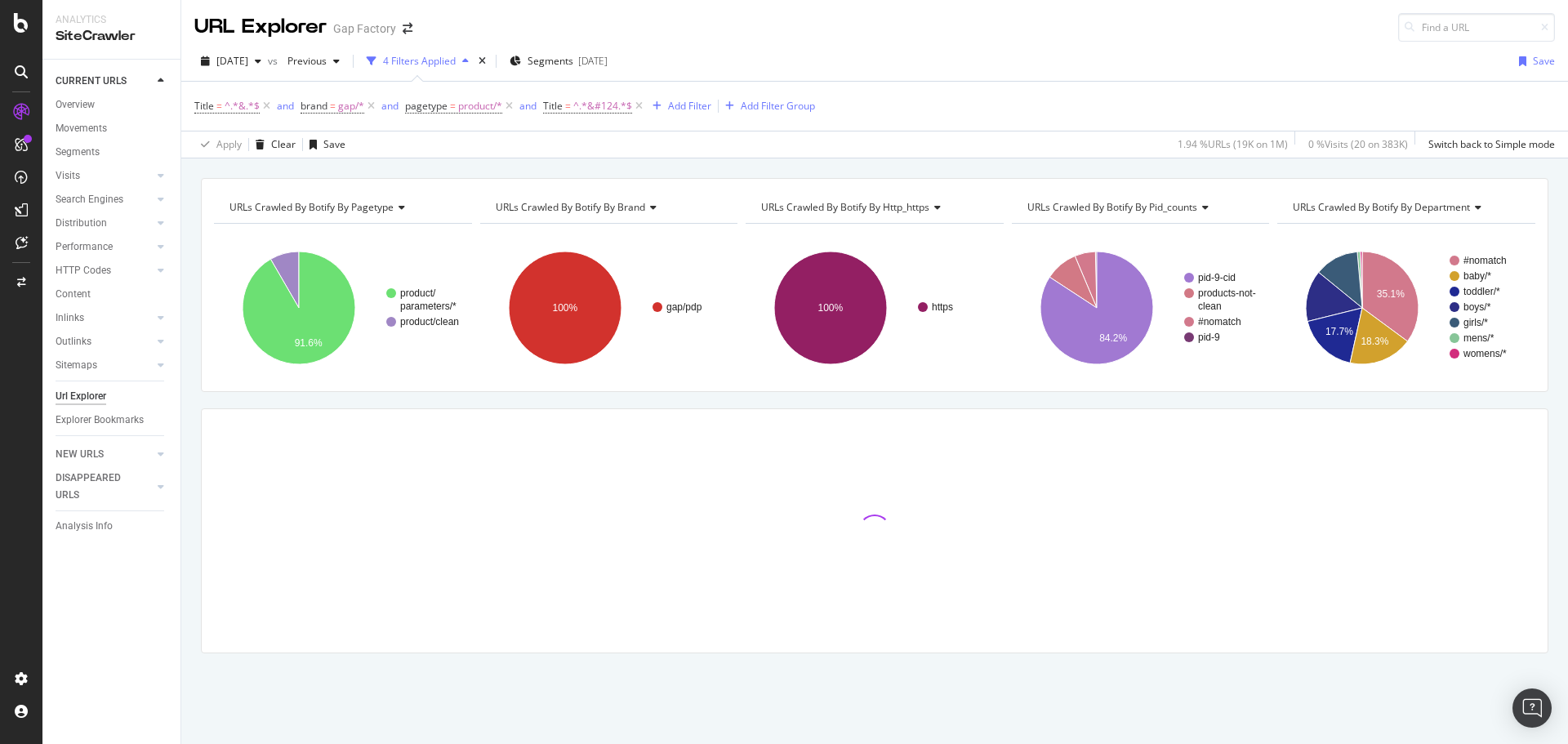
click at [1063, 38] on div "URL Explorer Gap Factory" at bounding box center [875, 21] width 1387 height 42
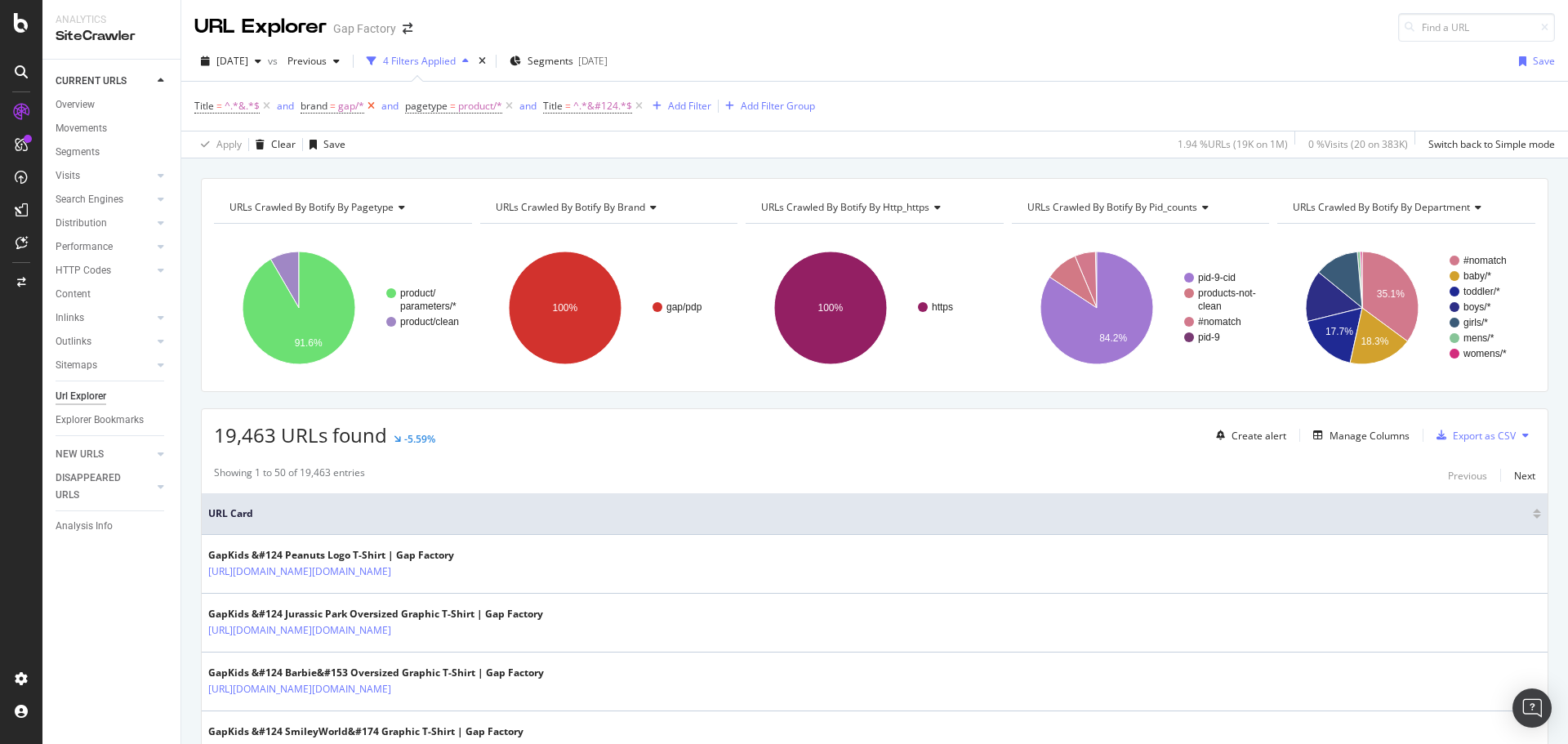
click at [375, 104] on icon at bounding box center [371, 106] width 14 height 16
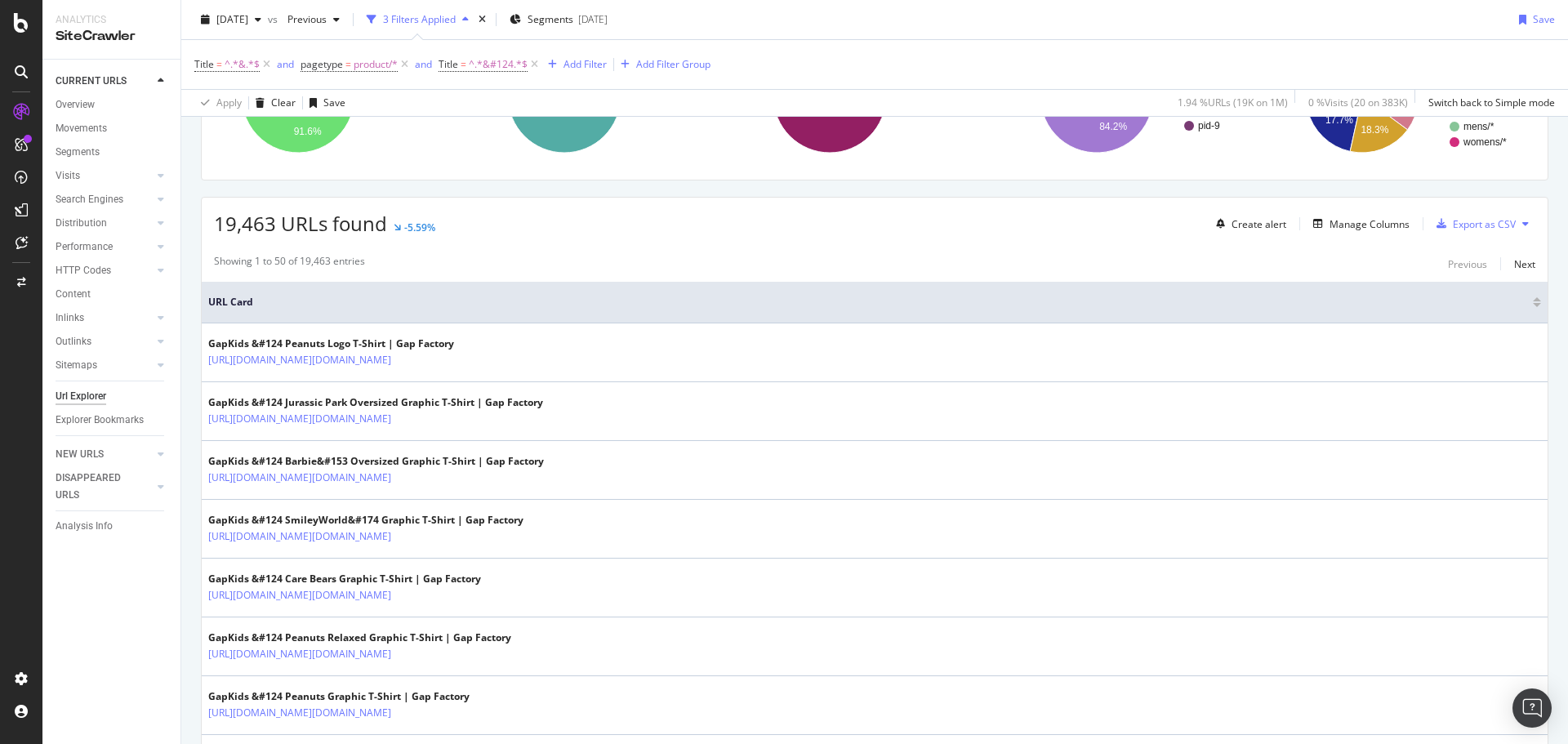
scroll to position [82, 0]
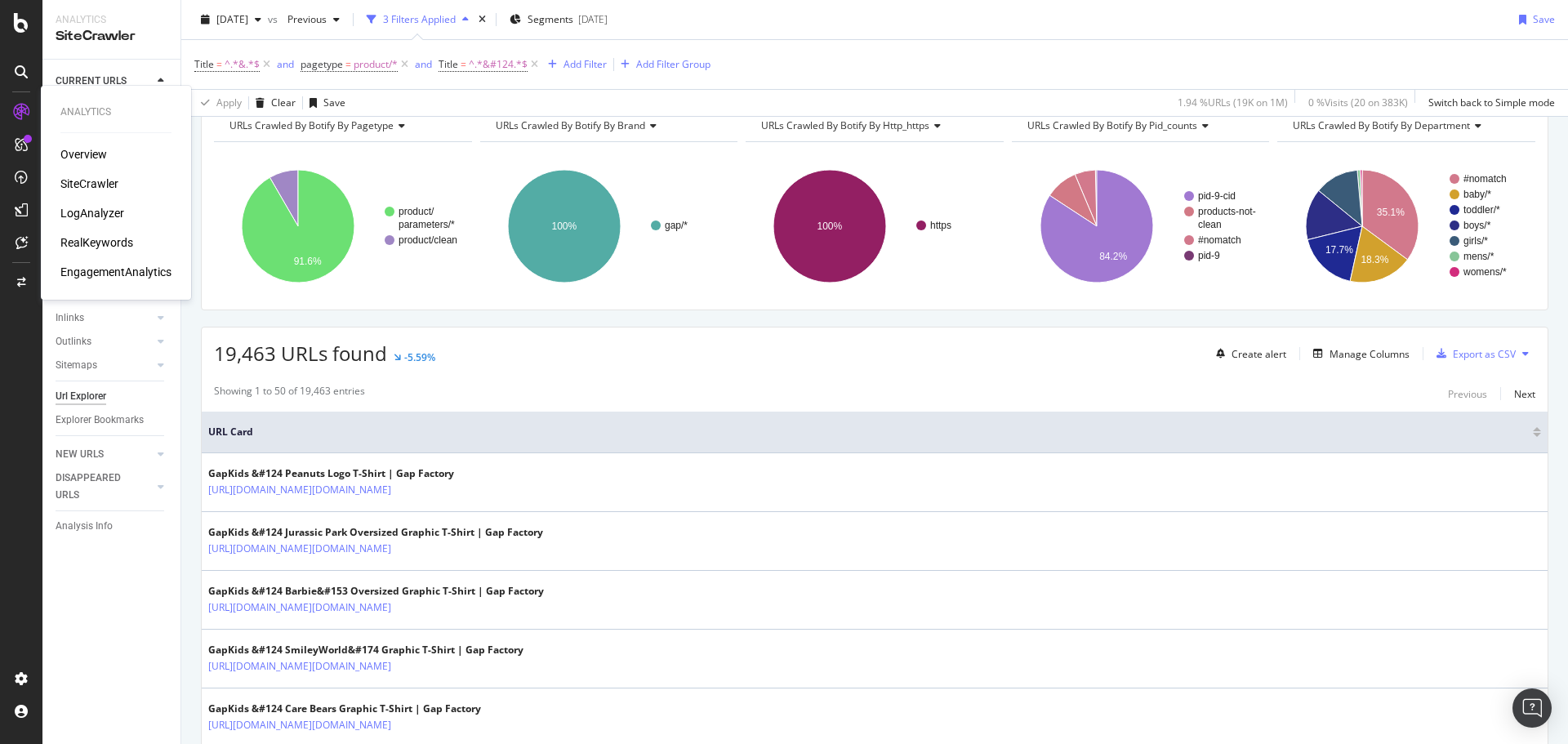
click at [131, 240] on div "RealKeywords" at bounding box center [97, 242] width 73 height 16
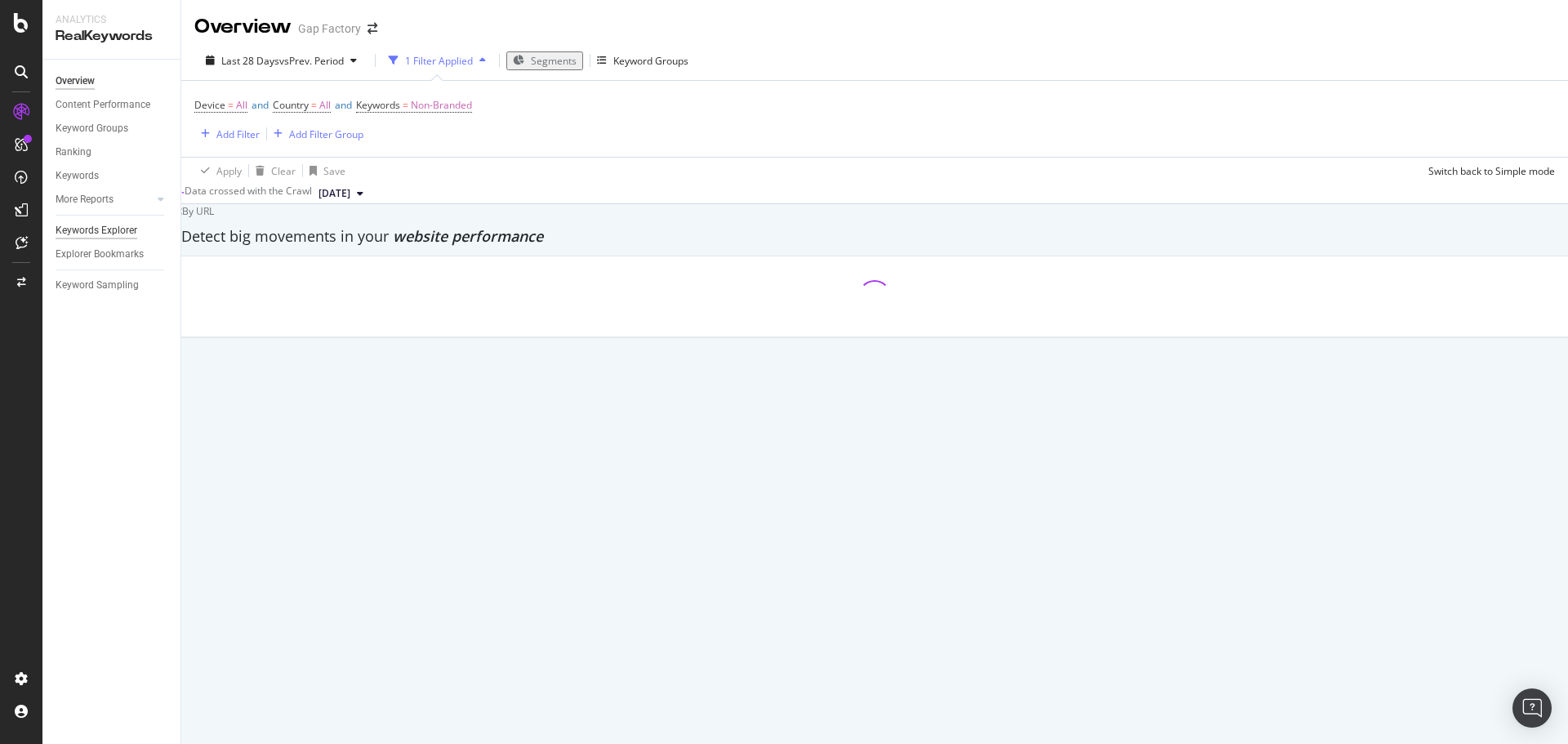
click at [88, 228] on div "Keywords Explorer" at bounding box center [96, 231] width 82 height 17
